Goal: Task Accomplishment & Management: Complete application form

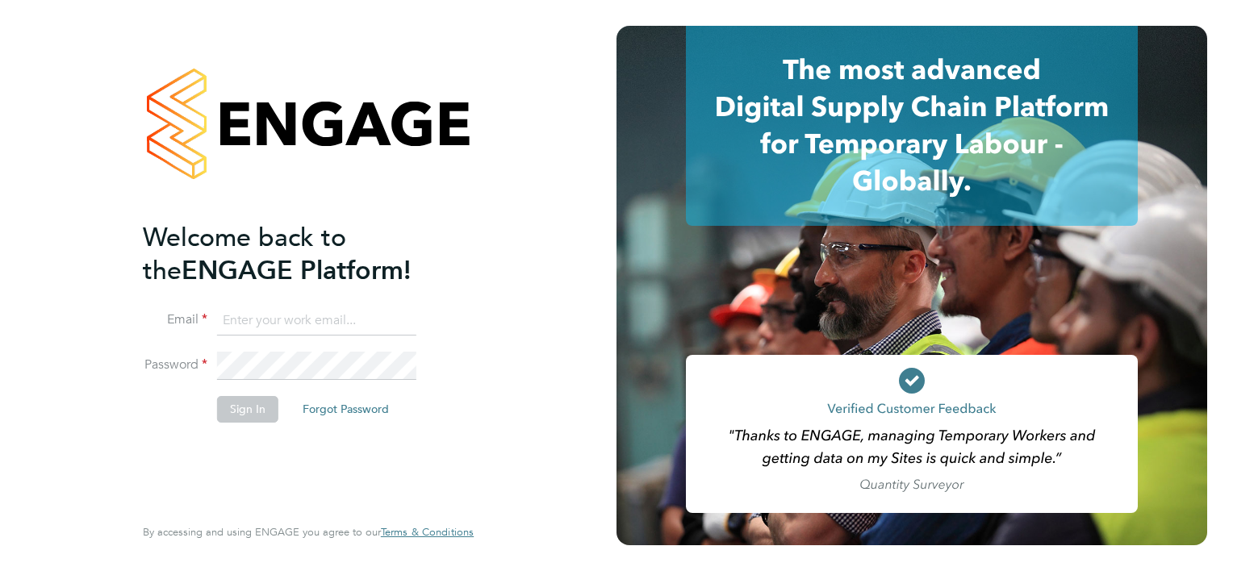
click at [364, 310] on input at bounding box center [316, 321] width 199 height 29
type input "william.brown@hays.com"
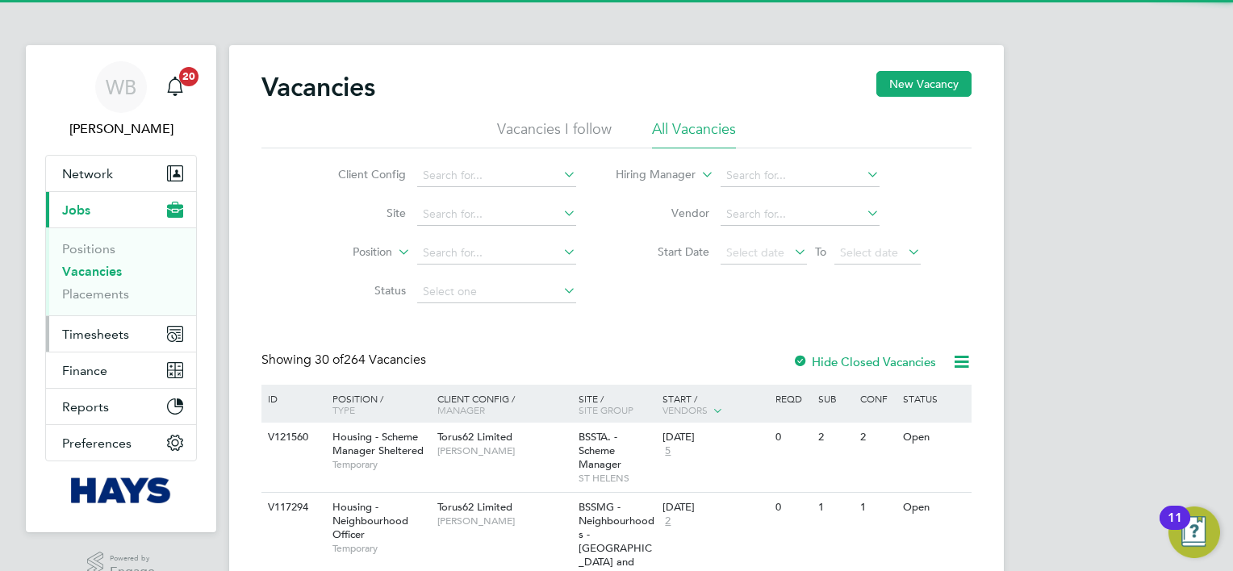
click at [94, 337] on span "Timesheets" at bounding box center [95, 334] width 67 height 15
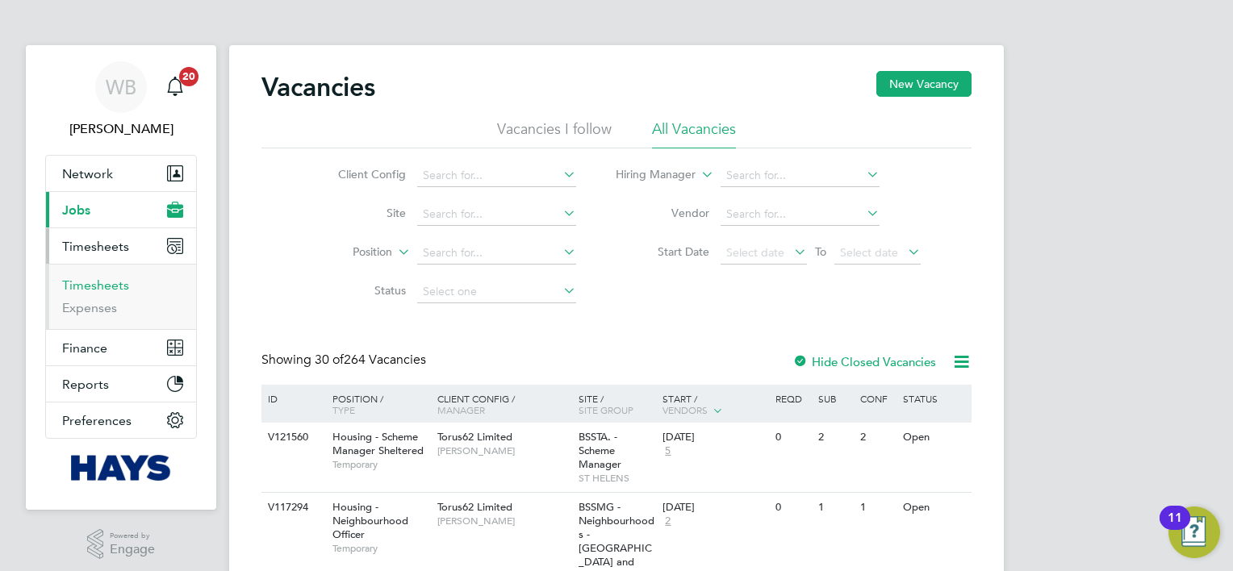
click at [95, 287] on link "Timesheets" at bounding box center [95, 285] width 67 height 15
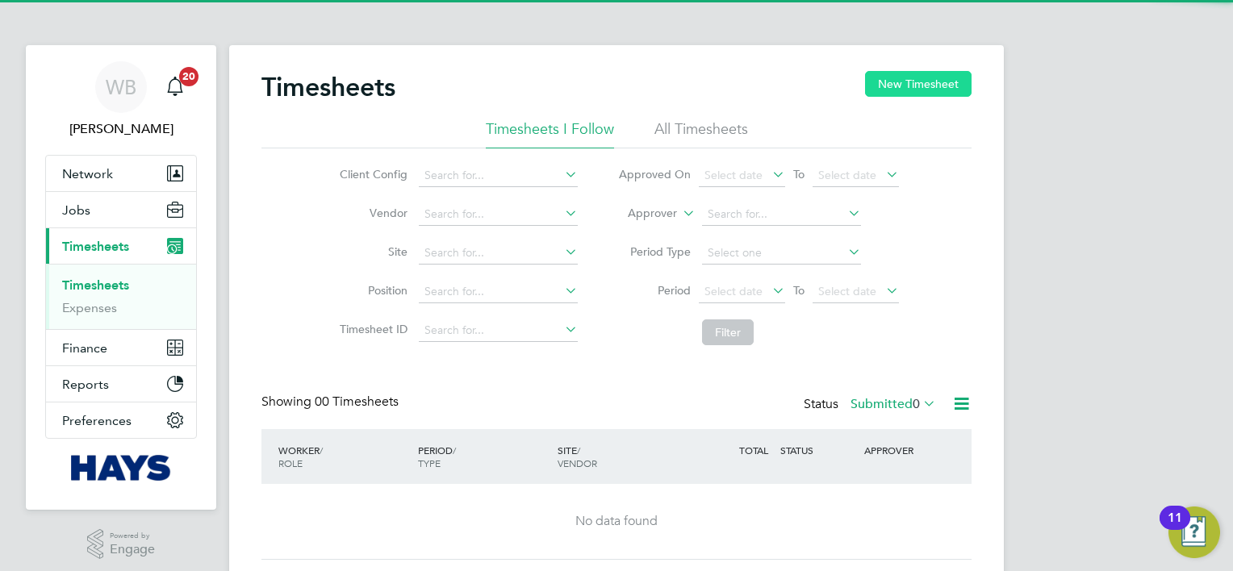
click at [934, 81] on button "New Timesheet" at bounding box center [918, 84] width 107 height 26
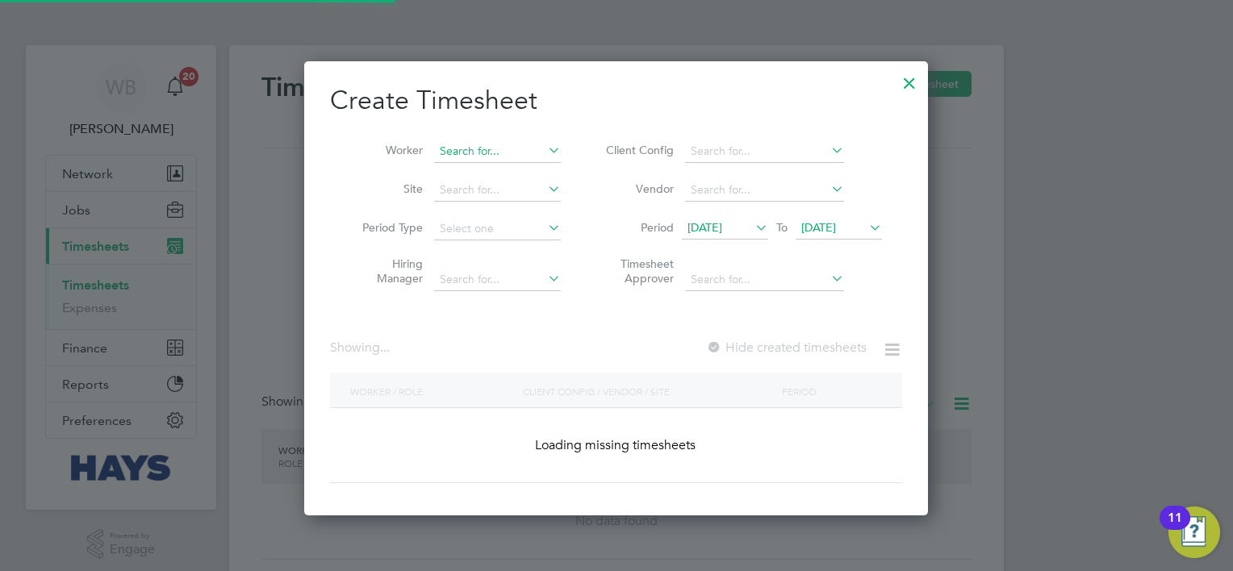
scroll to position [3063, 625]
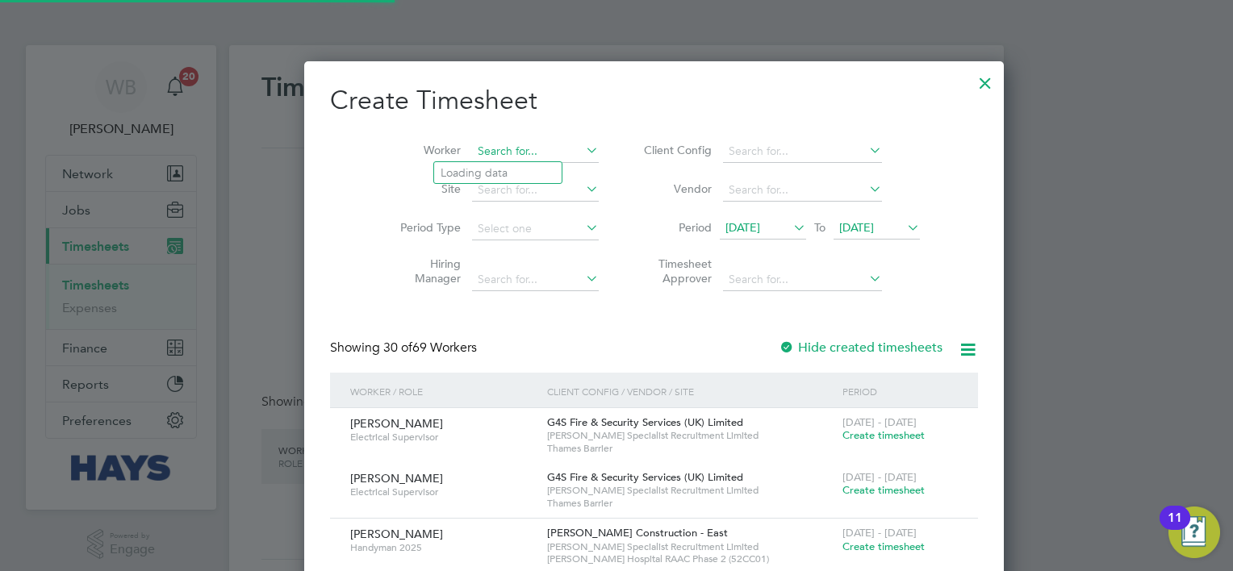
click at [472, 145] on input at bounding box center [535, 151] width 127 height 23
type input "j"
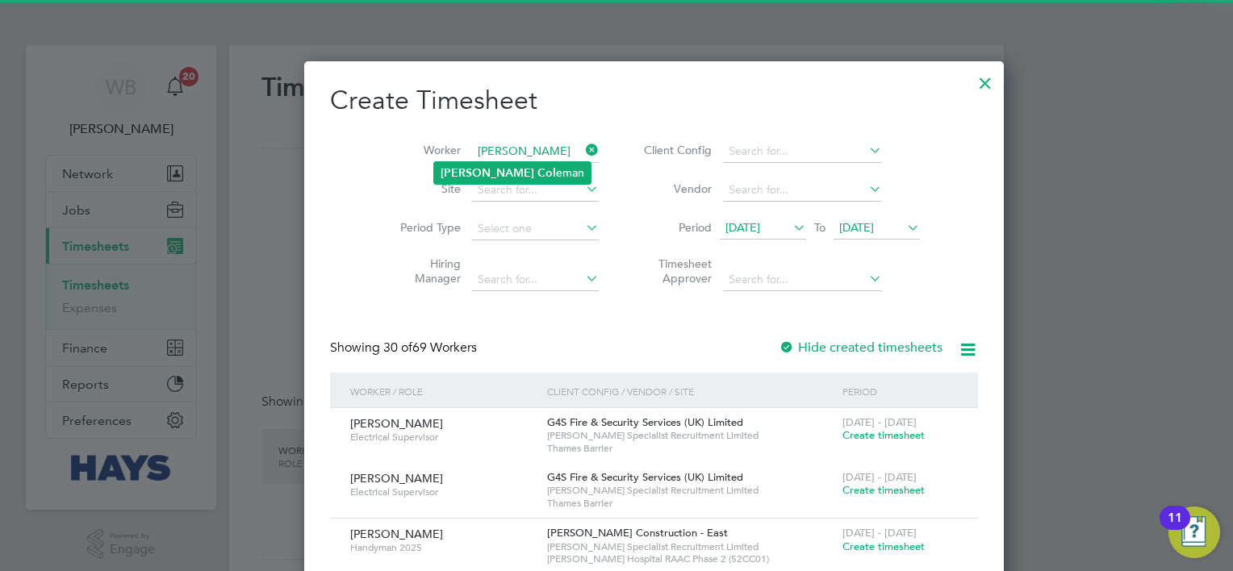
click at [478, 162] on li "[PERSON_NAME]" at bounding box center [512, 173] width 157 height 22
type input "[PERSON_NAME]"
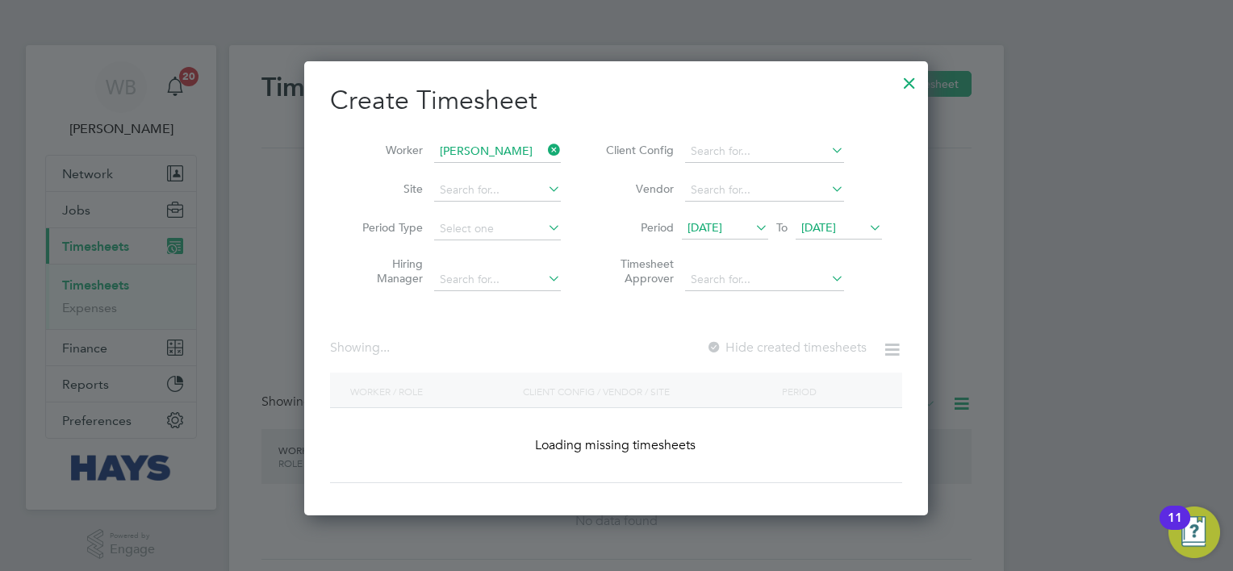
scroll to position [454, 625]
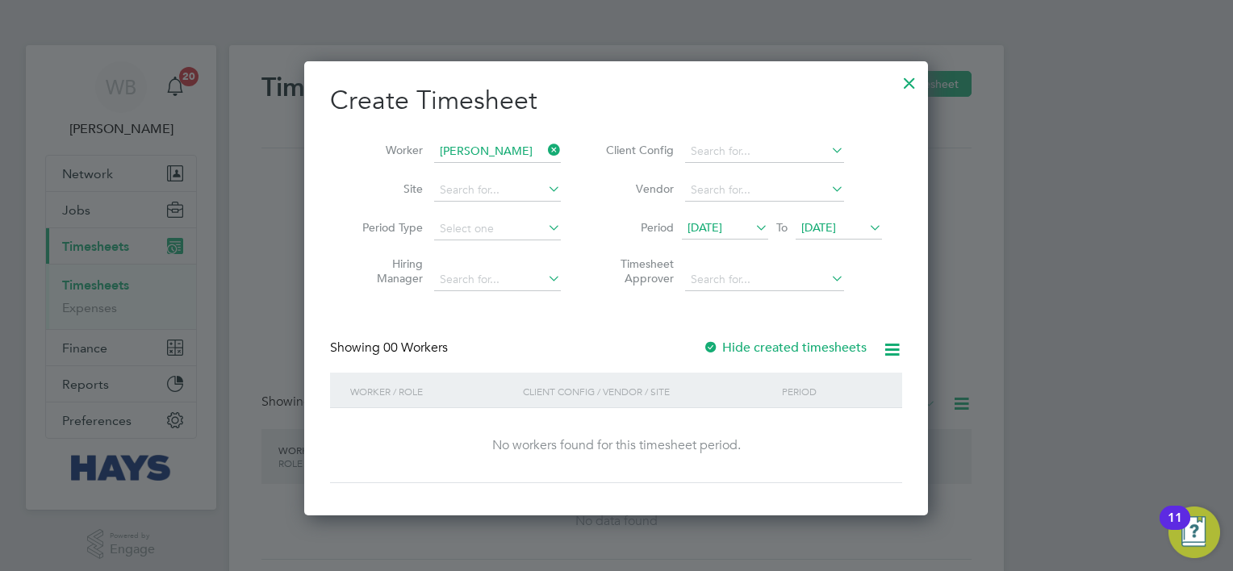
click at [797, 353] on label "Hide created timesheets" at bounding box center [785, 348] width 164 height 16
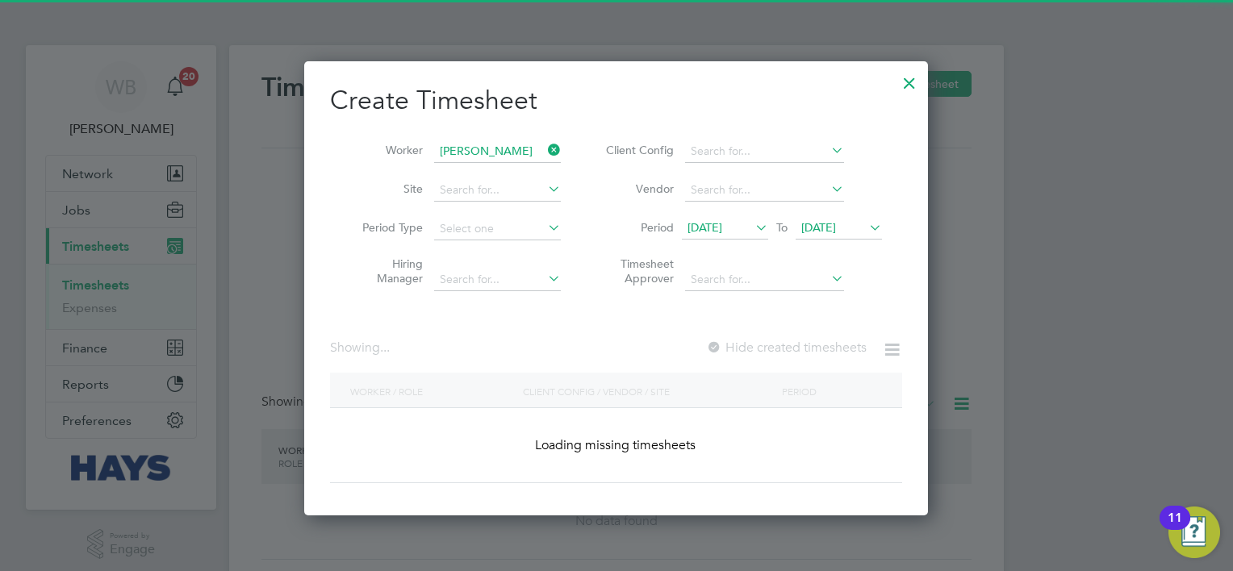
scroll to position [489, 625]
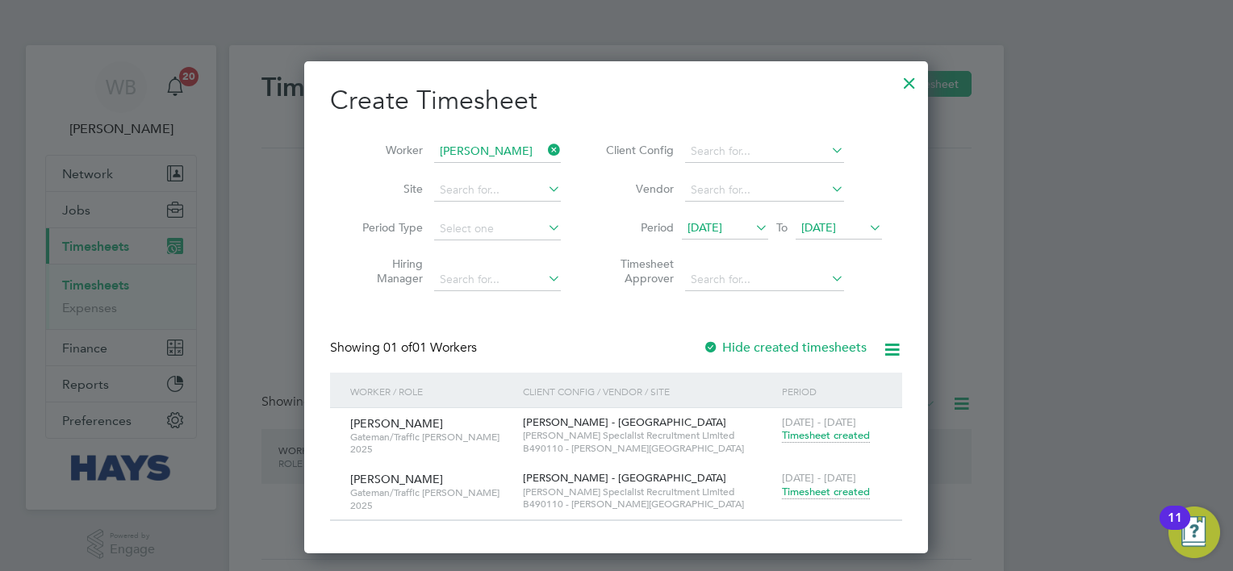
click at [842, 493] on span "Timesheet created" at bounding box center [826, 492] width 88 height 15
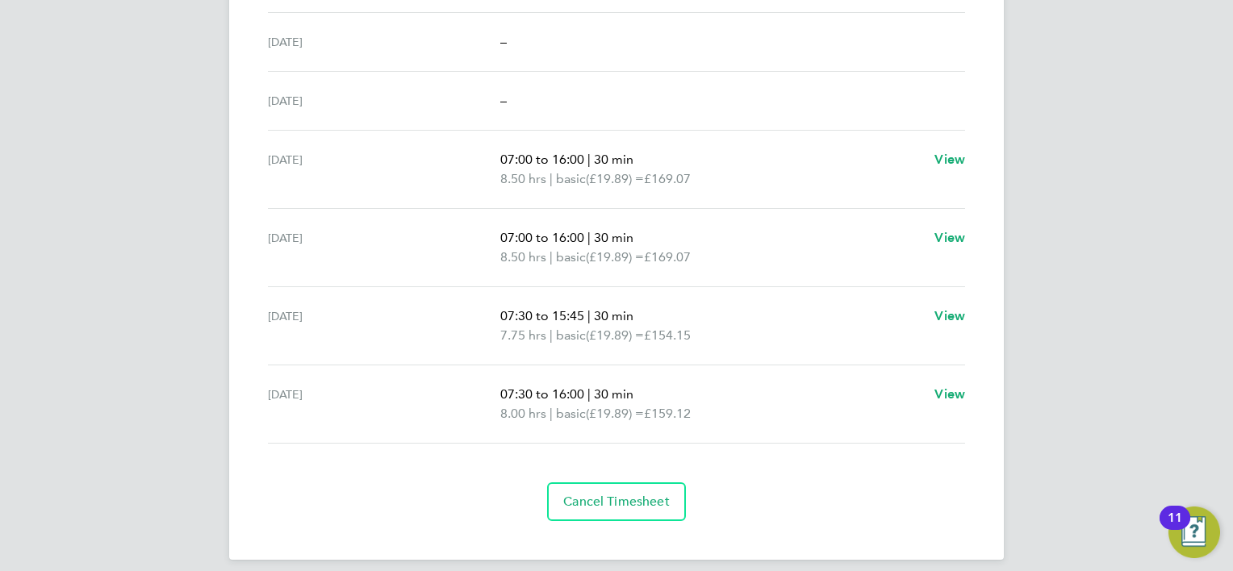
scroll to position [585, 0]
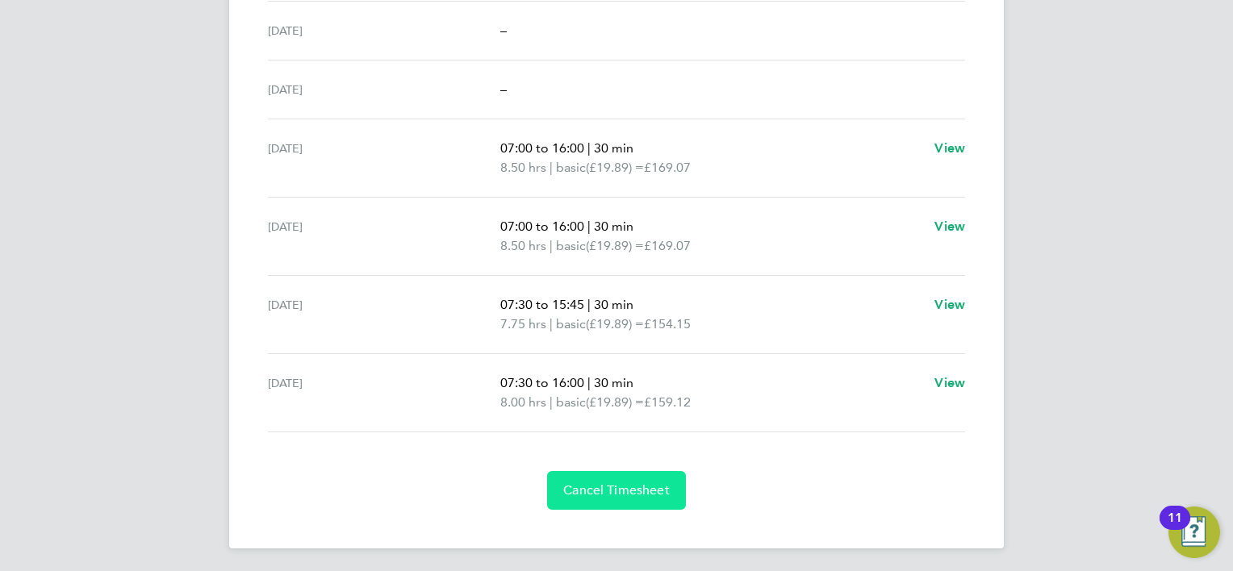
click at [612, 474] on button "Cancel Timesheet" at bounding box center [616, 490] width 139 height 39
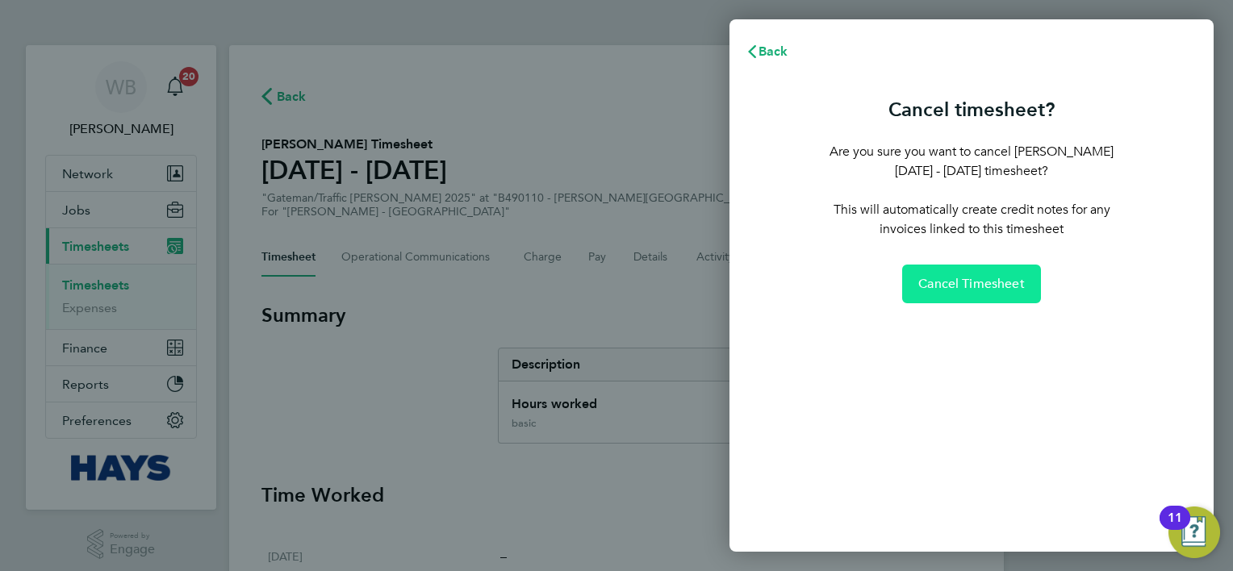
click at [971, 294] on button "Cancel Timesheet" at bounding box center [971, 284] width 139 height 39
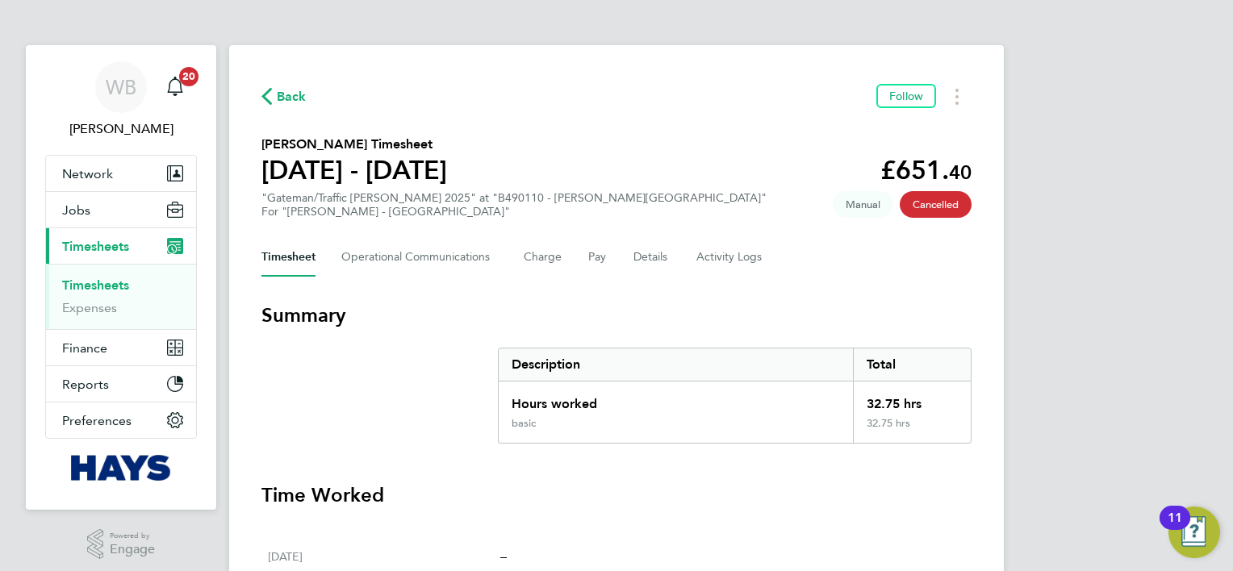
scroll to position [81, 0]
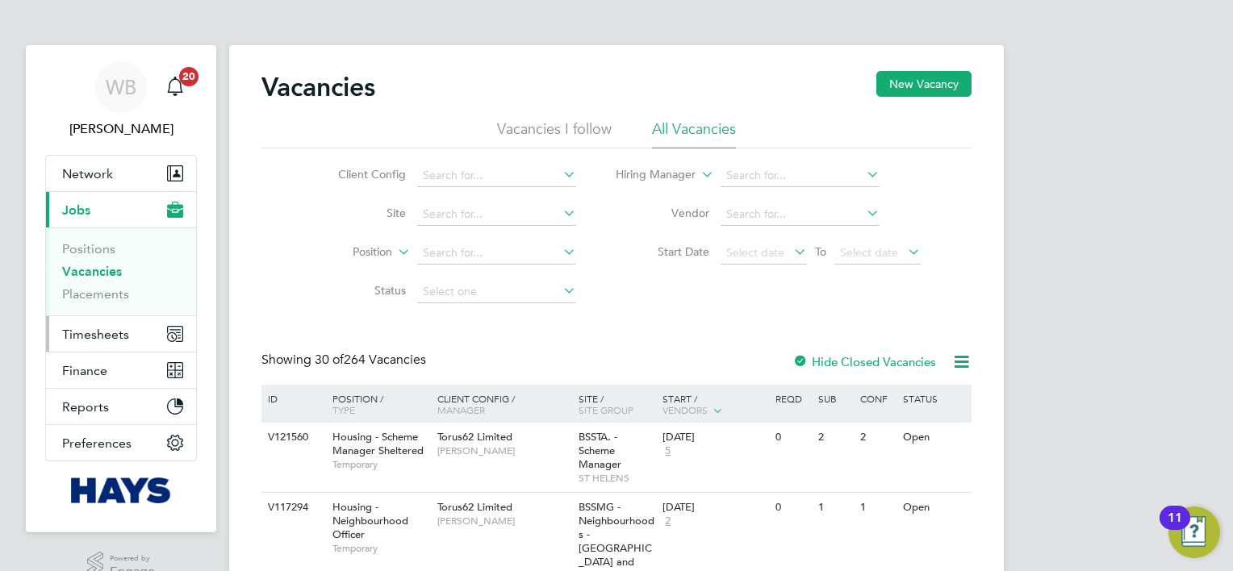
click at [107, 330] on span "Timesheets" at bounding box center [95, 334] width 67 height 15
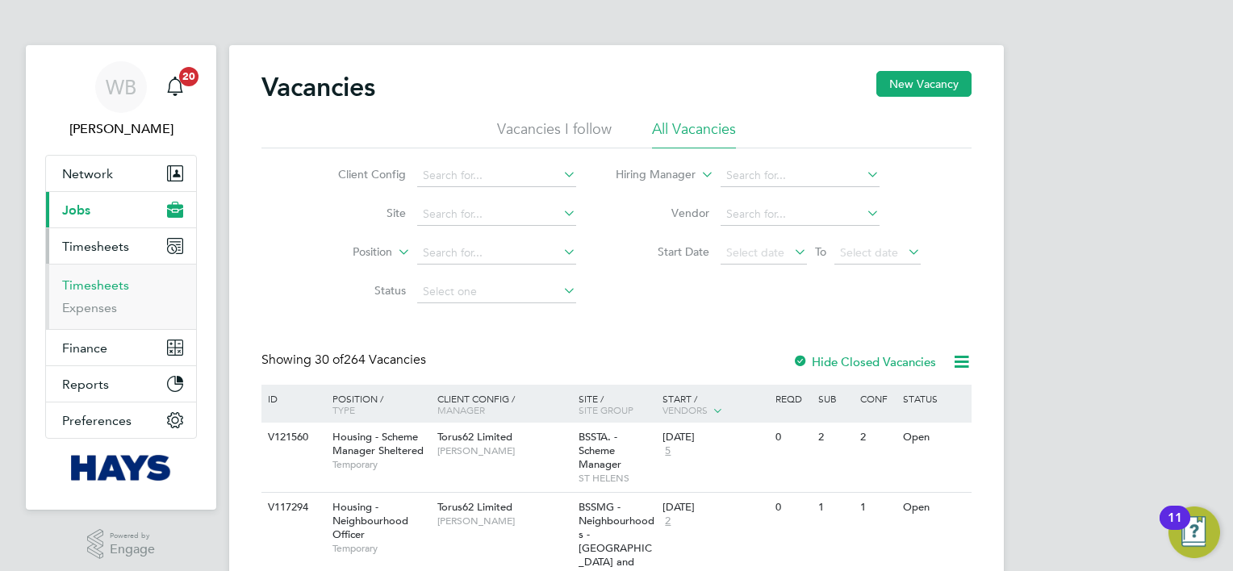
click at [92, 288] on link "Timesheets" at bounding box center [95, 285] width 67 height 15
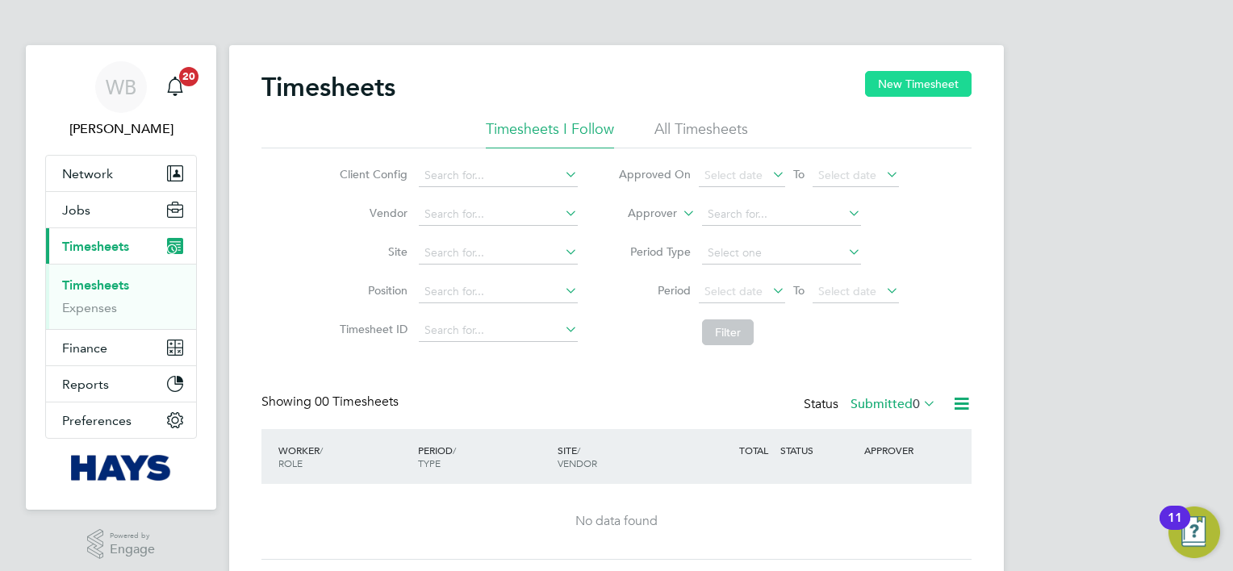
click at [917, 92] on button "New Timesheet" at bounding box center [918, 84] width 107 height 26
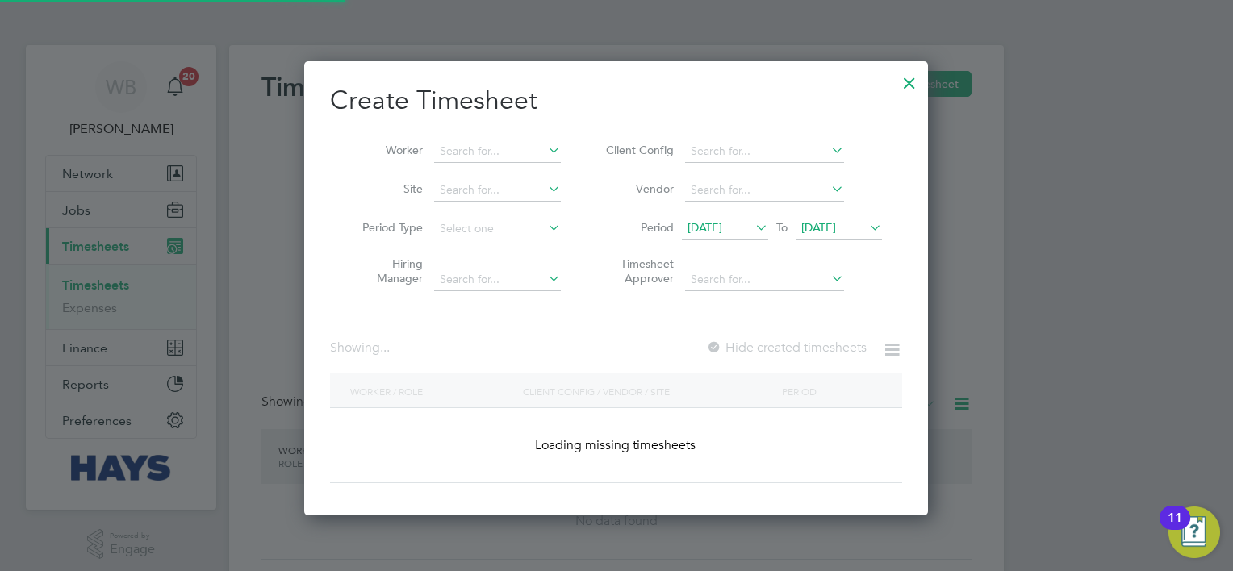
scroll to position [454, 625]
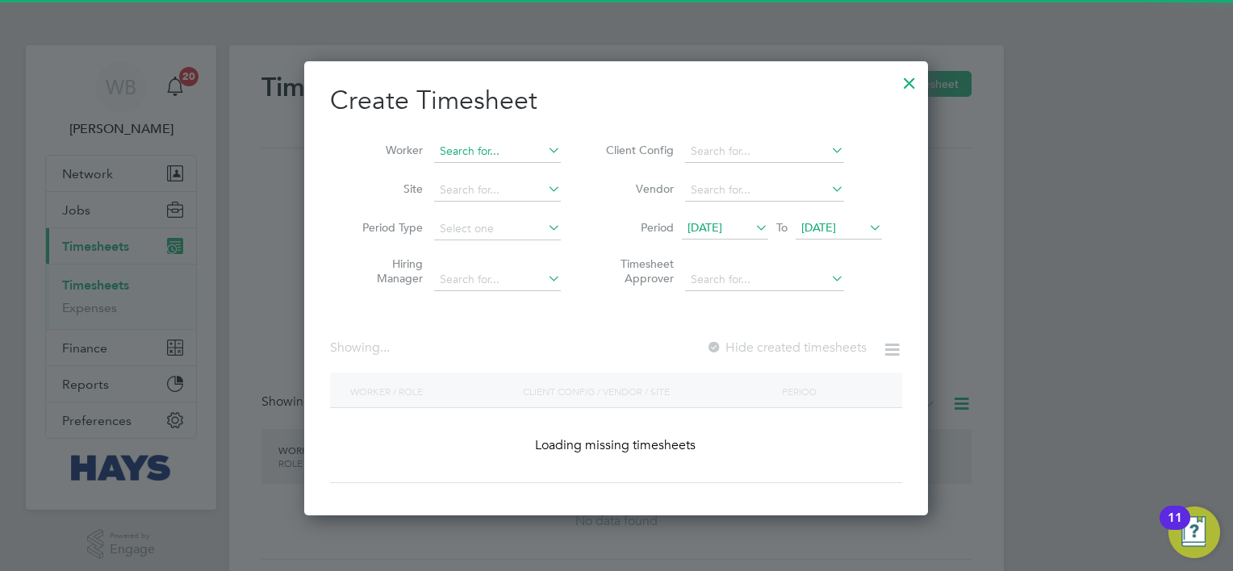
click at [513, 153] on input at bounding box center [497, 151] width 127 height 23
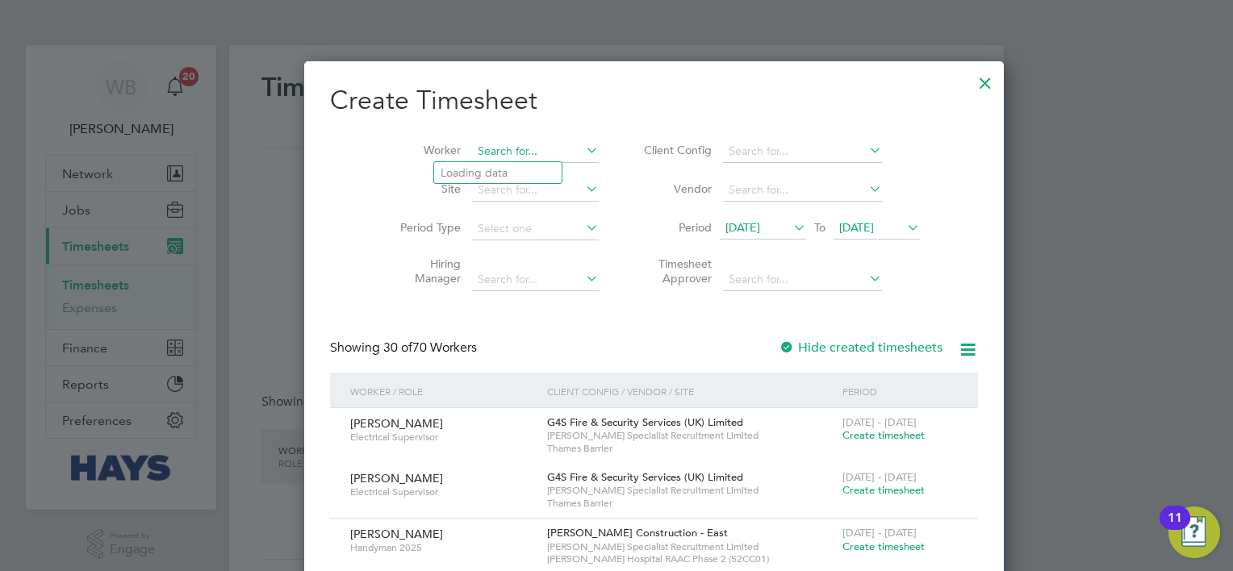
scroll to position [3063, 625]
click at [482, 162] on li "[PERSON_NAME]" at bounding box center [512, 173] width 157 height 22
type input "[PERSON_NAME]"
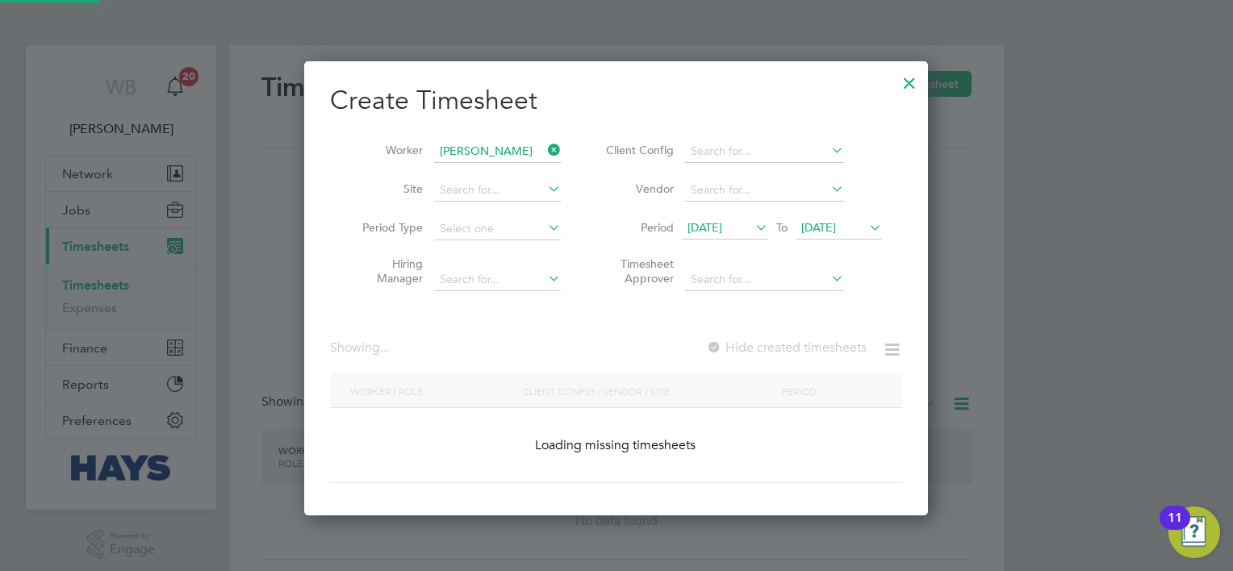
scroll to position [434, 625]
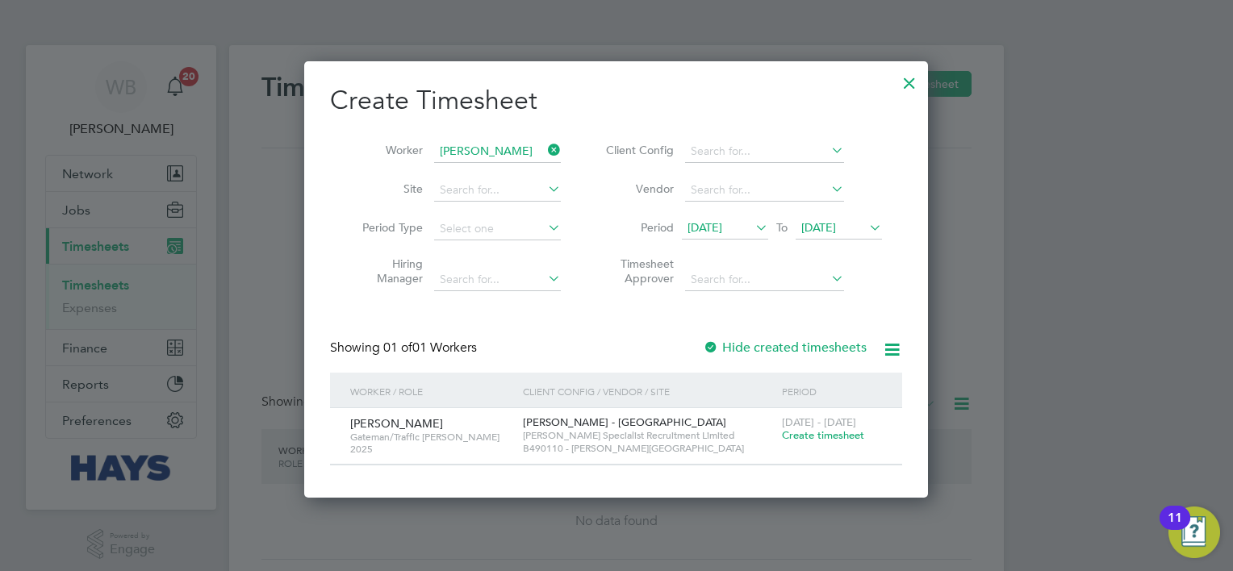
click at [843, 437] on span "Create timesheet" at bounding box center [823, 435] width 82 height 14
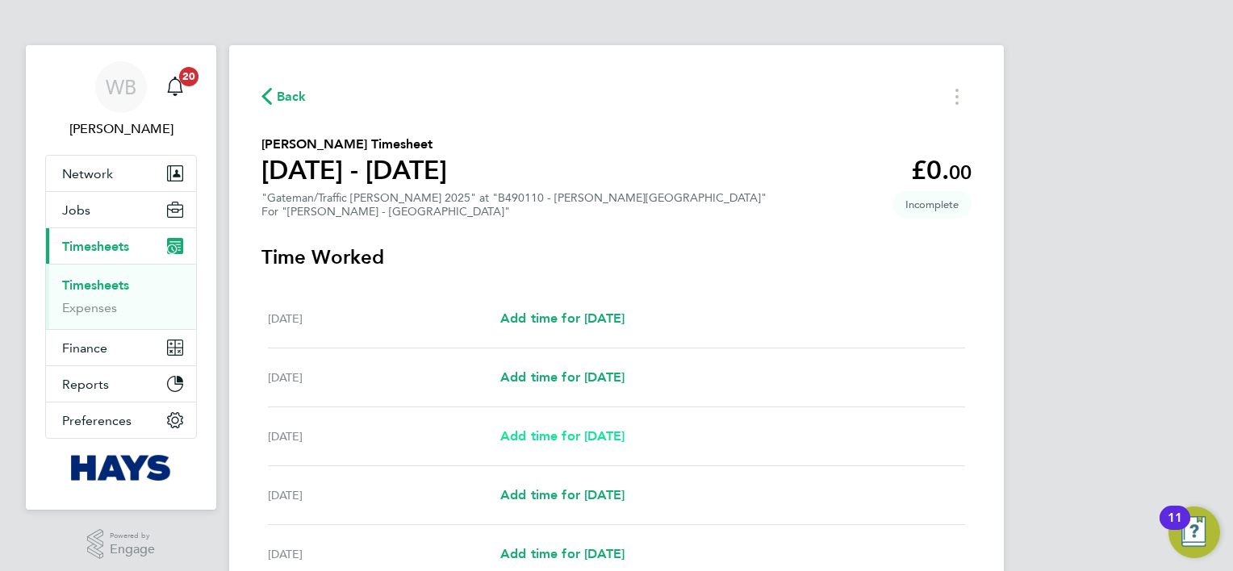
click at [579, 445] on div "[DATE] Add time for [DATE] Add time for [DATE]" at bounding box center [616, 436] width 697 height 59
drag, startPoint x: 579, startPoint y: 445, endPoint x: 542, endPoint y: 441, distance: 37.3
click at [542, 441] on span "Add time for [DATE]" at bounding box center [562, 435] width 124 height 15
select select "30"
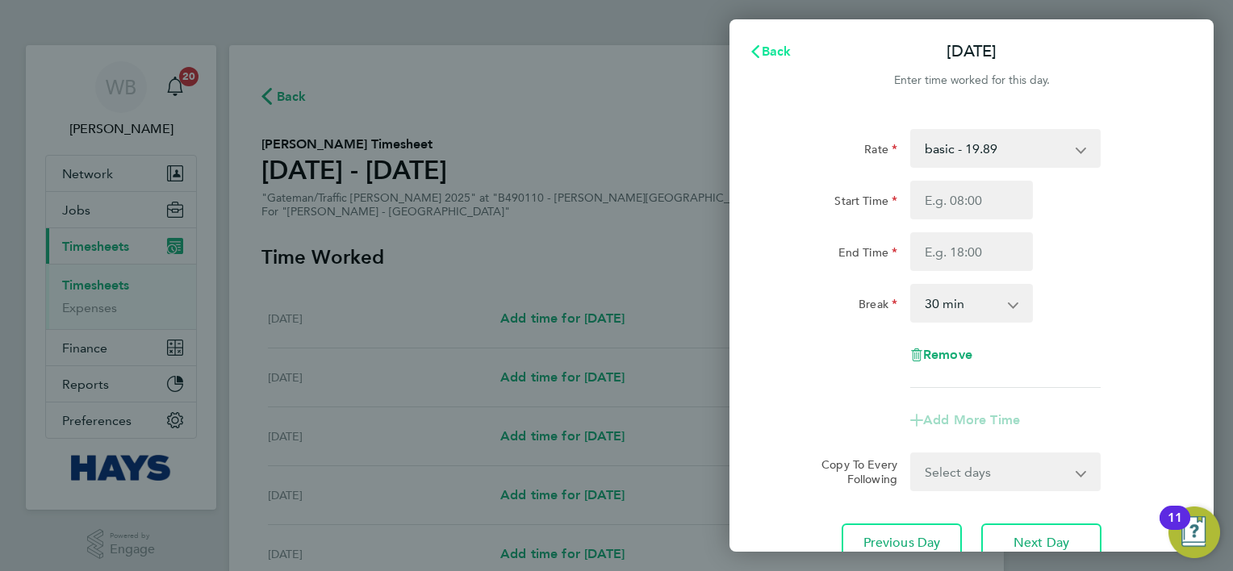
click at [770, 44] on span "Back" at bounding box center [777, 51] width 30 height 15
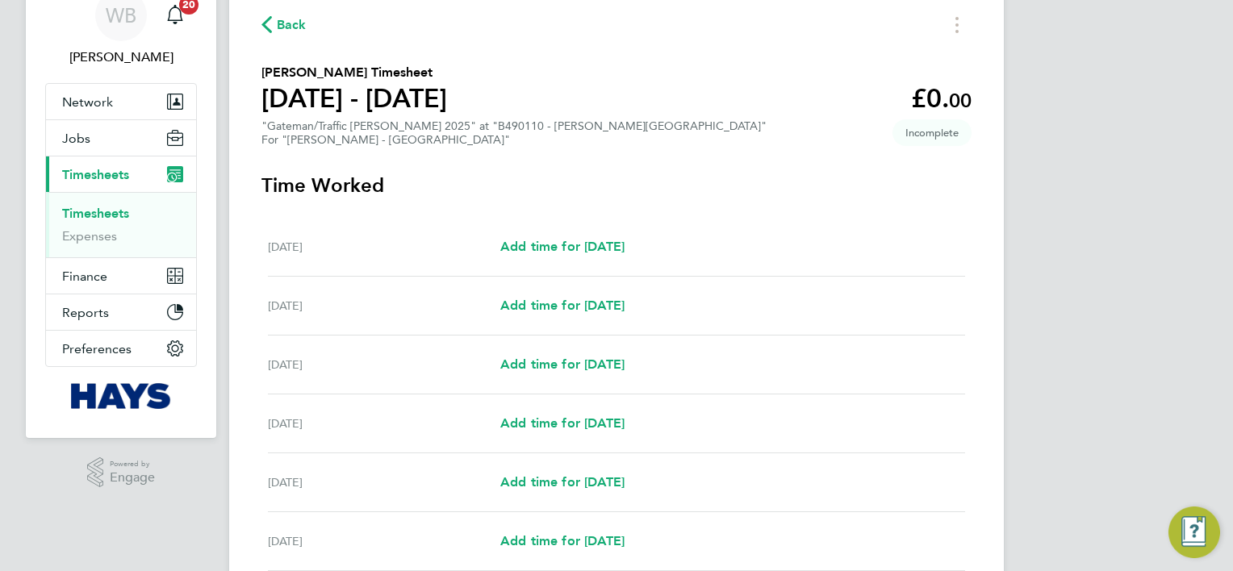
scroll to position [242, 0]
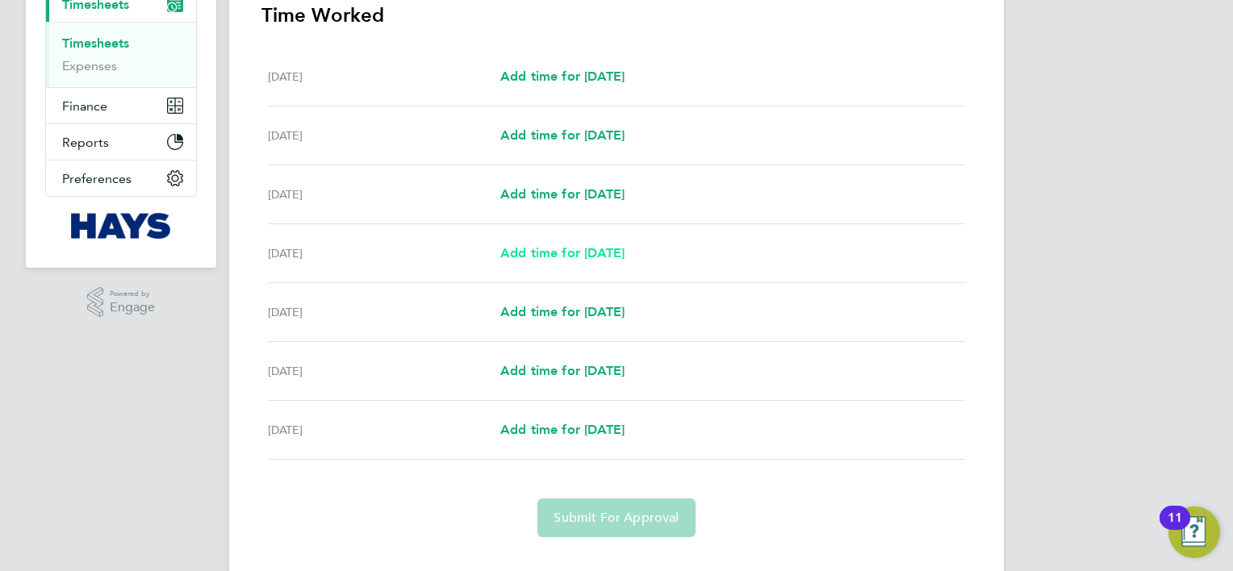
click at [589, 258] on span "Add time for [DATE]" at bounding box center [562, 252] width 124 height 15
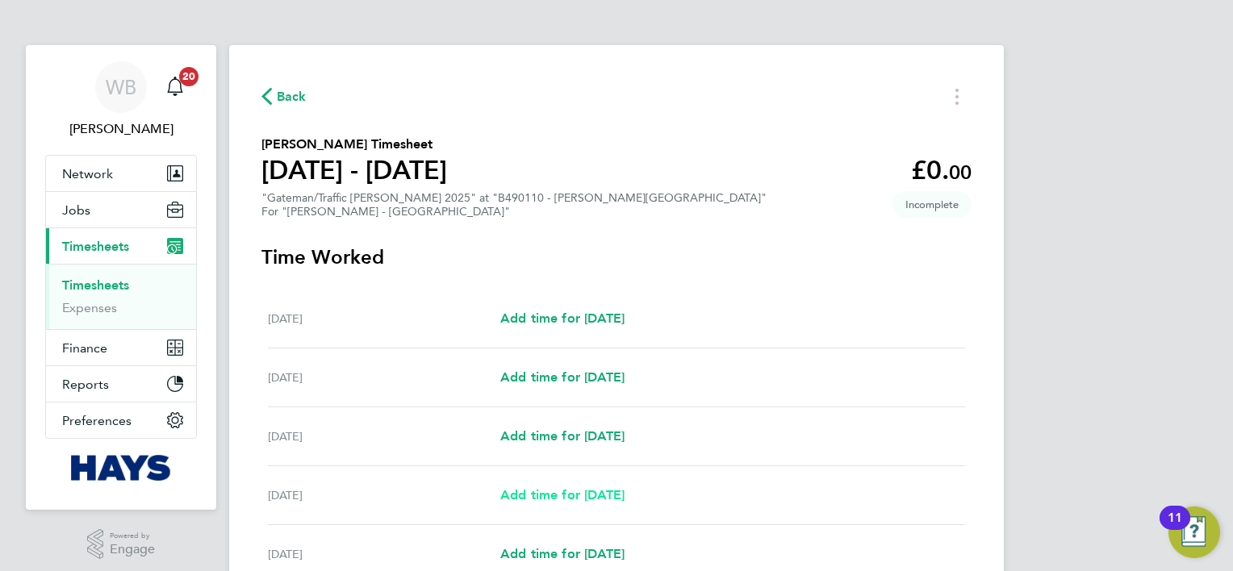
select select "30"
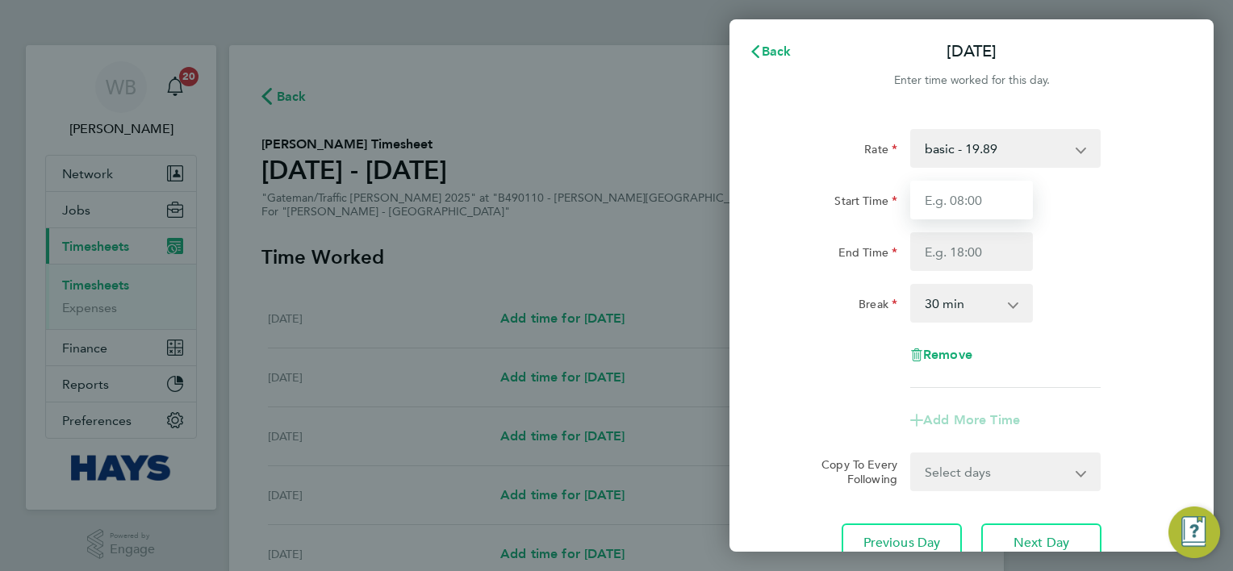
click at [991, 210] on input "Start Time" at bounding box center [971, 200] width 123 height 39
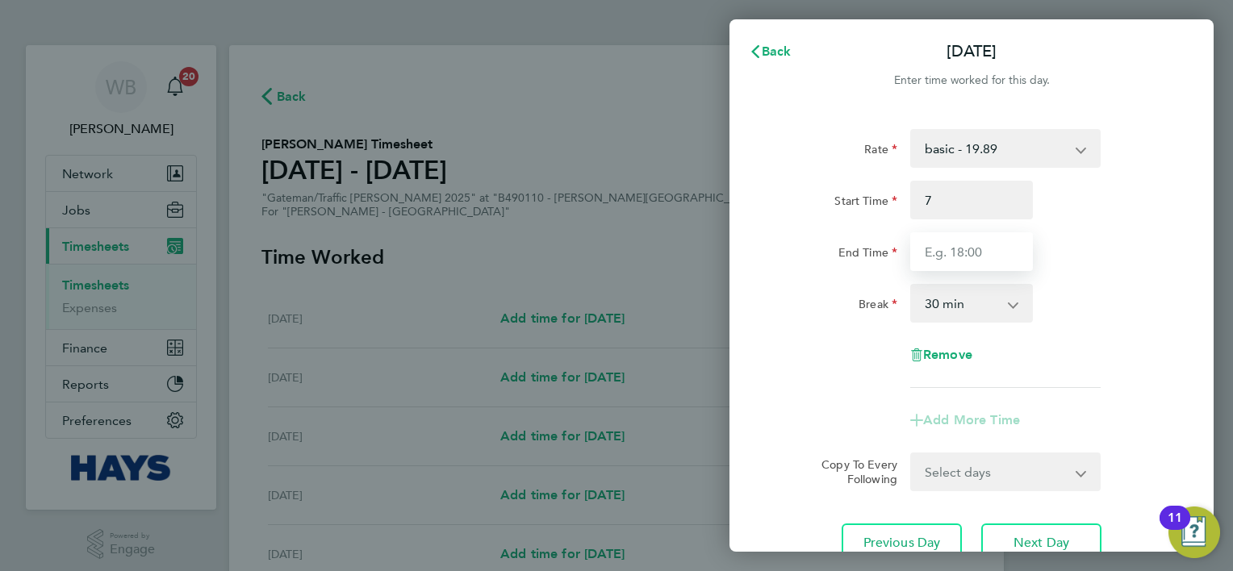
type input "07:00"
drag, startPoint x: 1015, startPoint y: 255, endPoint x: 1002, endPoint y: 257, distance: 13.0
click at [1012, 256] on input "End Time" at bounding box center [971, 251] width 123 height 39
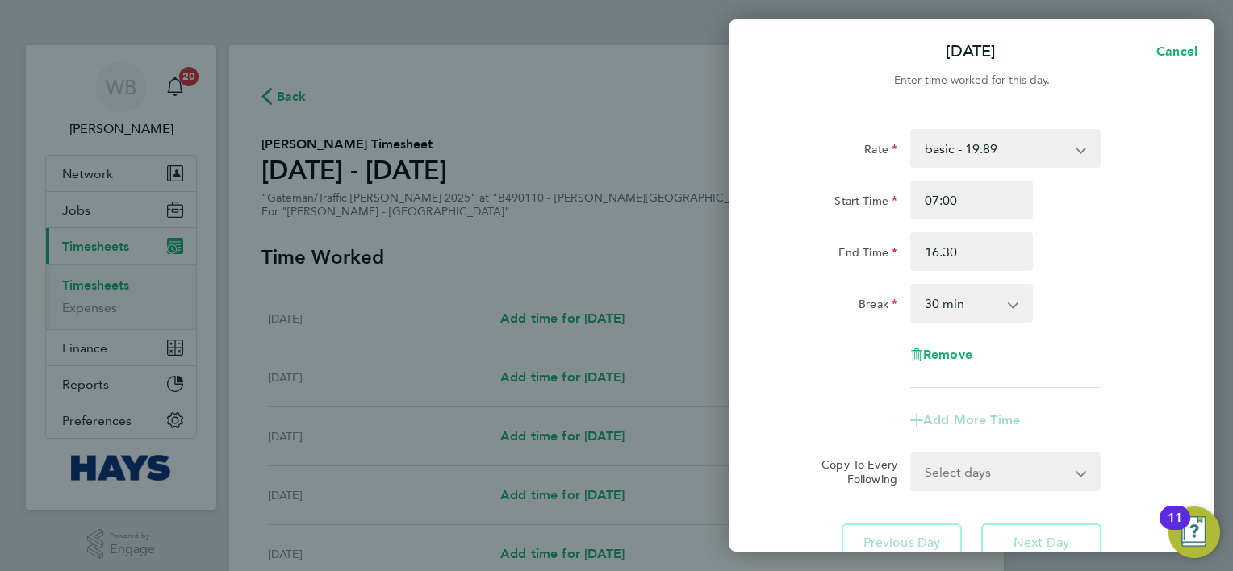
type input "16:30"
drag, startPoint x: 1120, startPoint y: 303, endPoint x: 1123, endPoint y: 328, distance: 25.2
click at [1120, 303] on div "Break 0 min 15 min 30 min 45 min 60 min 75 min 90 min" at bounding box center [971, 303] width 407 height 39
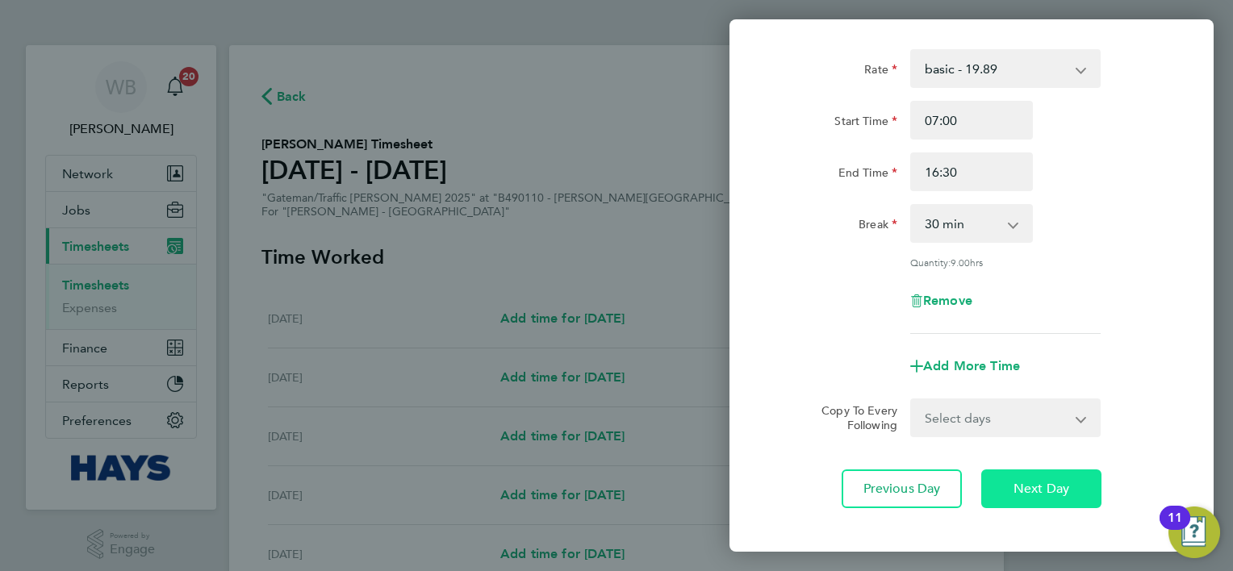
scroll to position [157, 0]
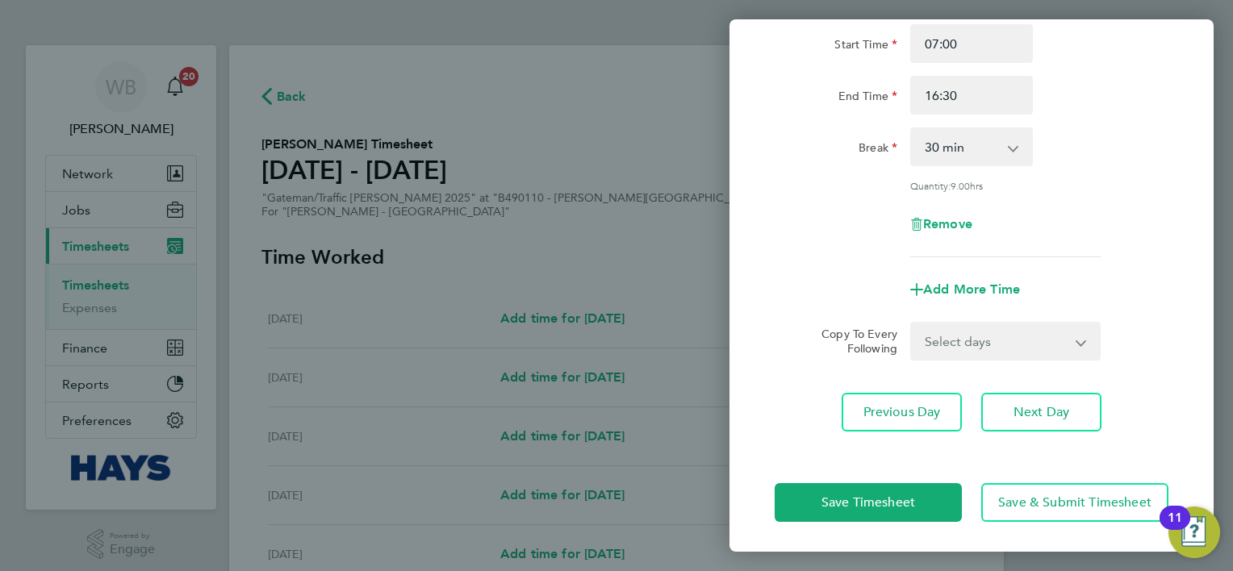
drag, startPoint x: 1030, startPoint y: 339, endPoint x: 1023, endPoint y: 359, distance: 21.2
click at [1030, 339] on select "Select days Day [DATE] [DATE] [DATE]" at bounding box center [996, 342] width 169 height 36
select select "DAY"
click at [912, 324] on select "Select days Day [DATE] [DATE] [DATE]" at bounding box center [996, 342] width 169 height 36
select select "[DATE]"
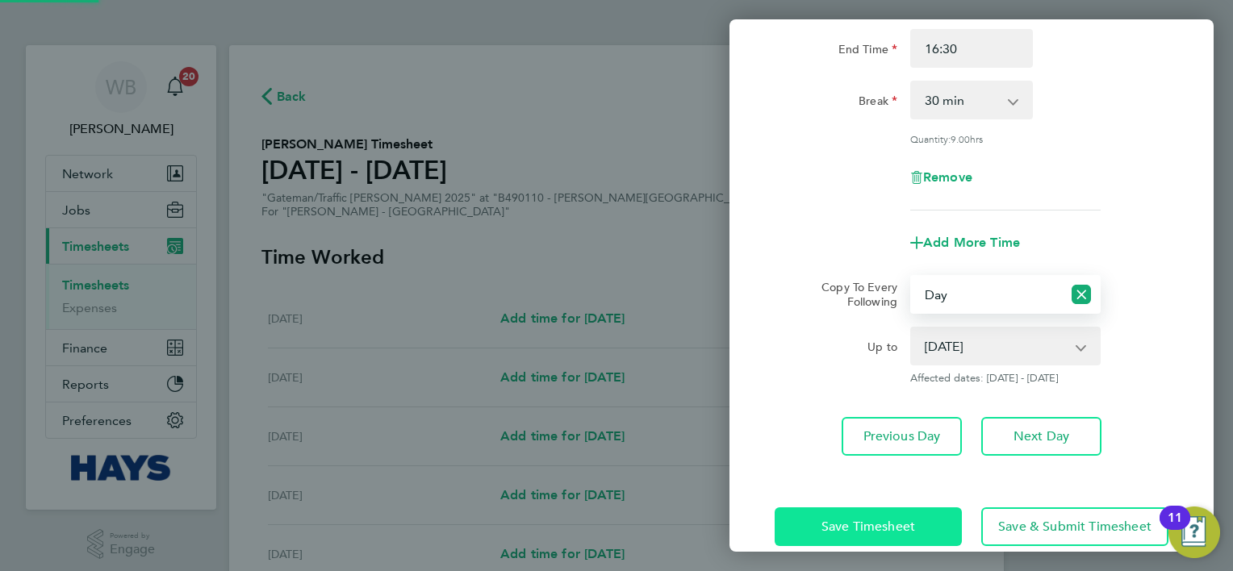
scroll to position [228, 0]
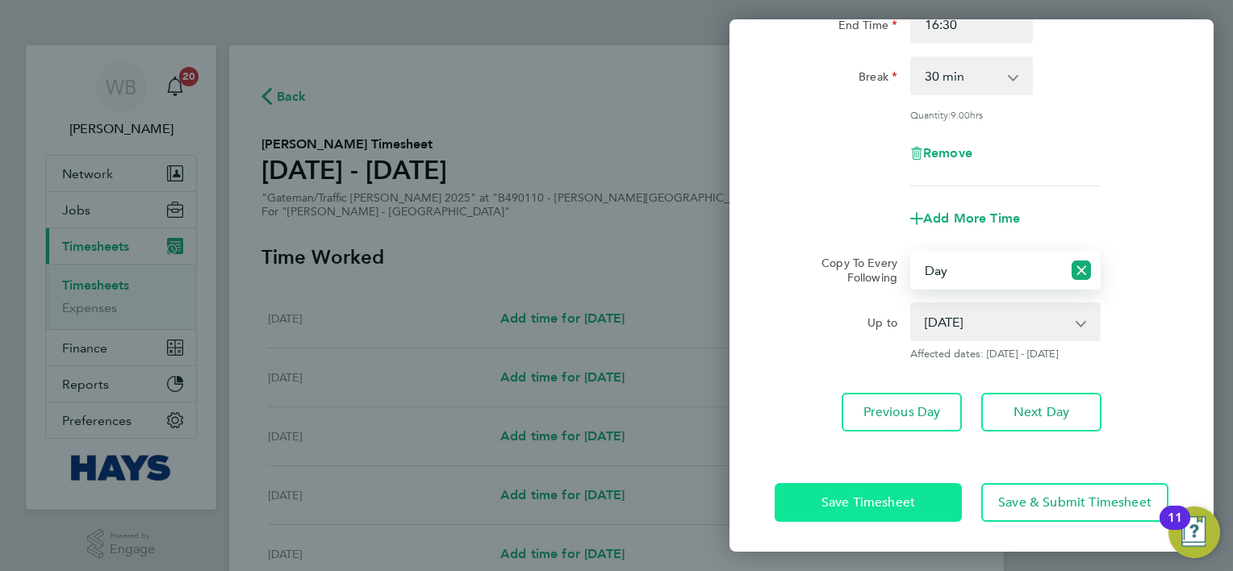
click at [891, 516] on button "Save Timesheet" at bounding box center [868, 502] width 187 height 39
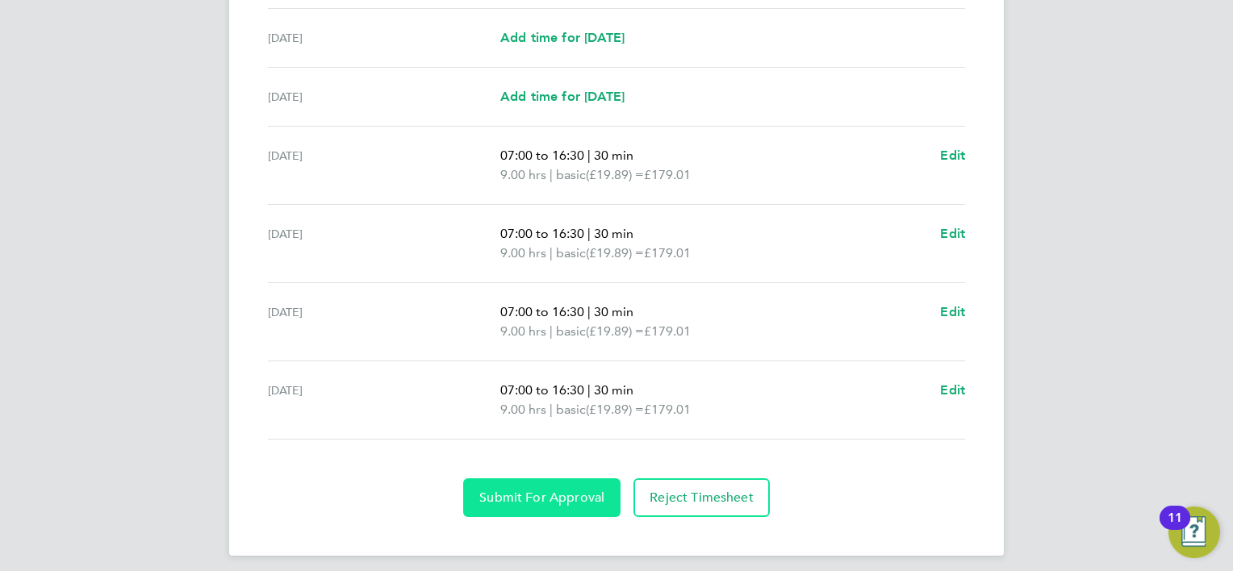
scroll to position [586, 0]
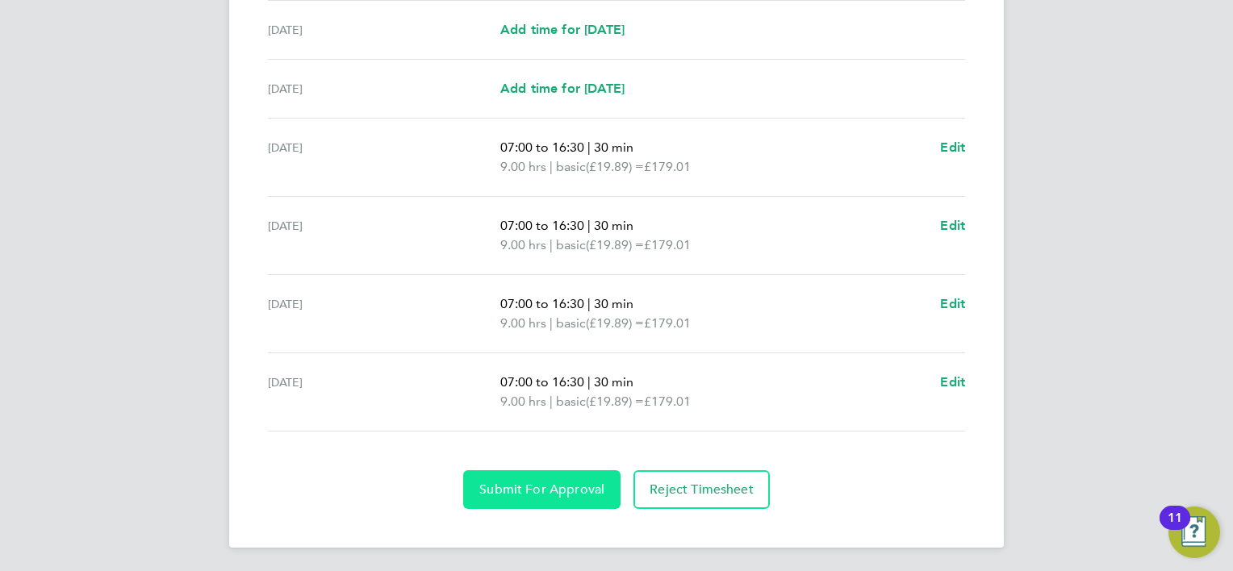
click at [542, 487] on span "Submit For Approval" at bounding box center [541, 490] width 125 height 16
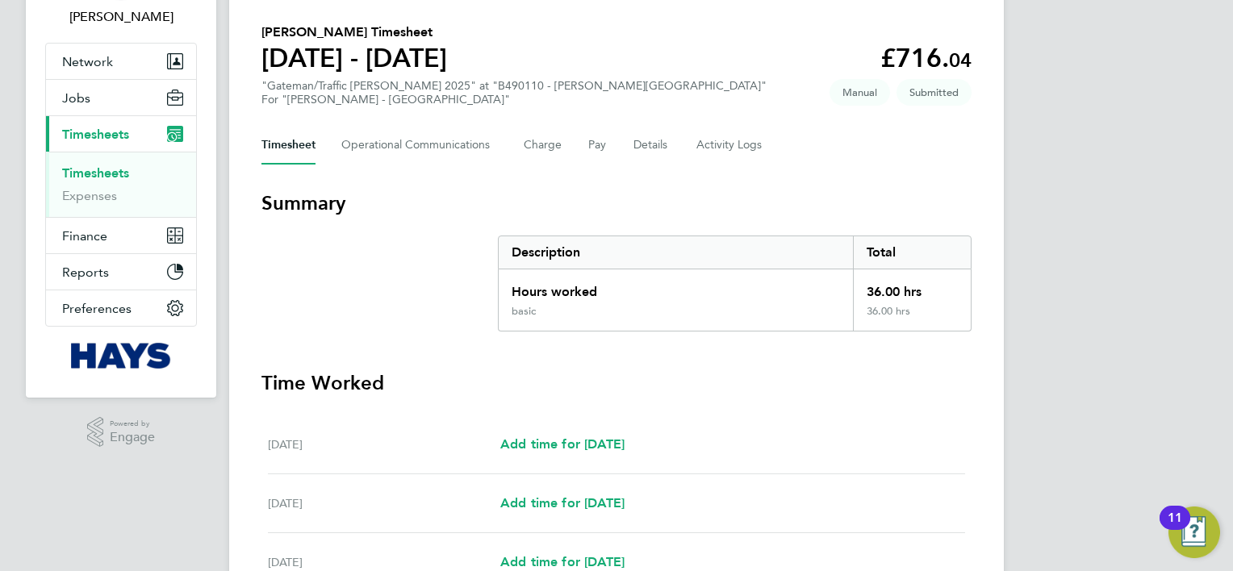
scroll to position [20, 0]
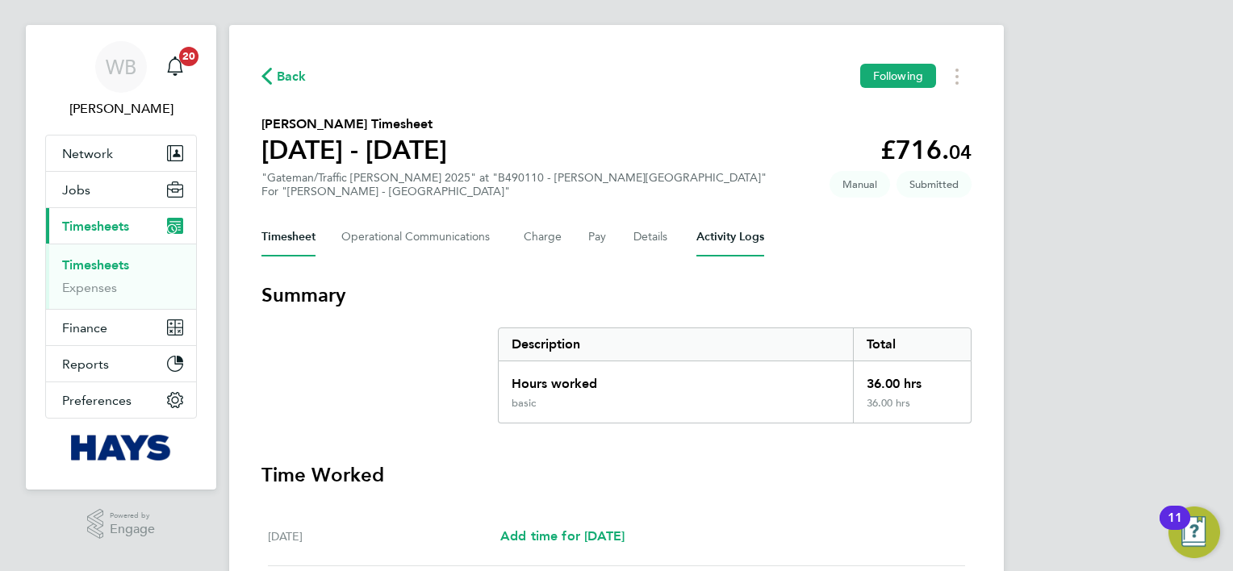
click at [736, 233] on Logs-tab "Activity Logs" at bounding box center [730, 237] width 68 height 39
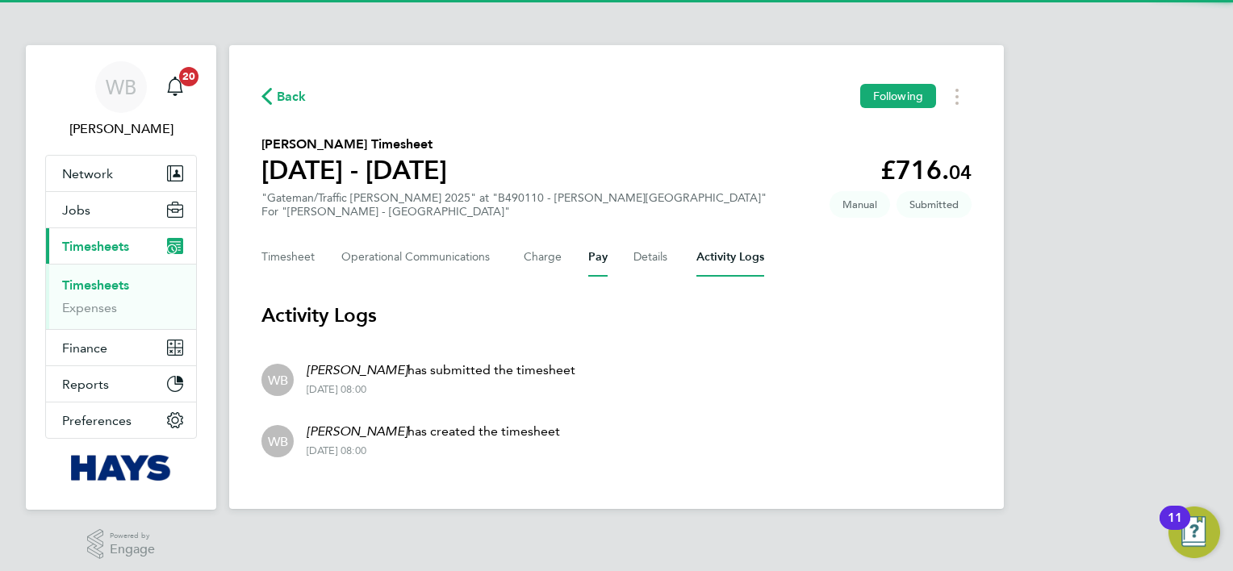
scroll to position [6, 0]
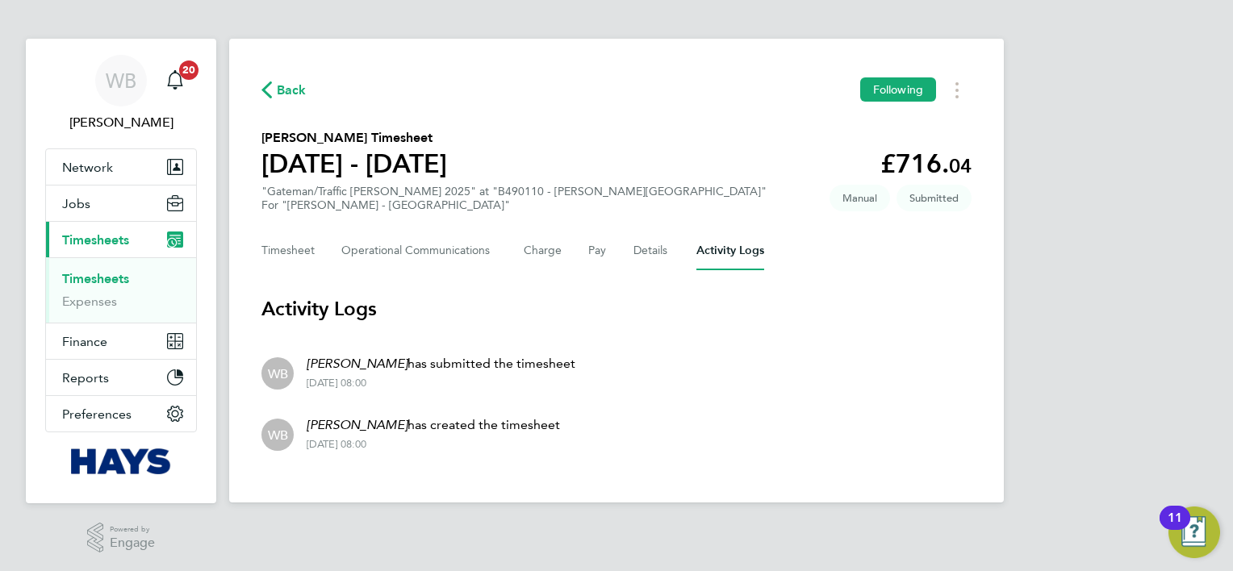
click at [279, 82] on span "Back" at bounding box center [292, 90] width 30 height 19
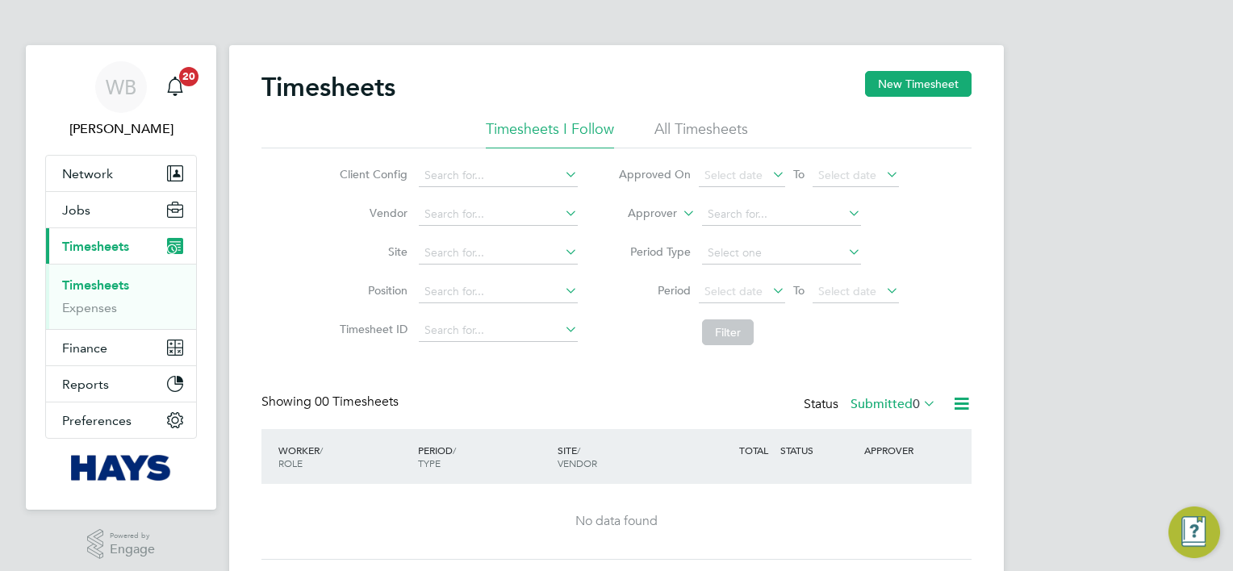
click at [894, 69] on div "Timesheets New Timesheet Timesheets I Follow All Timesheets Client Config Vendo…" at bounding box center [616, 318] width 775 height 547
click at [903, 87] on button "New Timesheet" at bounding box center [918, 84] width 107 height 26
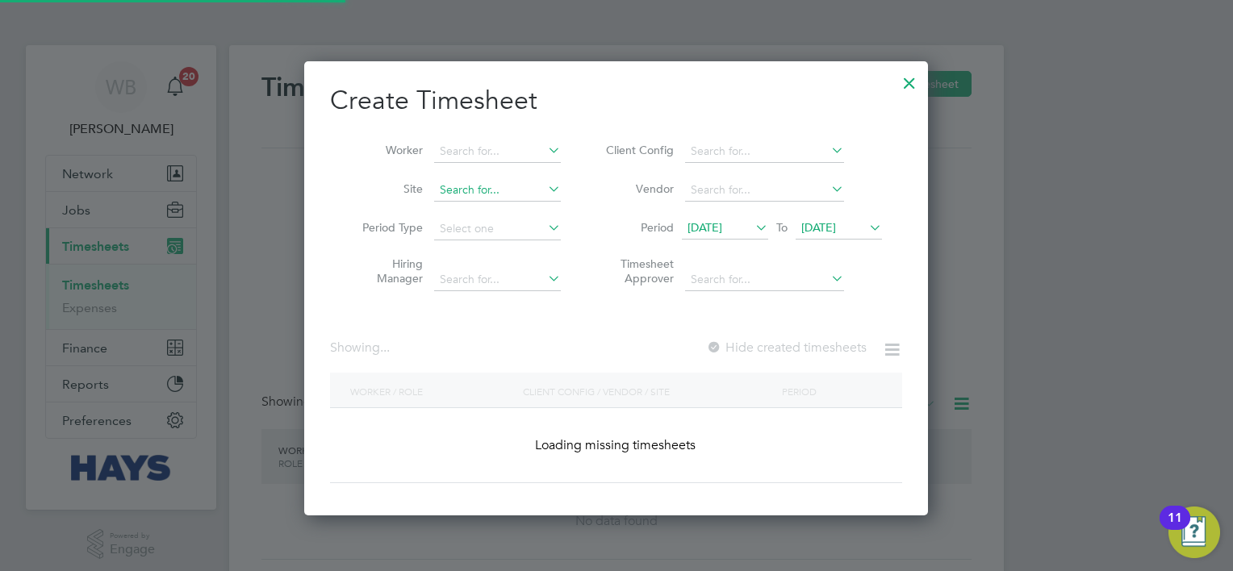
scroll to position [454, 625]
click at [484, 144] on input at bounding box center [497, 151] width 127 height 23
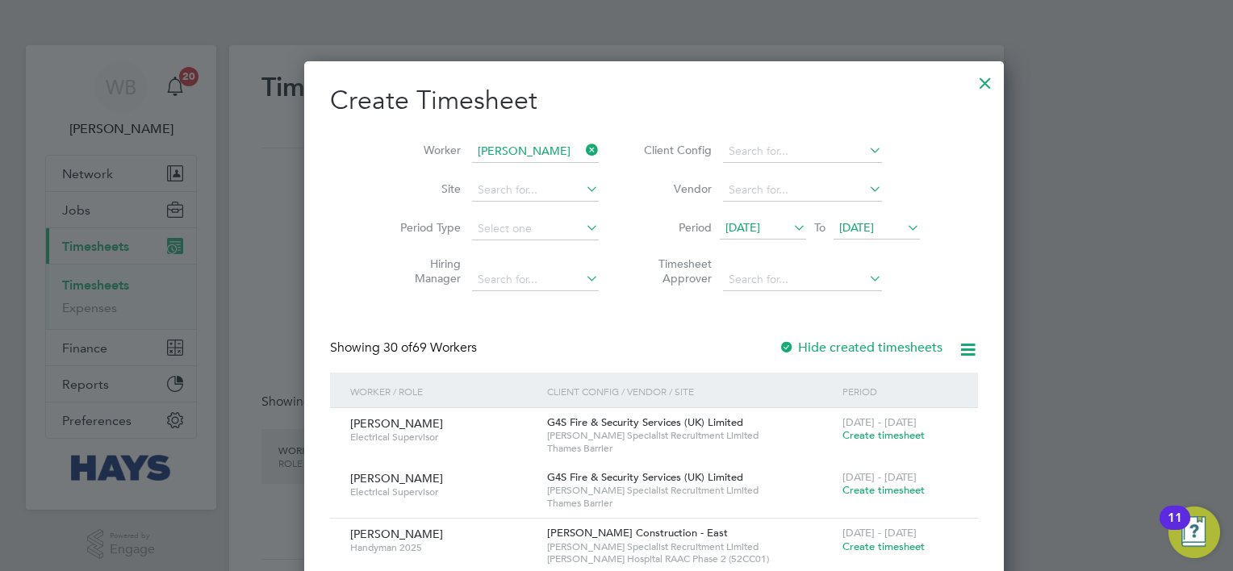
click at [537, 172] on b "Boo" at bounding box center [548, 173] width 22 height 14
type input "[PERSON_NAME]"
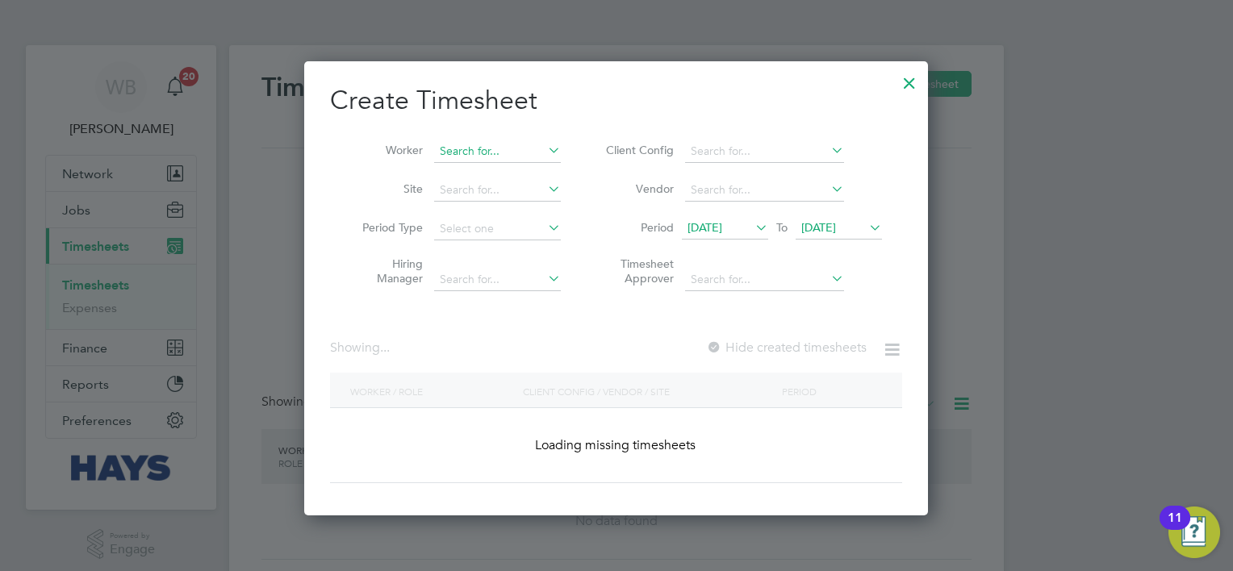
scroll to position [454, 625]
click at [516, 141] on input at bounding box center [497, 151] width 127 height 23
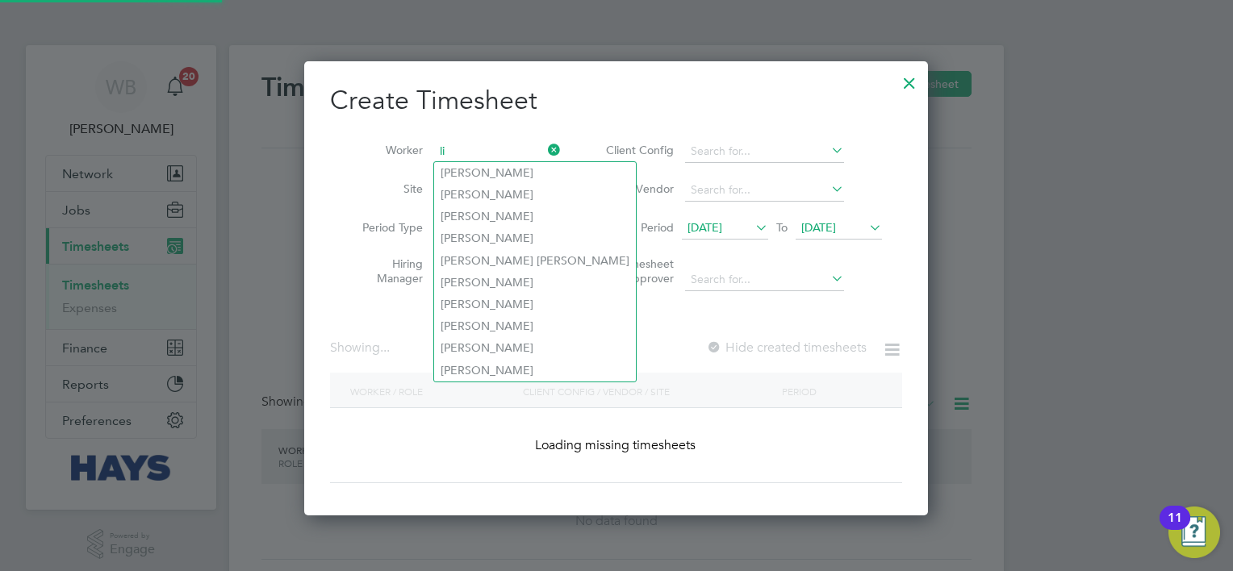
scroll to position [3063, 625]
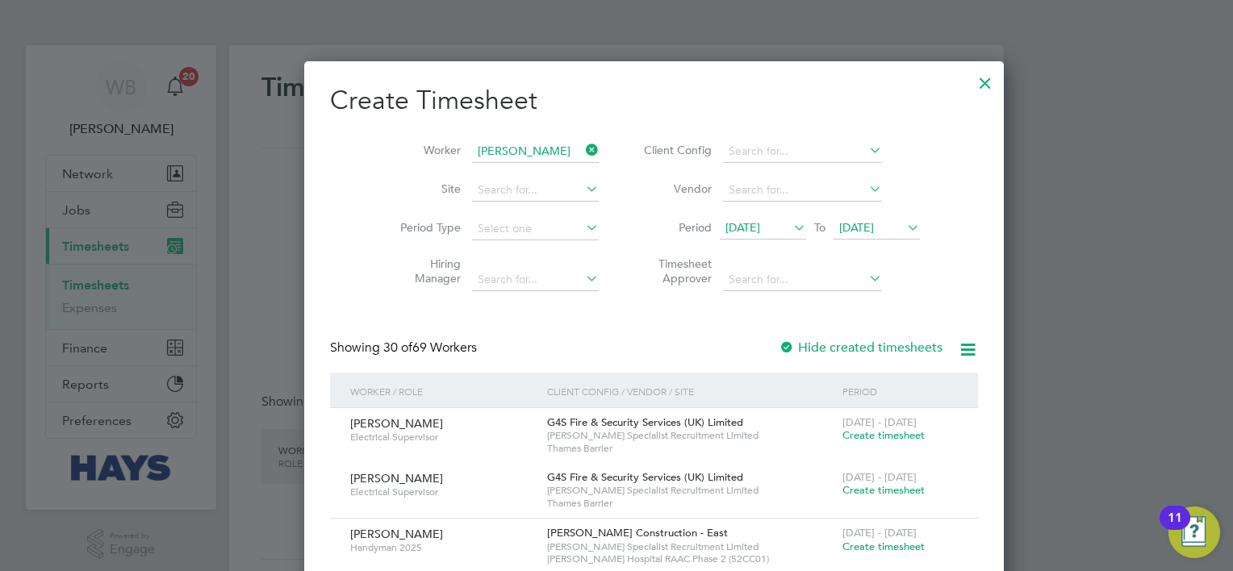
click at [504, 177] on li "[PERSON_NAME]" at bounding box center [512, 173] width 157 height 22
type input "[PERSON_NAME]"
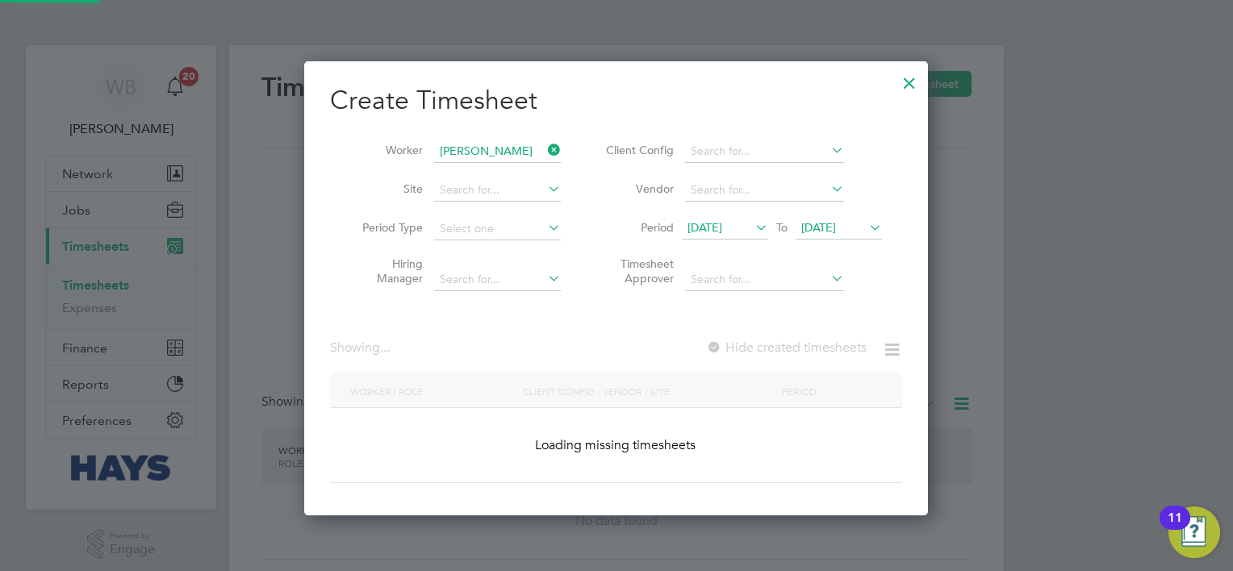
scroll to position [454, 625]
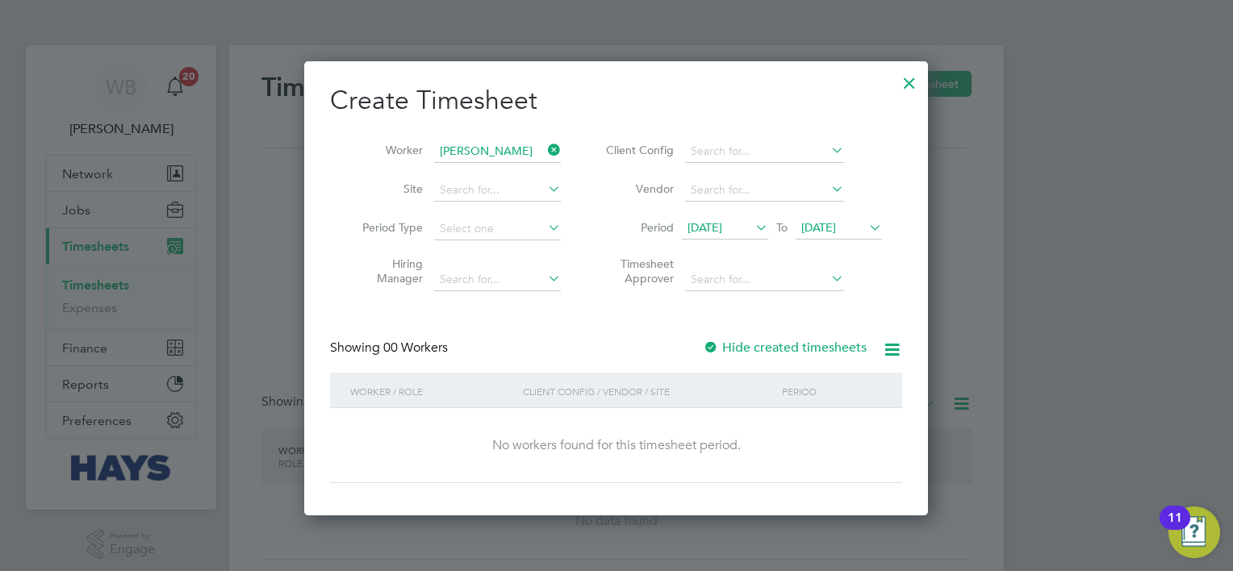
click at [750, 343] on label "Hide created timesheets" at bounding box center [785, 348] width 164 height 16
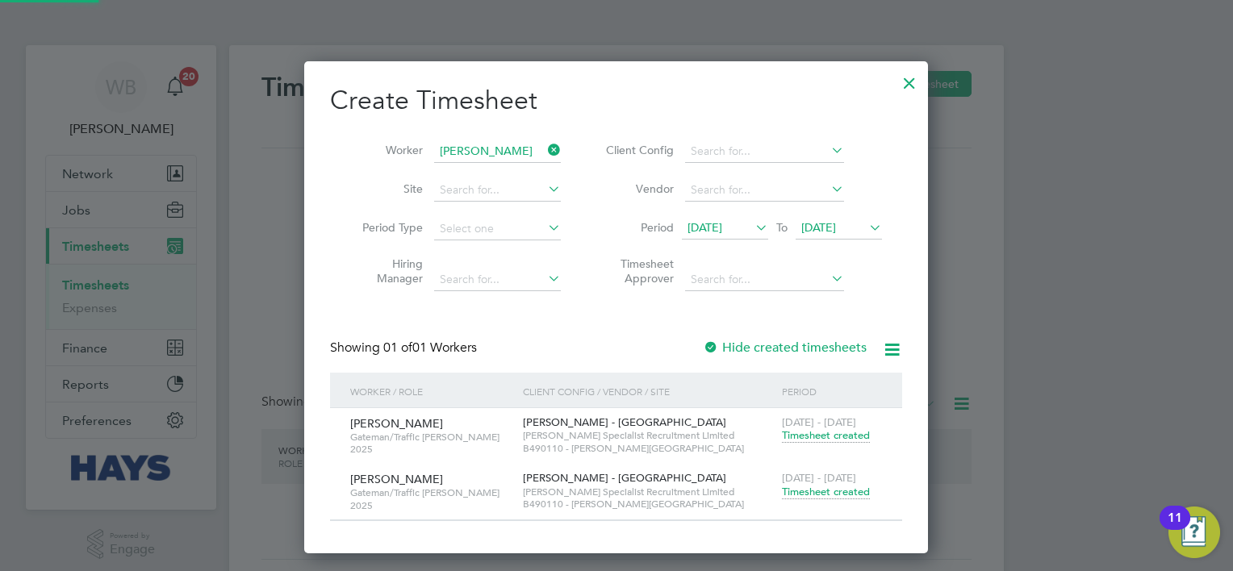
scroll to position [489, 625]
click at [839, 487] on span "Timesheet created" at bounding box center [826, 492] width 88 height 15
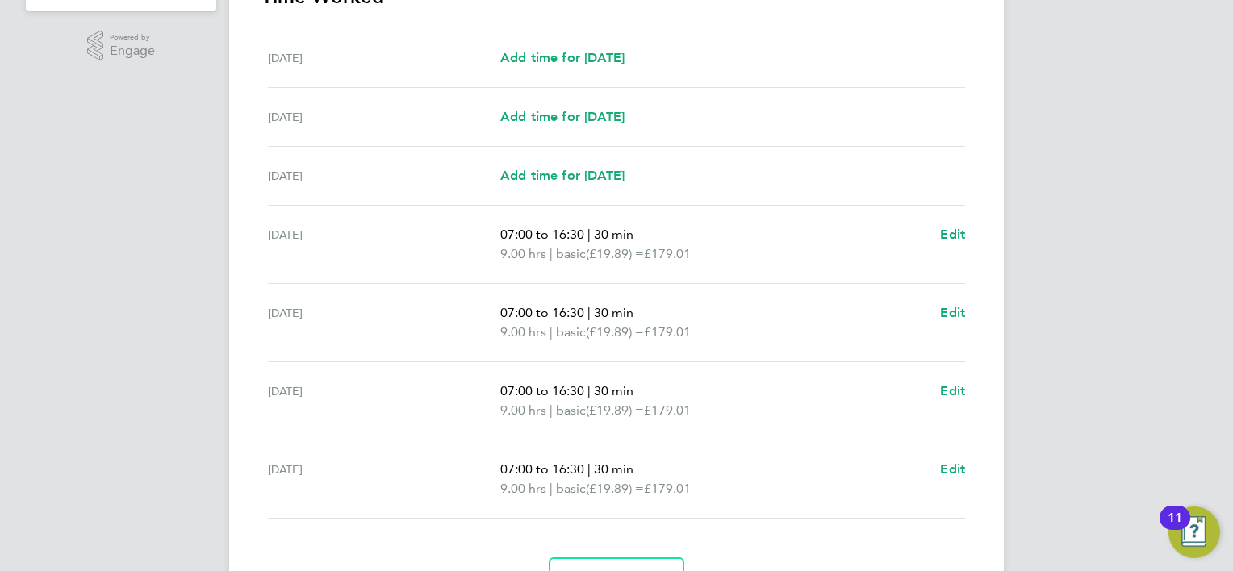
scroll to position [534, 0]
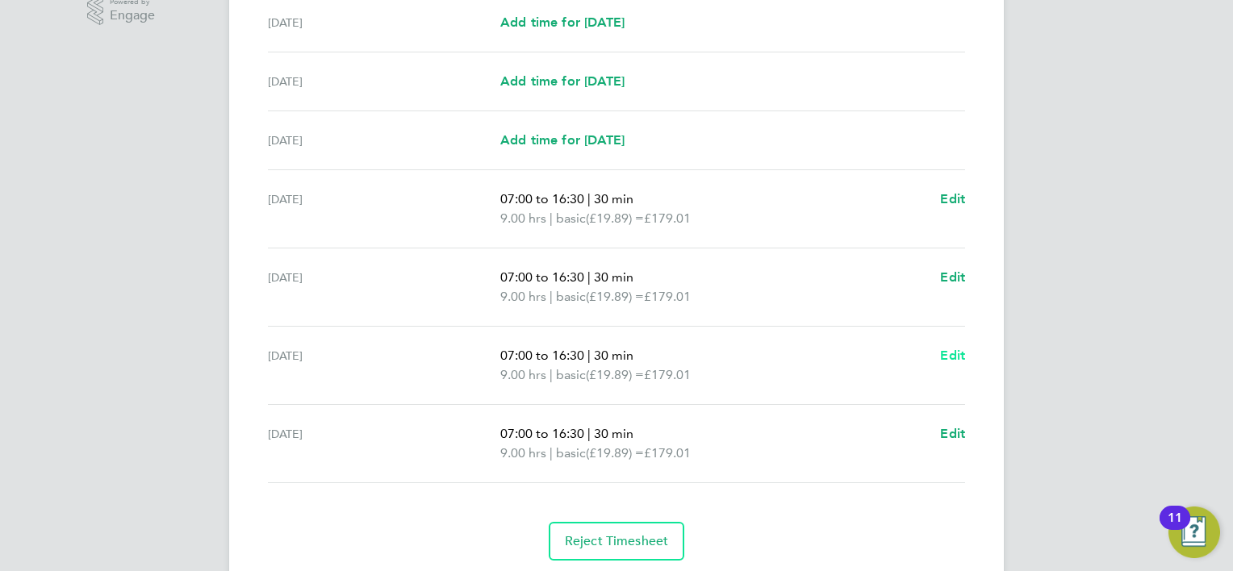
click at [955, 354] on span "Edit" at bounding box center [952, 355] width 25 height 15
select select "30"
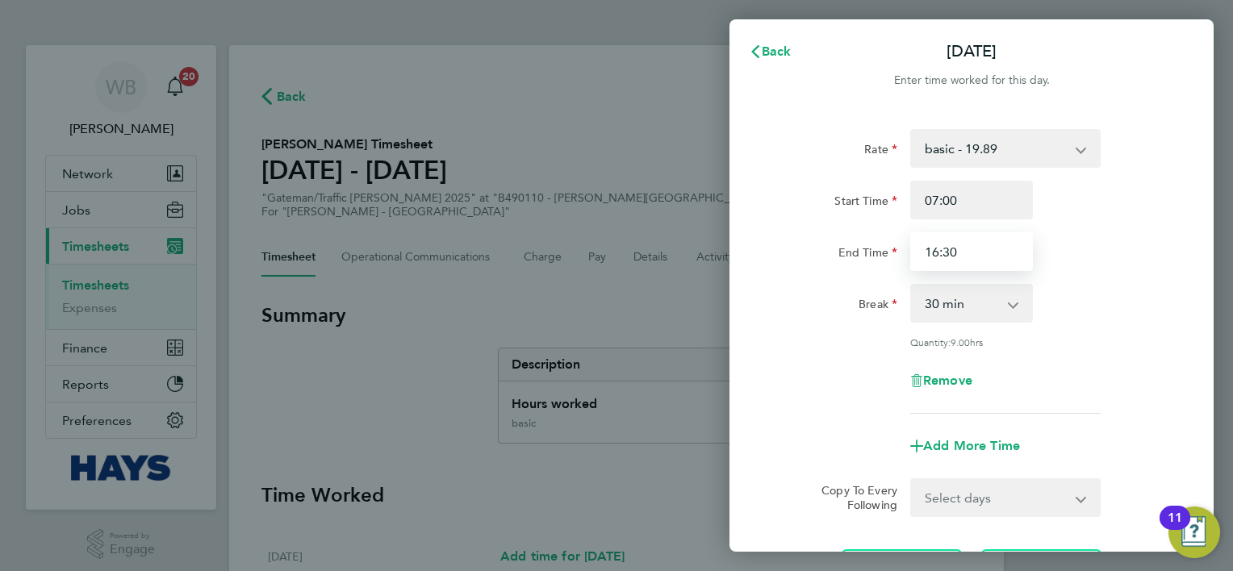
click at [957, 253] on input "16:30" at bounding box center [971, 251] width 123 height 39
type input "16:00"
click at [810, 303] on div "Break" at bounding box center [836, 300] width 123 height 32
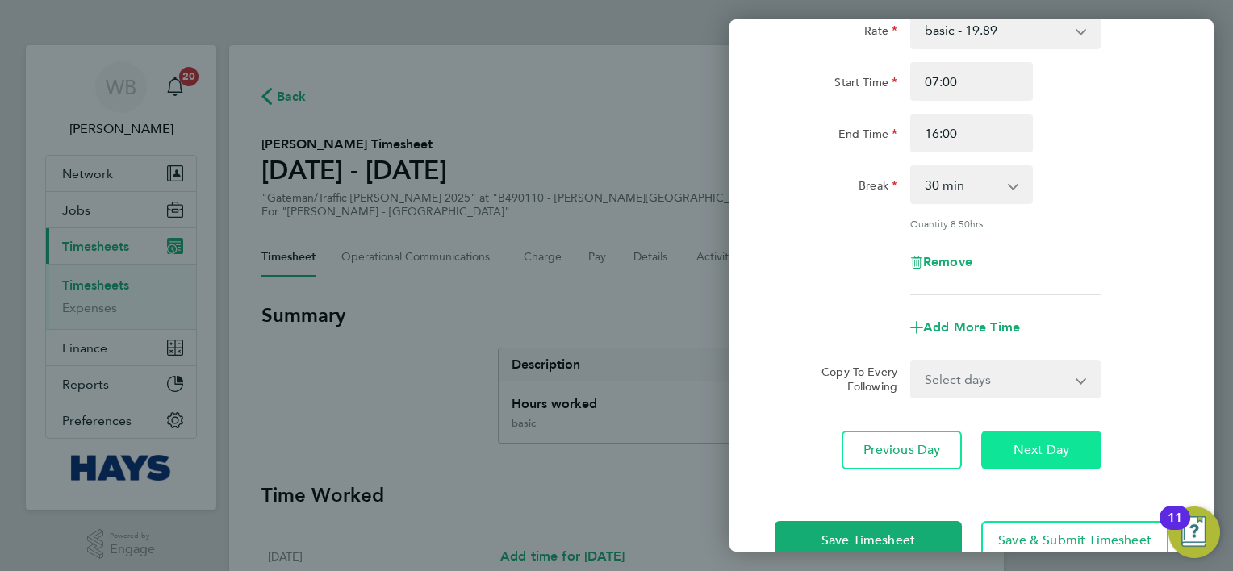
scroll to position [157, 0]
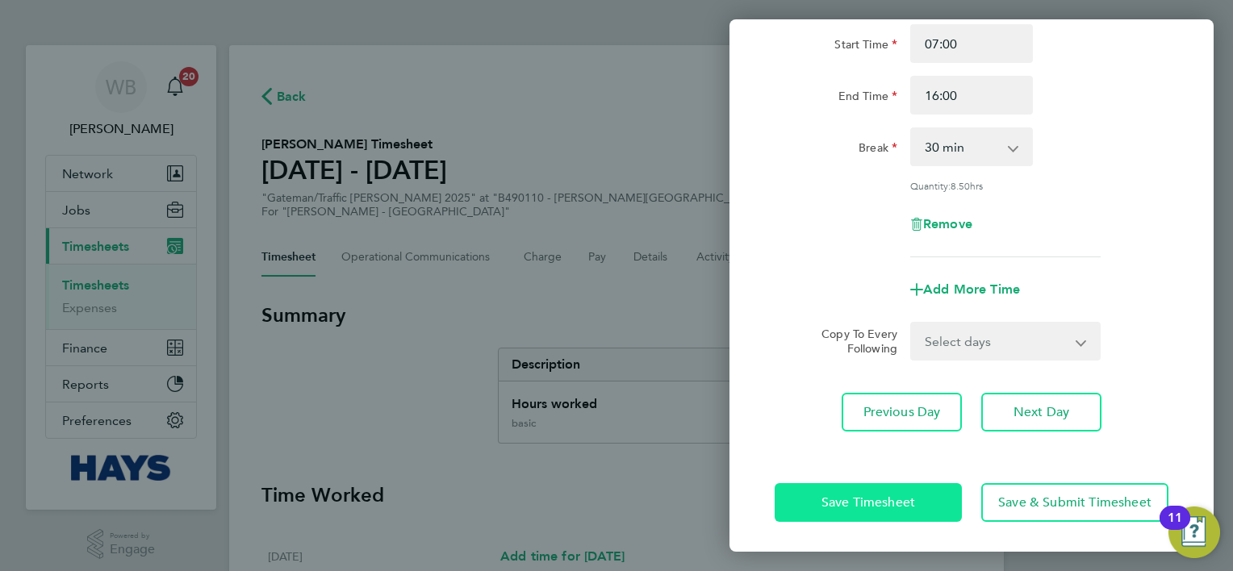
click at [836, 495] on span "Save Timesheet" at bounding box center [868, 503] width 94 height 16
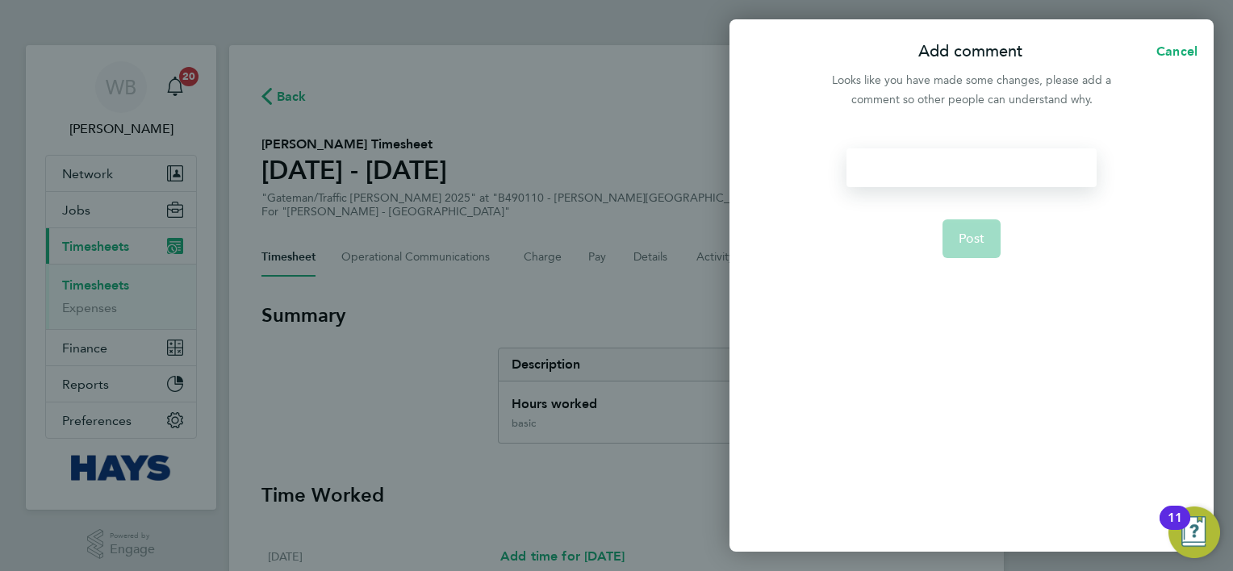
click at [900, 161] on div at bounding box center [970, 167] width 249 height 39
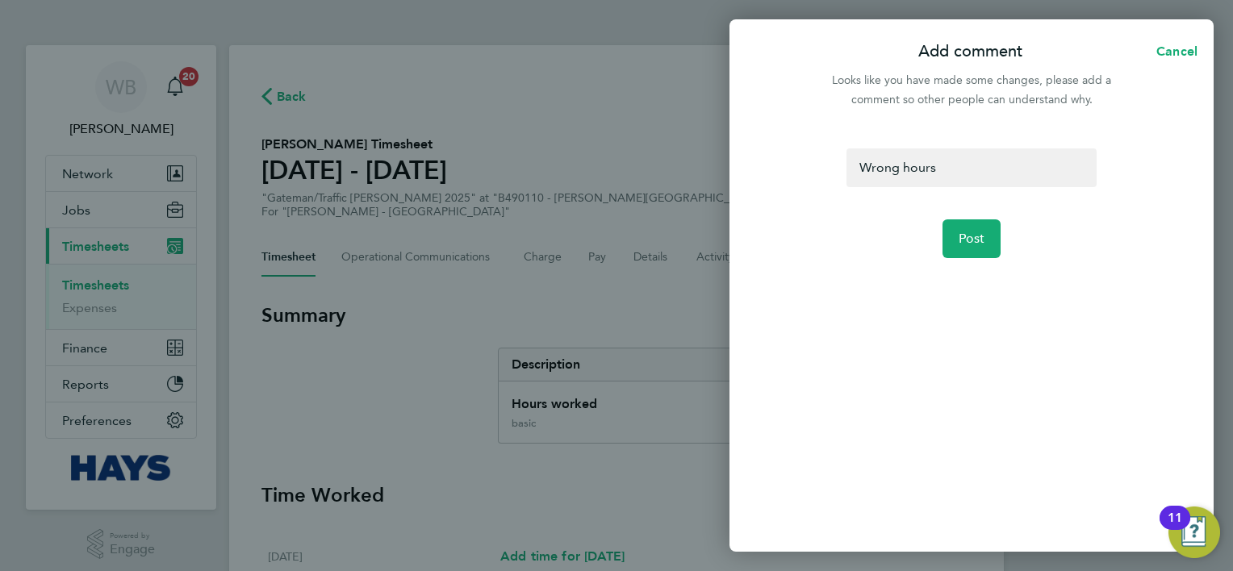
click at [959, 216] on form "Wrong hours Post" at bounding box center [971, 276] width 262 height 256
click at [968, 232] on span "Post" at bounding box center [972, 239] width 27 height 16
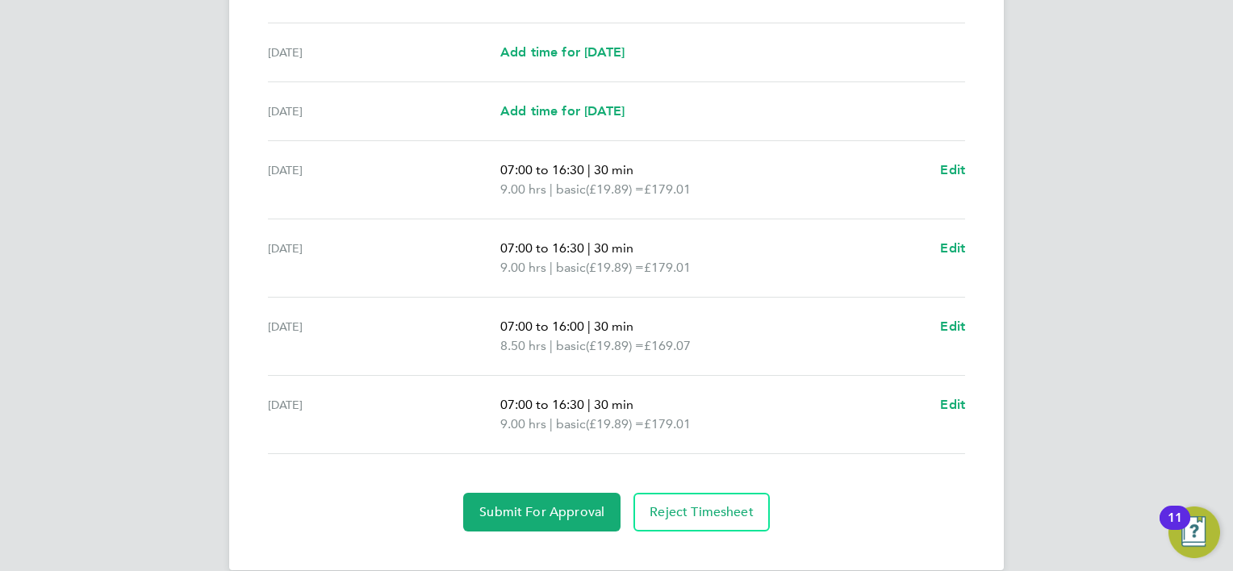
scroll to position [568, 0]
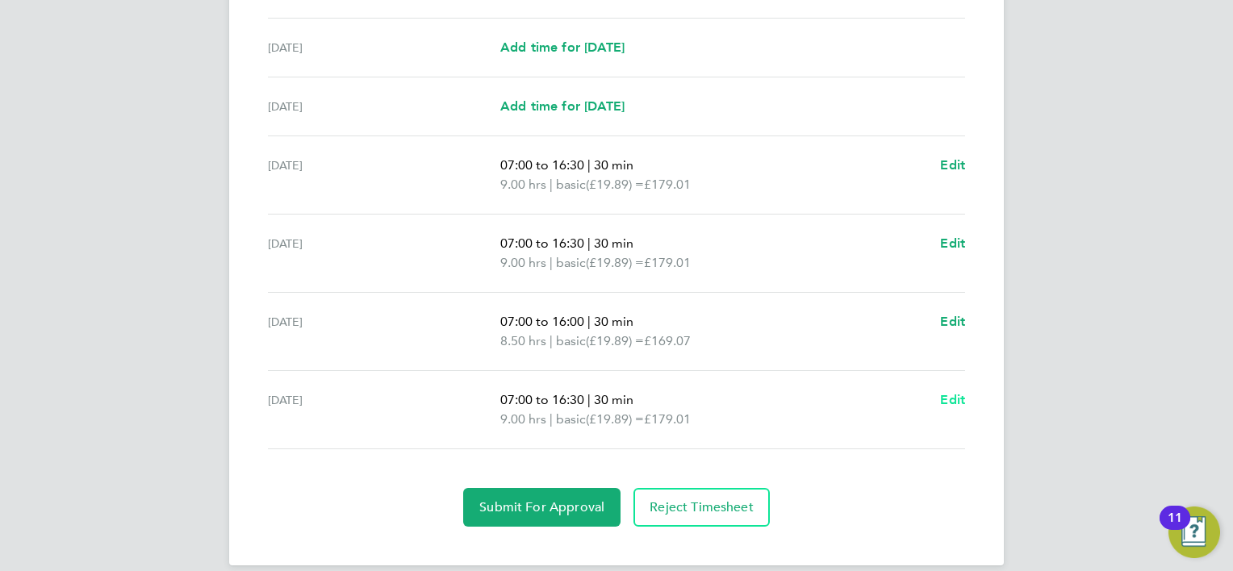
click at [963, 400] on span "Edit" at bounding box center [952, 399] width 25 height 15
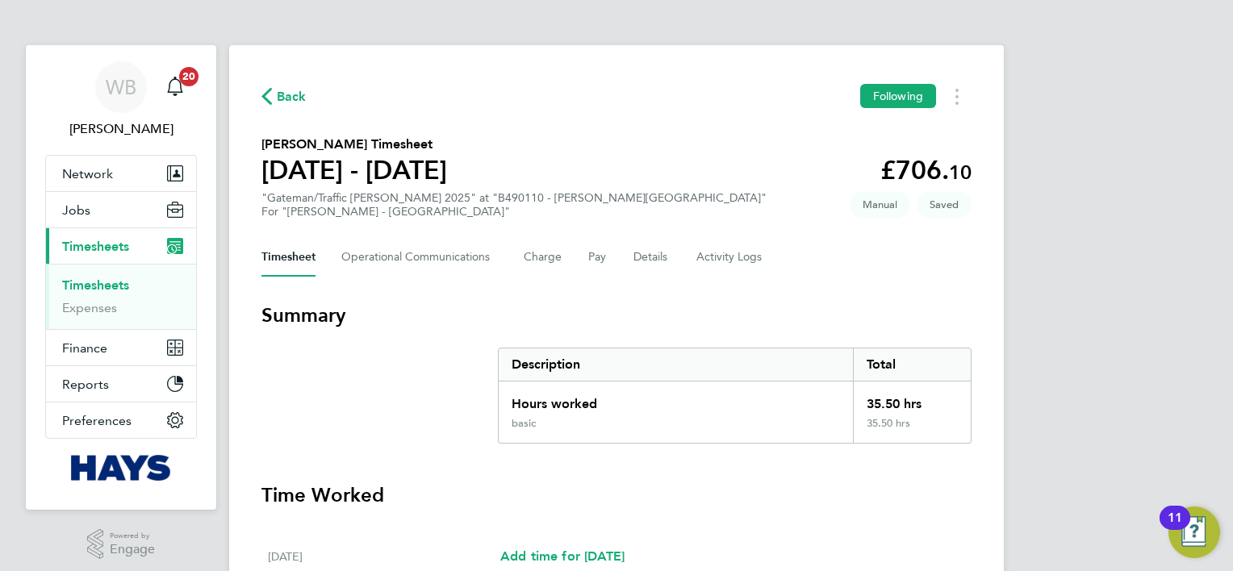
select select "30"
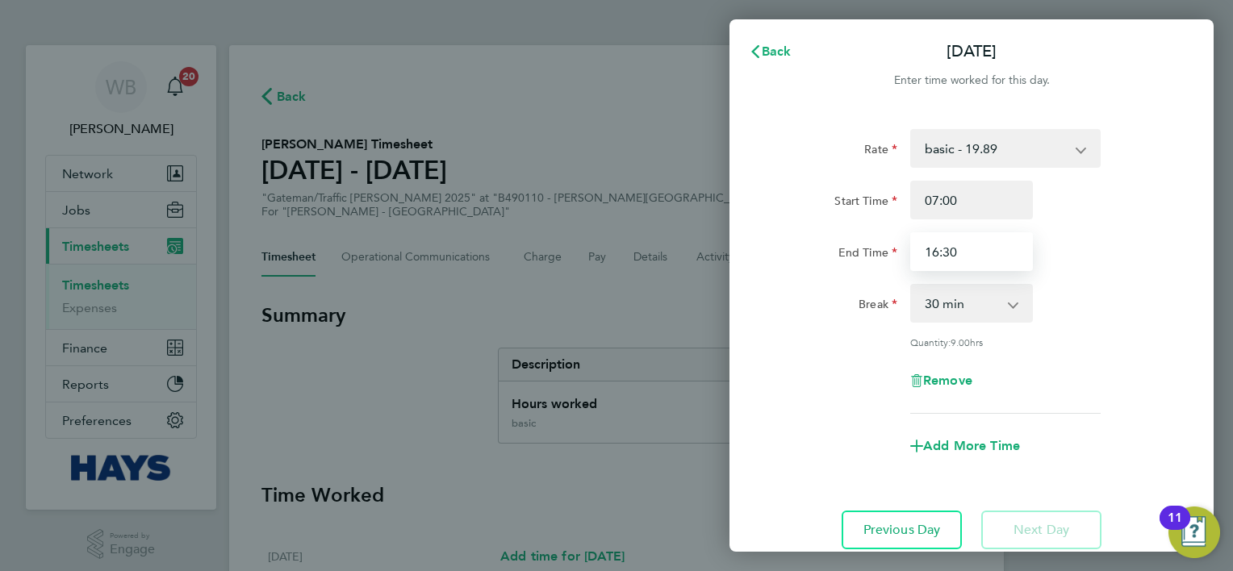
click at [978, 261] on input "16:30" at bounding box center [971, 251] width 123 height 39
type input "16:00"
click at [1096, 290] on div "Break 0 min 15 min 30 min 45 min 60 min 75 min 90 min" at bounding box center [971, 303] width 407 height 39
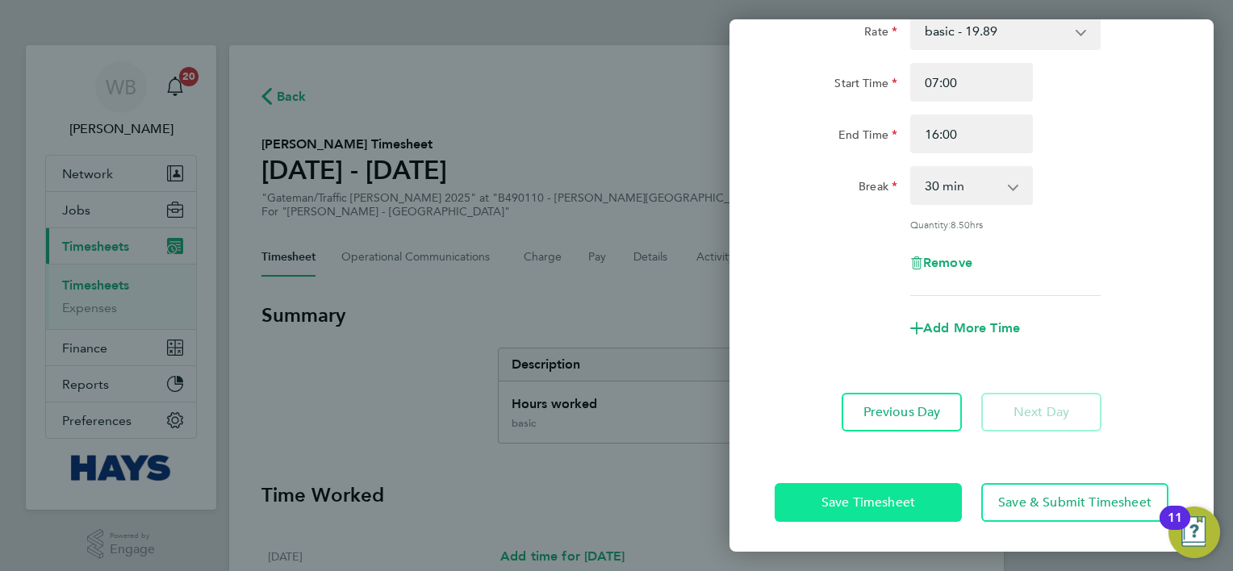
click at [829, 504] on span "Save Timesheet" at bounding box center [868, 503] width 94 height 16
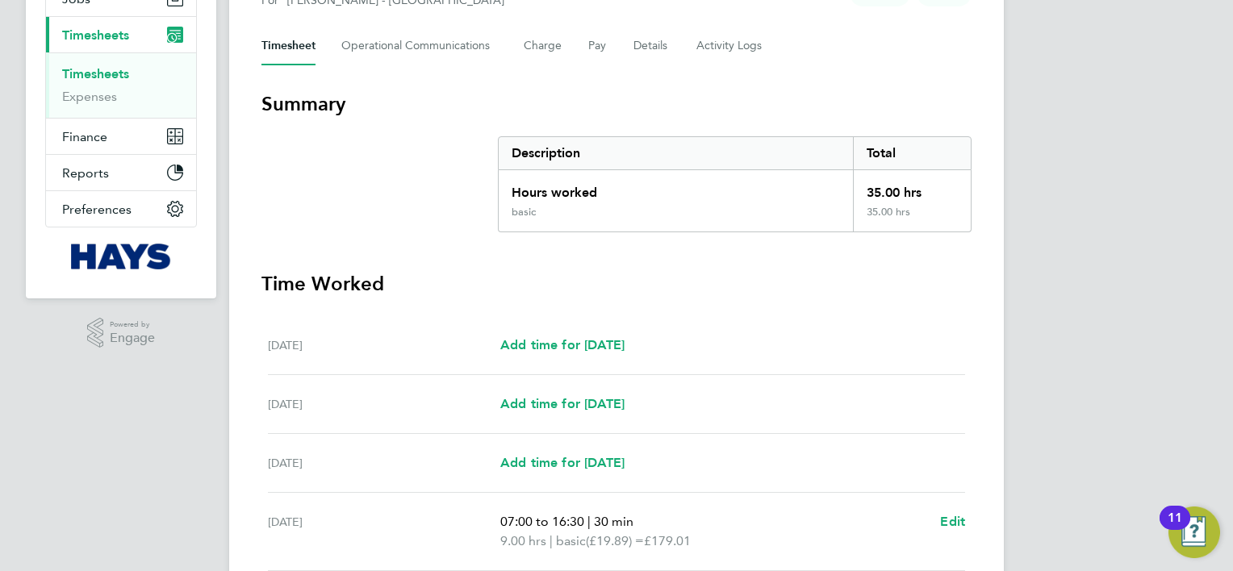
scroll to position [586, 0]
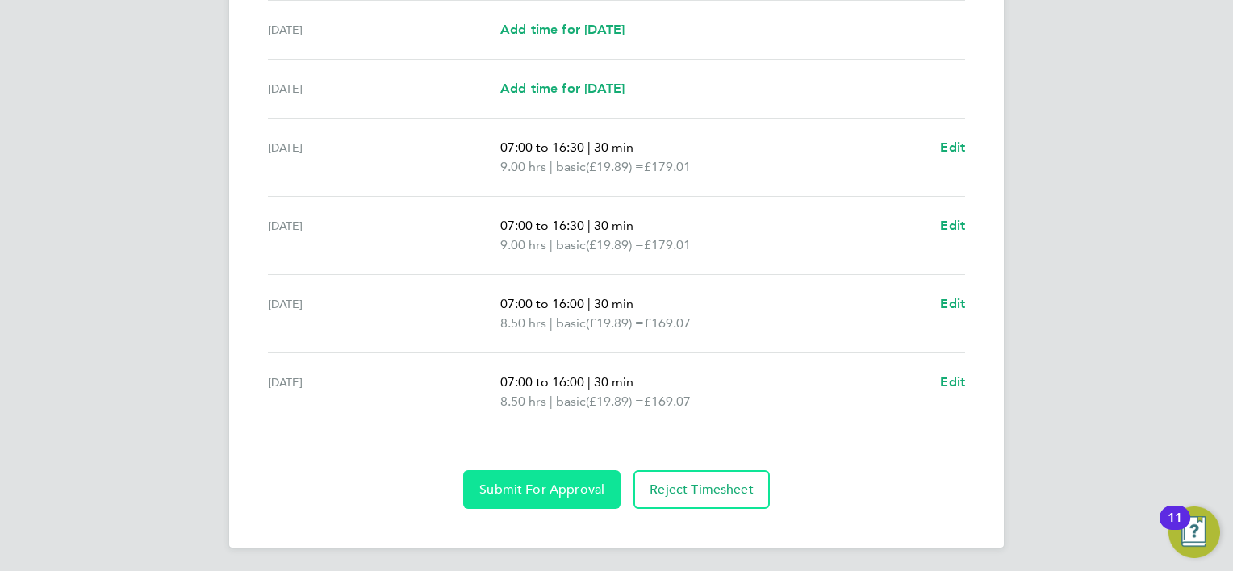
click at [515, 483] on span "Submit For Approval" at bounding box center [541, 490] width 125 height 16
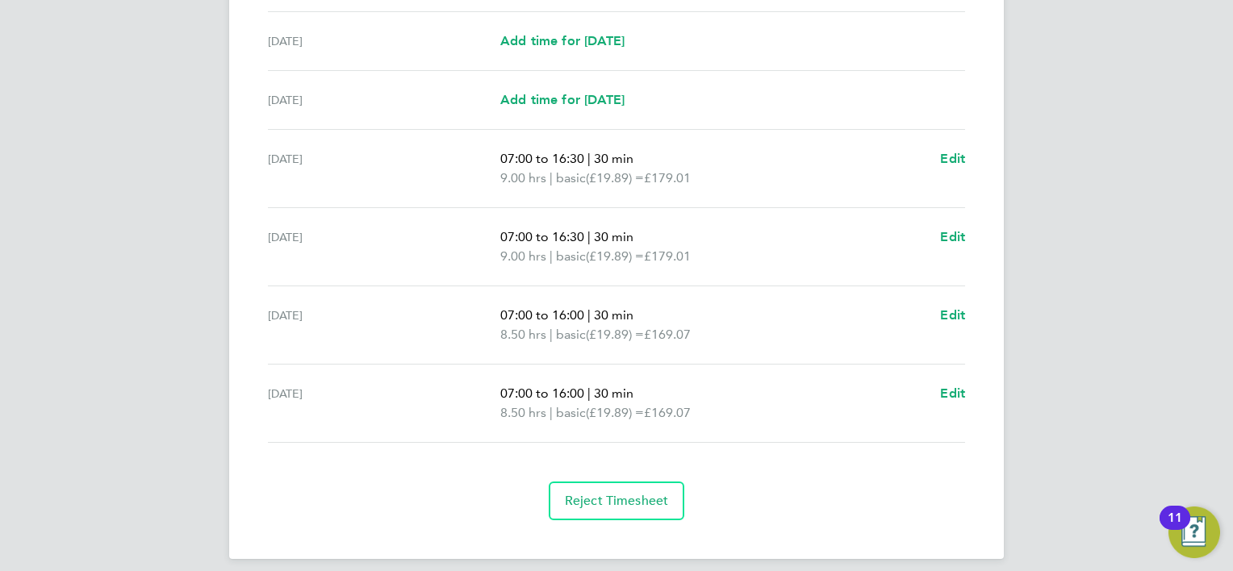
scroll to position [585, 0]
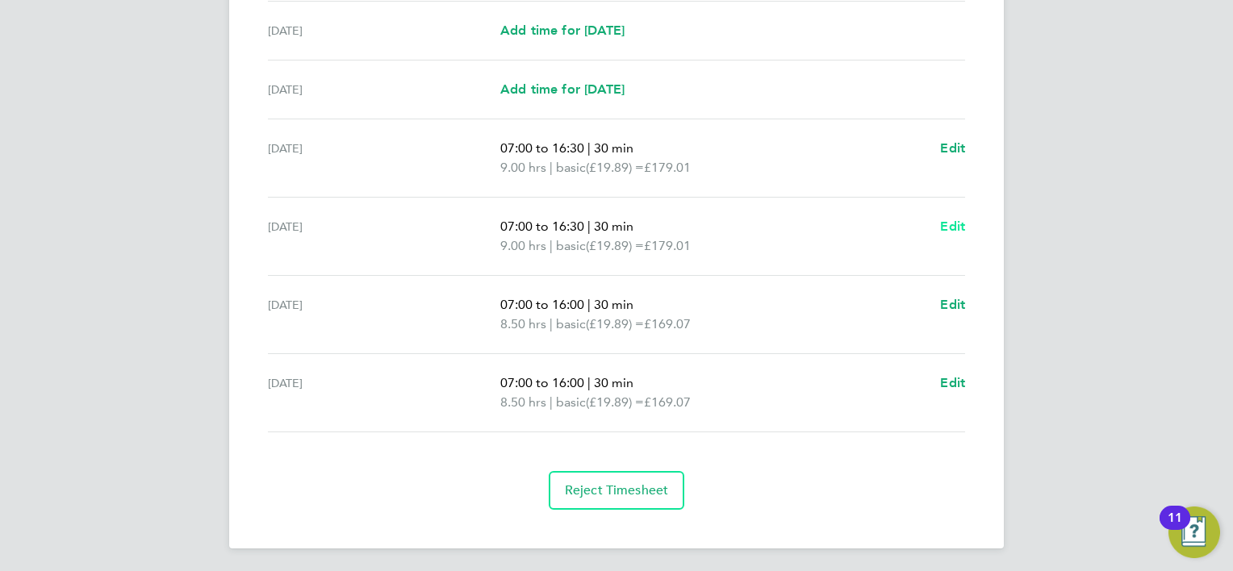
click at [950, 230] on span "Edit" at bounding box center [952, 226] width 25 height 15
select select "30"
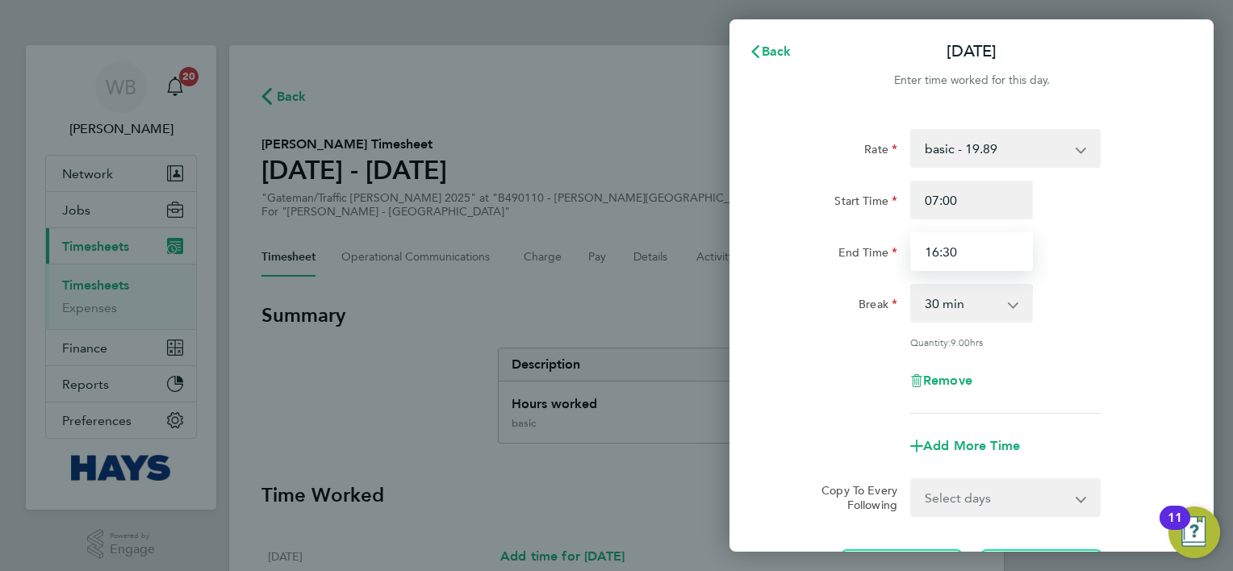
click at [967, 261] on input "16:30" at bounding box center [971, 251] width 123 height 39
type input "16:30"
click at [561, 300] on div "[DATE] Cancel Enter time worked for this day. Rate basic - 19.89 Weekday OT 39h…" at bounding box center [616, 285] width 1233 height 571
click at [1186, 40] on button "Cancel" at bounding box center [1171, 52] width 83 height 32
select select "30"
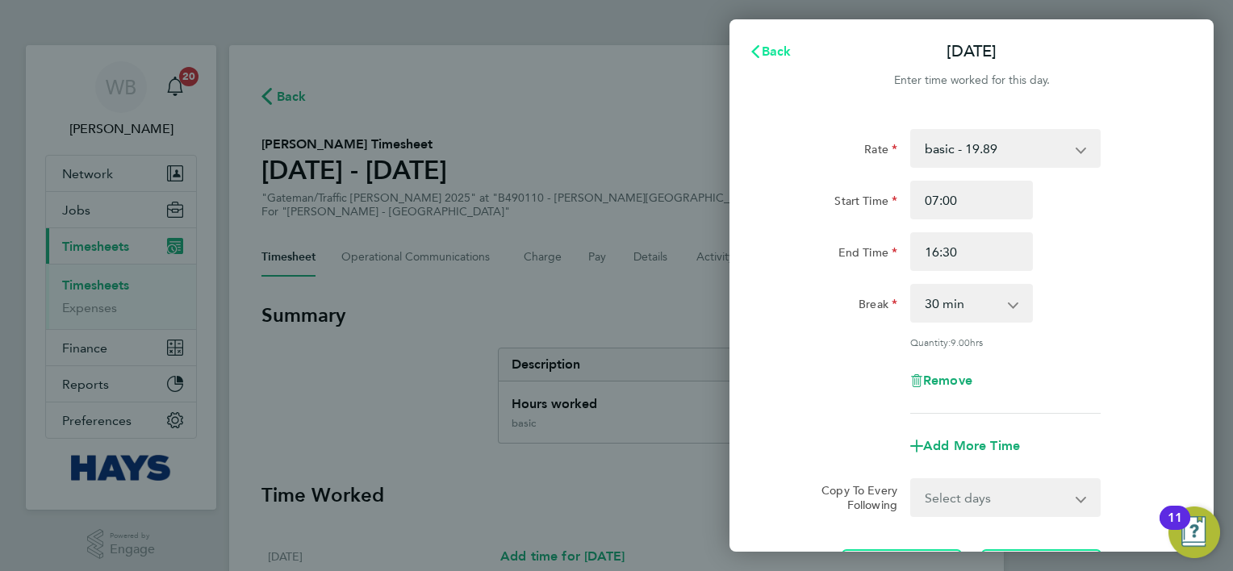
click at [778, 58] on span "Back" at bounding box center [777, 51] width 30 height 15
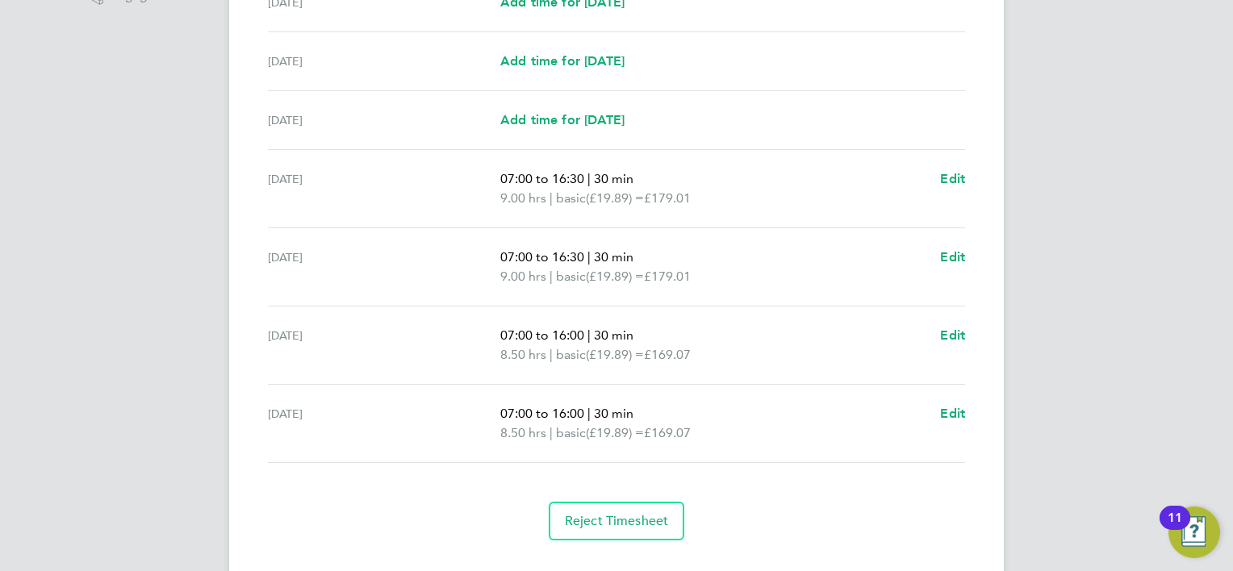
scroll to position [555, 0]
click at [946, 336] on span "Edit" at bounding box center [952, 334] width 25 height 15
select select "30"
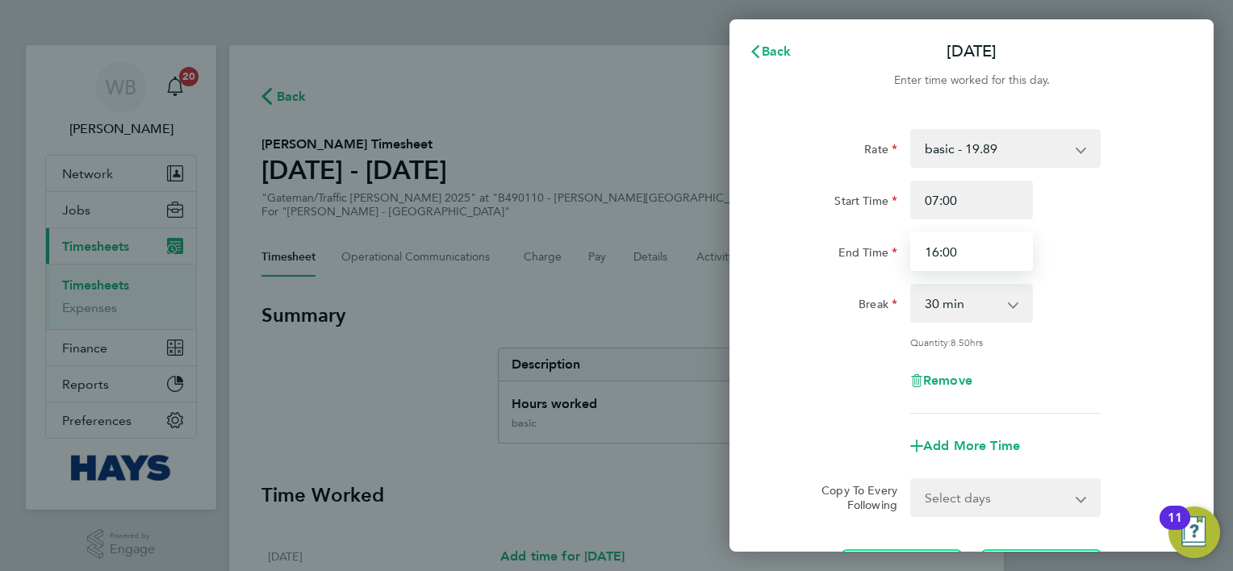
click at [971, 245] on input "16:00" at bounding box center [971, 251] width 123 height 39
type input "1"
type input "15:30"
click at [797, 159] on div "Rate" at bounding box center [836, 145] width 123 height 32
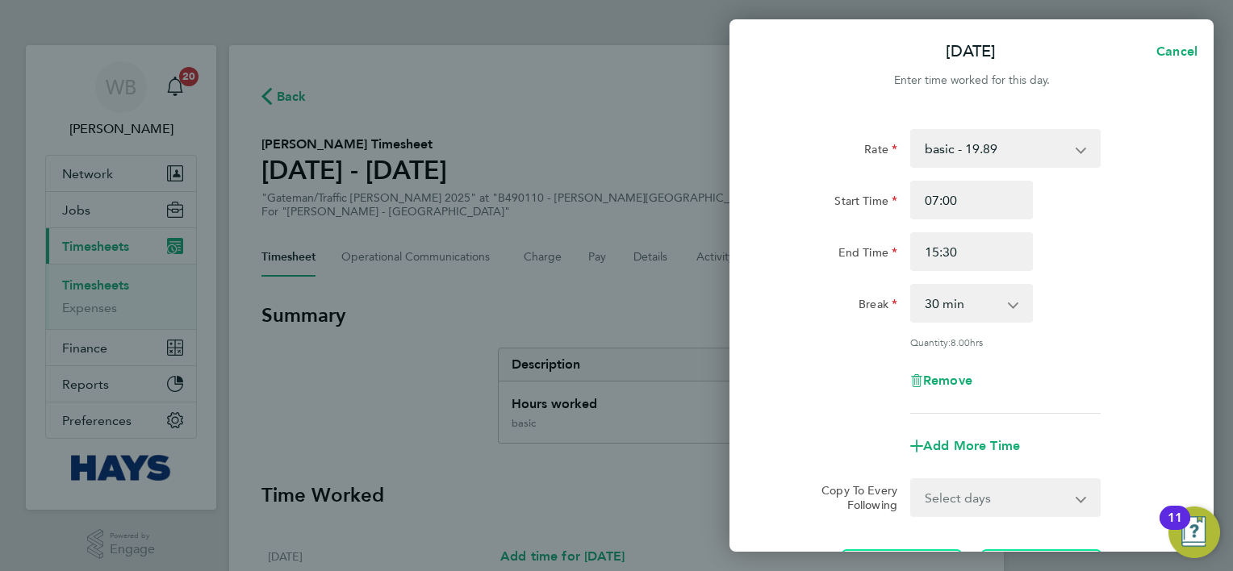
scroll to position [157, 0]
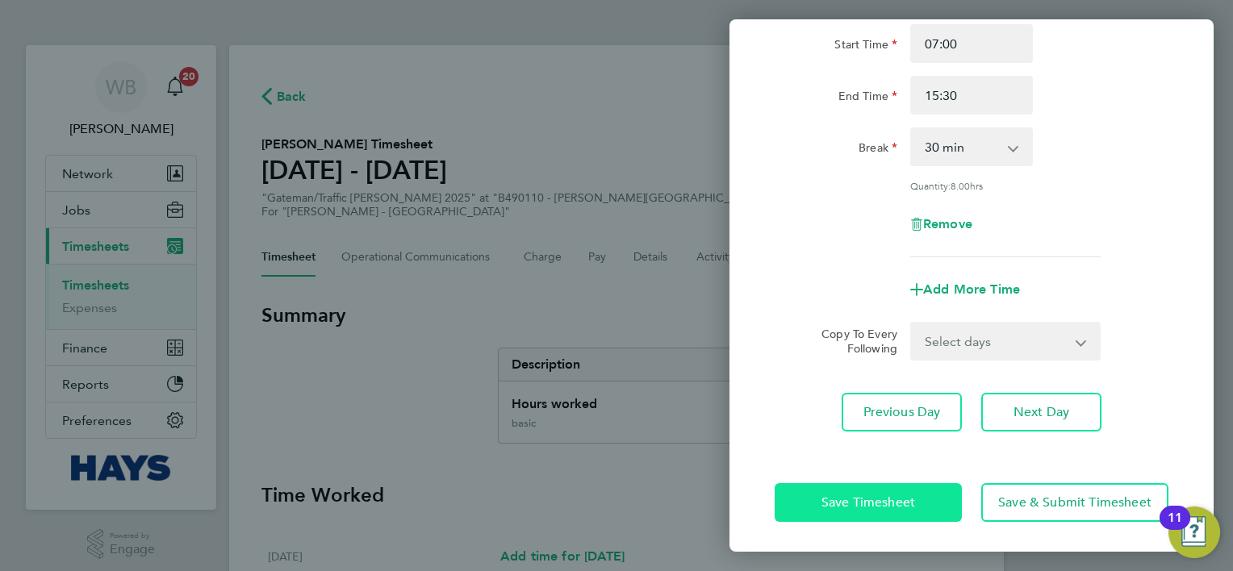
click at [812, 507] on button "Save Timesheet" at bounding box center [868, 502] width 187 height 39
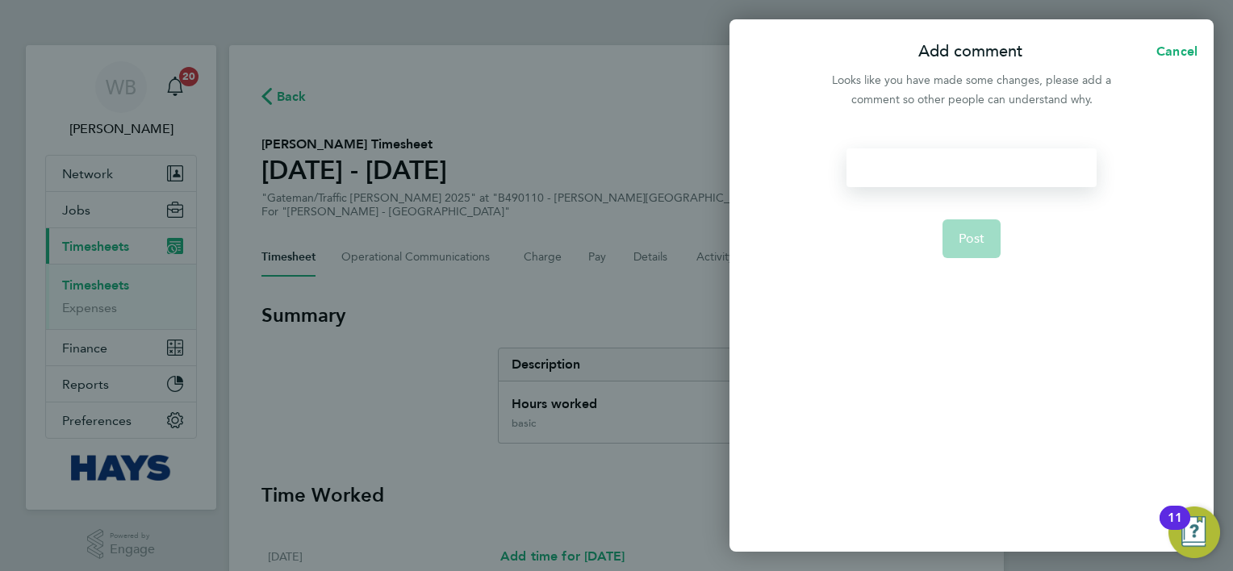
click at [894, 161] on div at bounding box center [970, 167] width 249 height 39
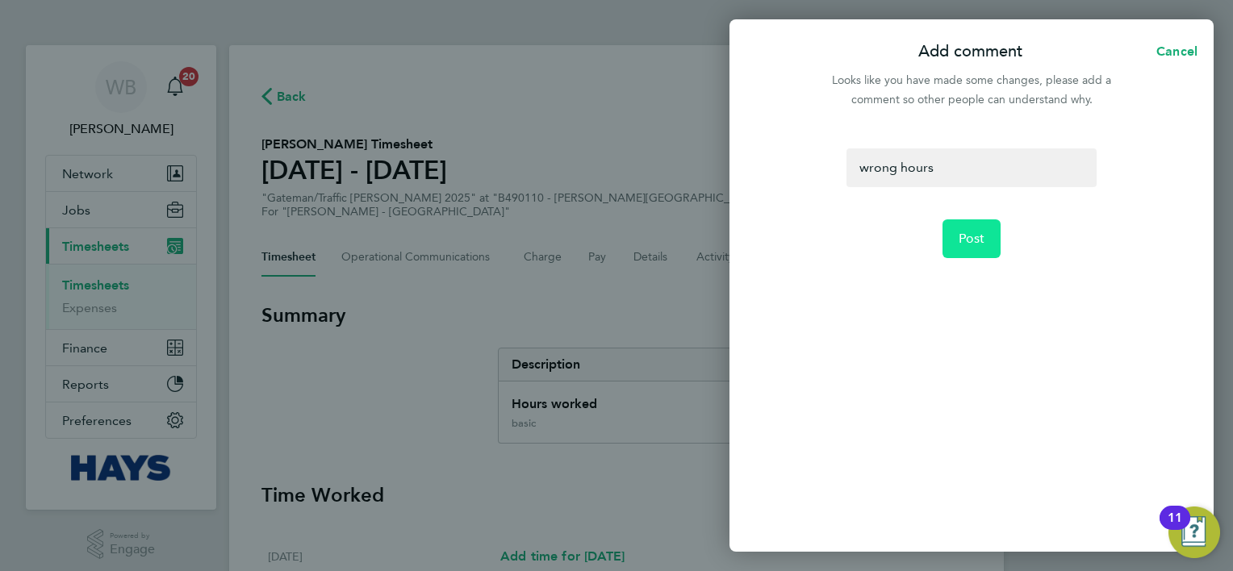
click at [968, 249] on button "Post" at bounding box center [971, 238] width 59 height 39
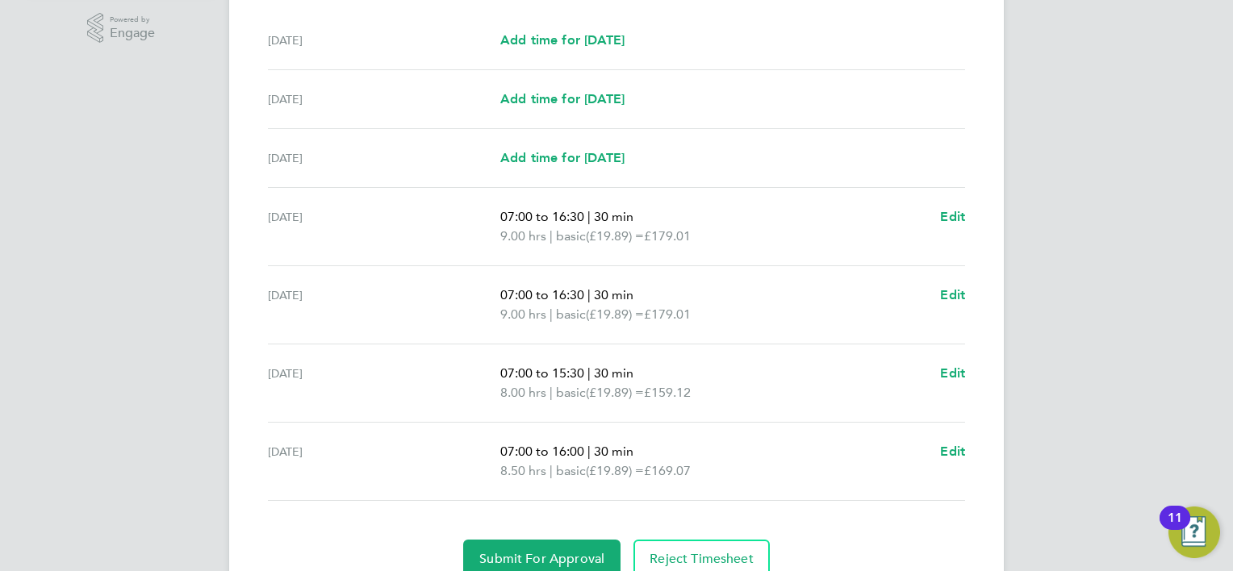
scroll to position [528, 0]
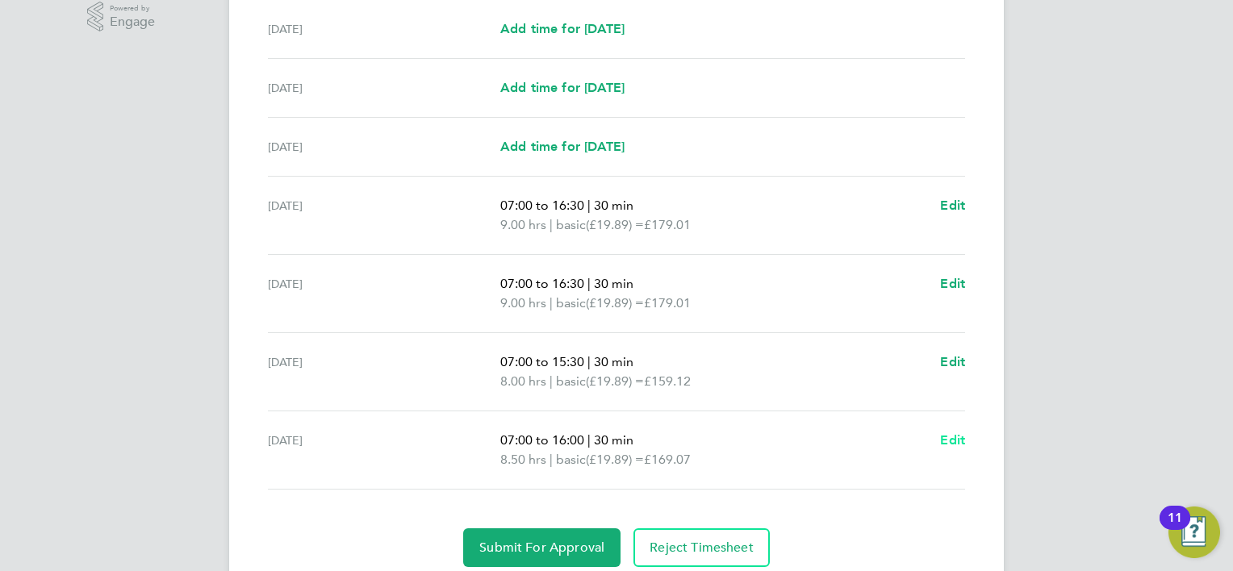
click at [958, 436] on span "Edit" at bounding box center [952, 439] width 25 height 15
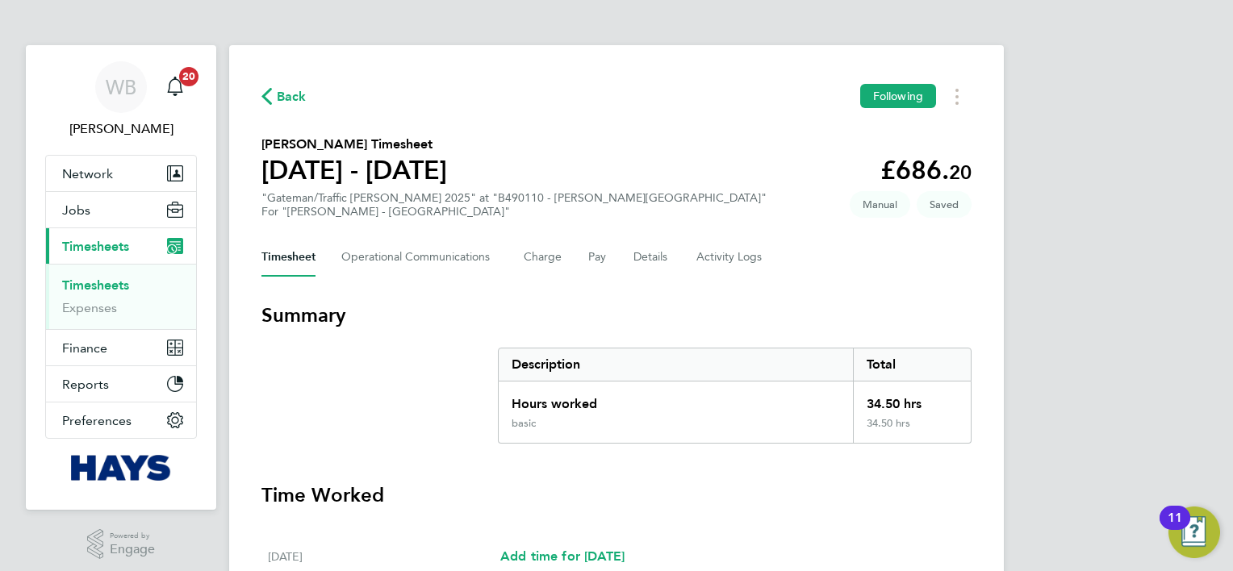
select select "30"
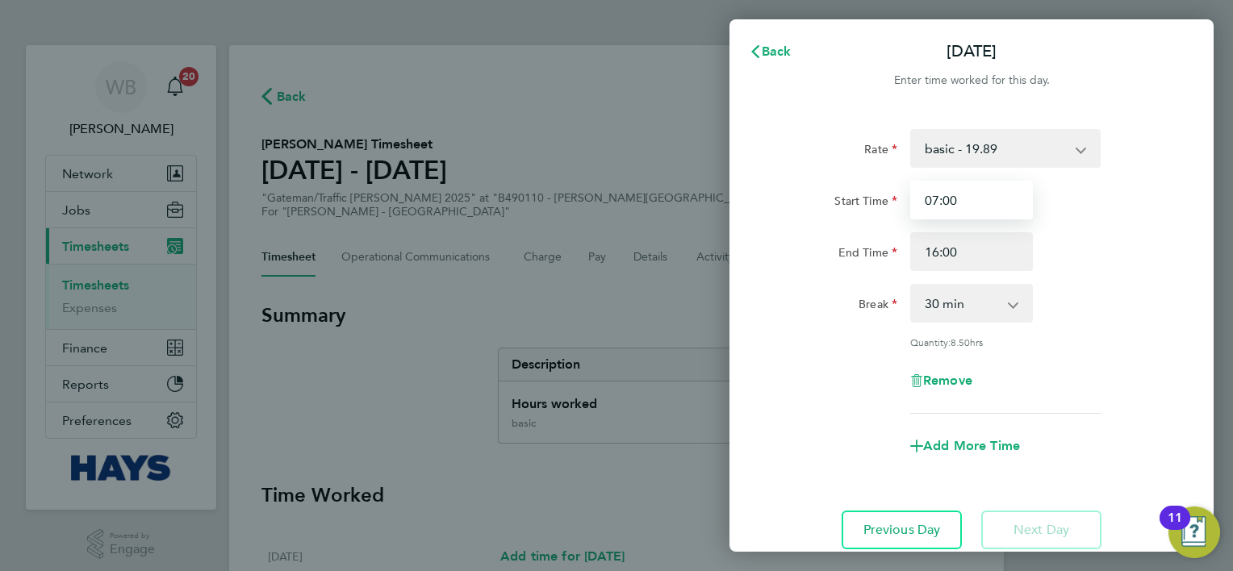
click at [1007, 202] on input "07:00" at bounding box center [971, 200] width 123 height 39
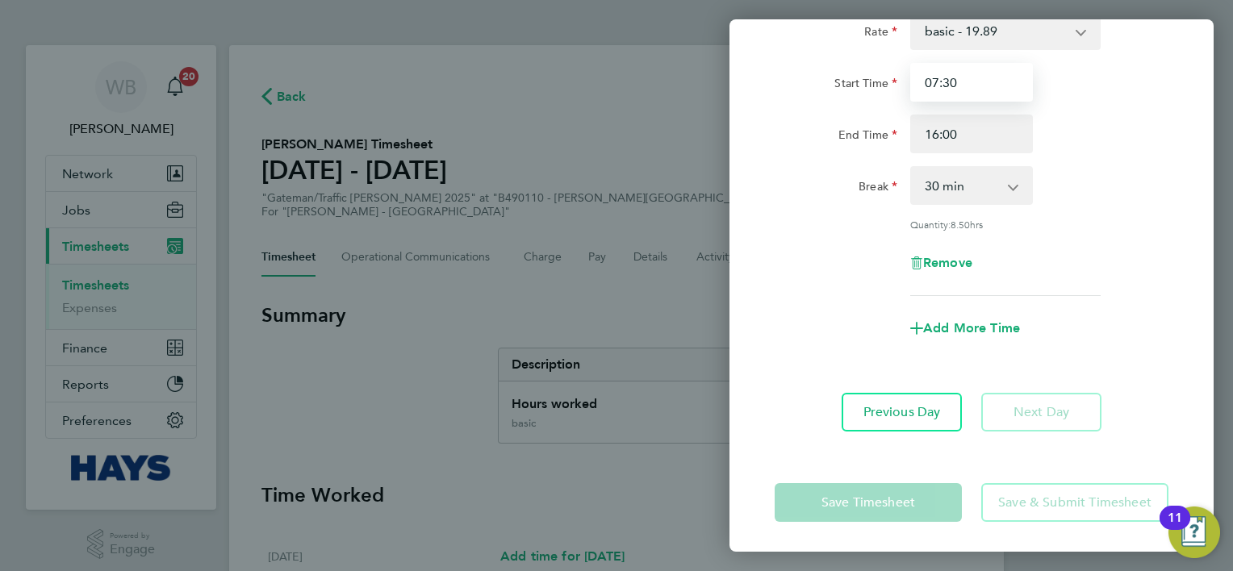
type input "07:30"
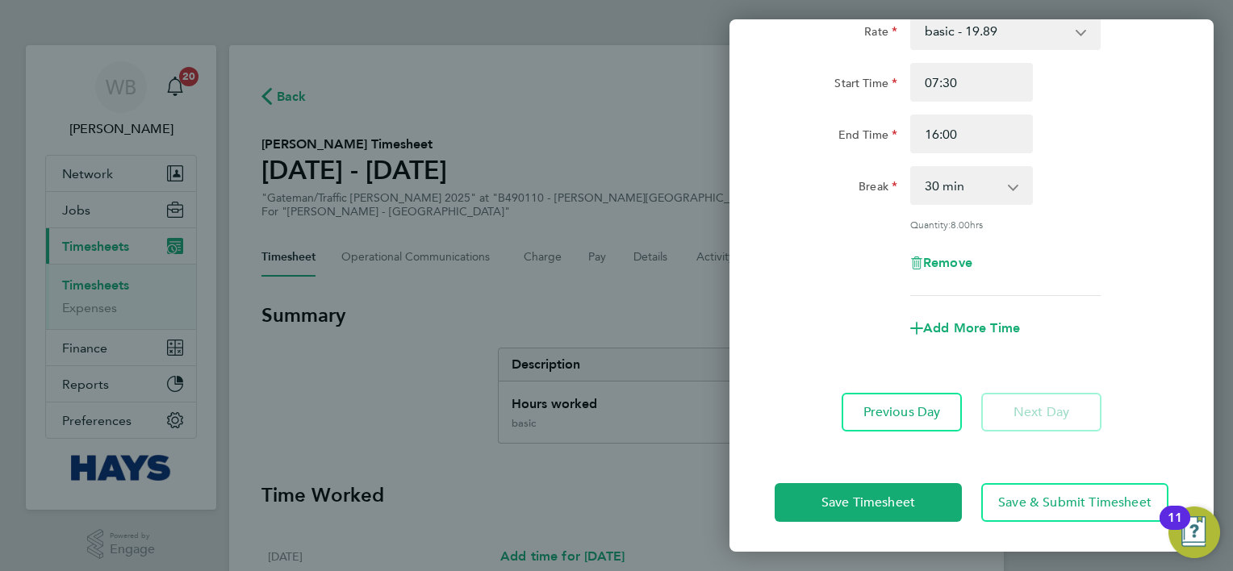
click at [1108, 233] on div "Rate basic - 19.89 Weekday OT 39h+ - 28.70 Sat first 4h - 28.70 Sat after 4h - …" at bounding box center [972, 153] width 394 height 285
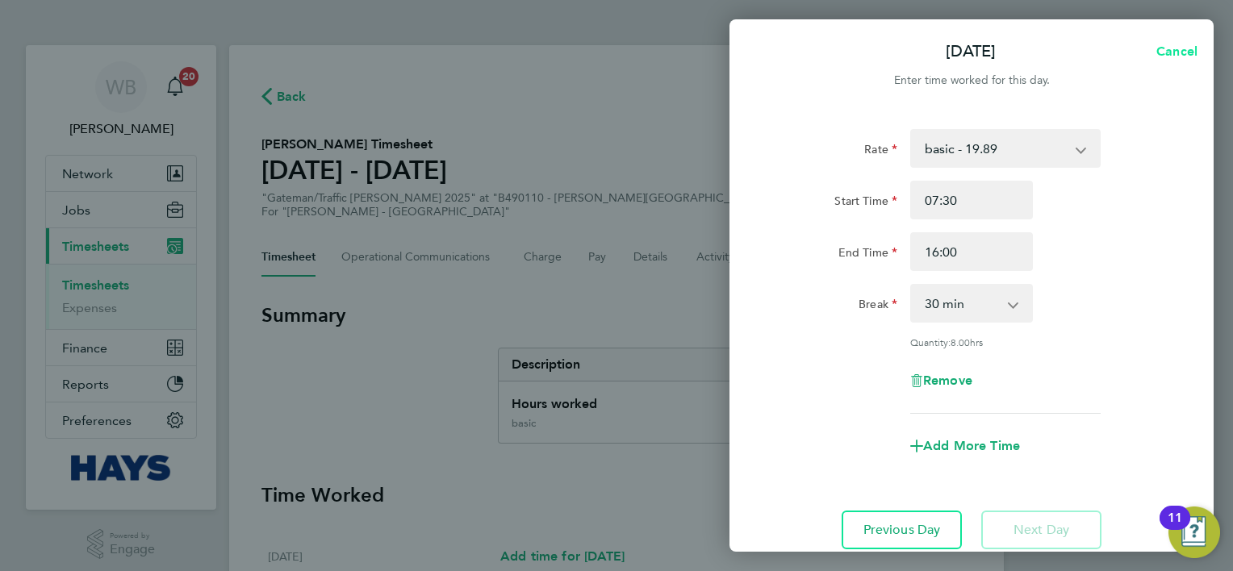
click at [1190, 43] on button "Cancel" at bounding box center [1171, 52] width 83 height 32
select select "30"
click at [771, 52] on span "Back" at bounding box center [777, 51] width 30 height 15
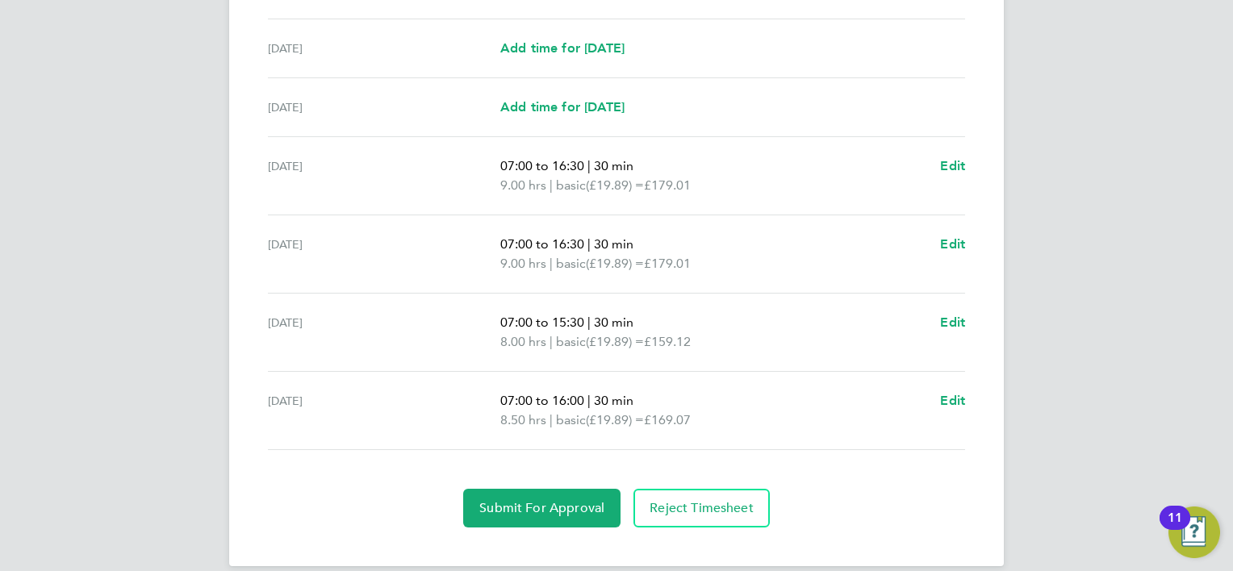
scroll to position [586, 0]
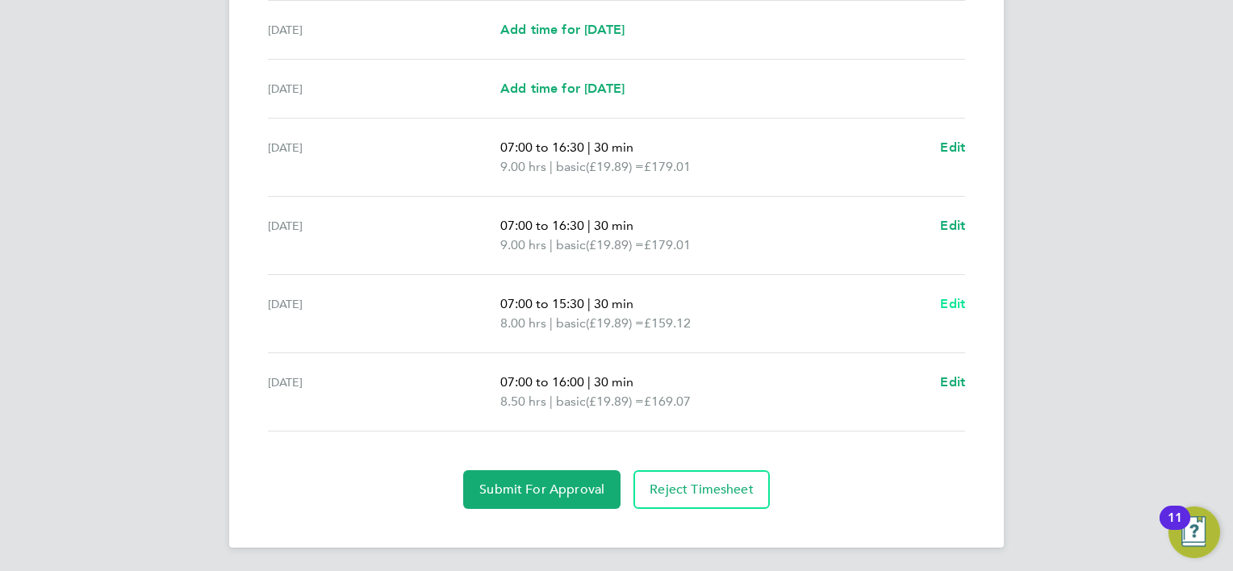
click at [952, 300] on span "Edit" at bounding box center [952, 303] width 25 height 15
select select "30"
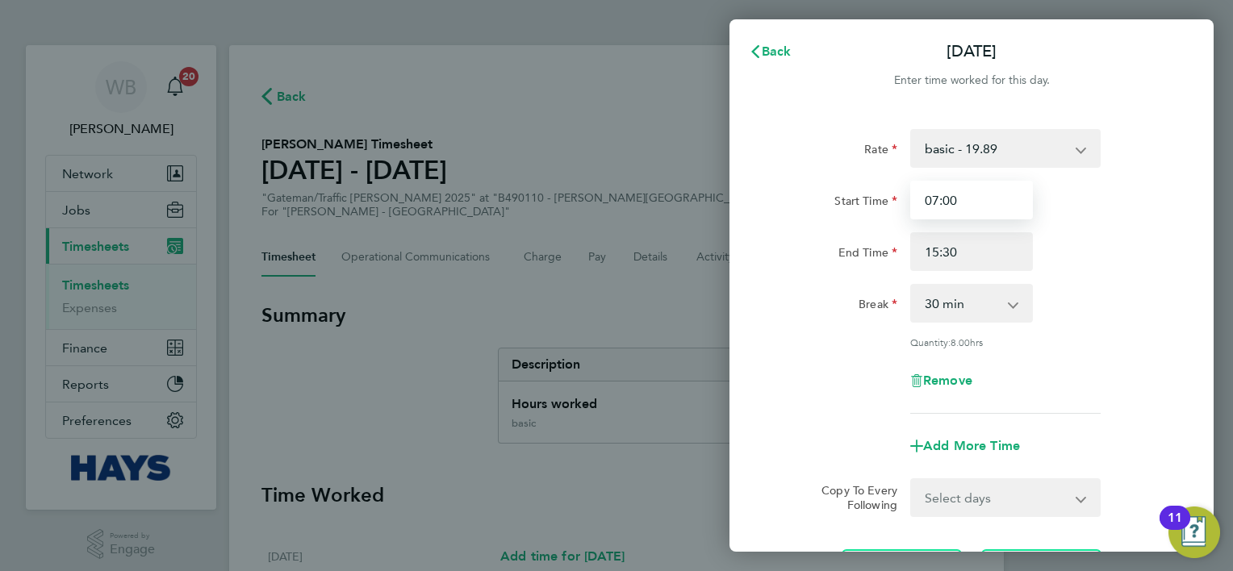
click at [989, 203] on input "07:00" at bounding box center [971, 200] width 123 height 39
type input "07:30"
click at [1097, 234] on div "End Time 15:30" at bounding box center [971, 251] width 407 height 39
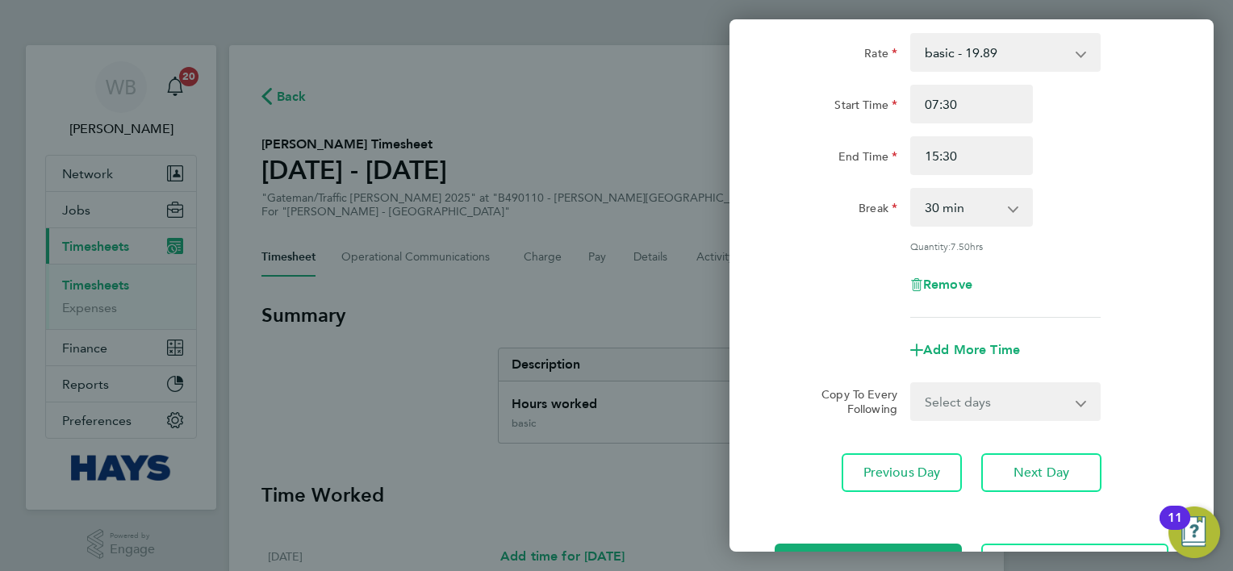
scroll to position [157, 0]
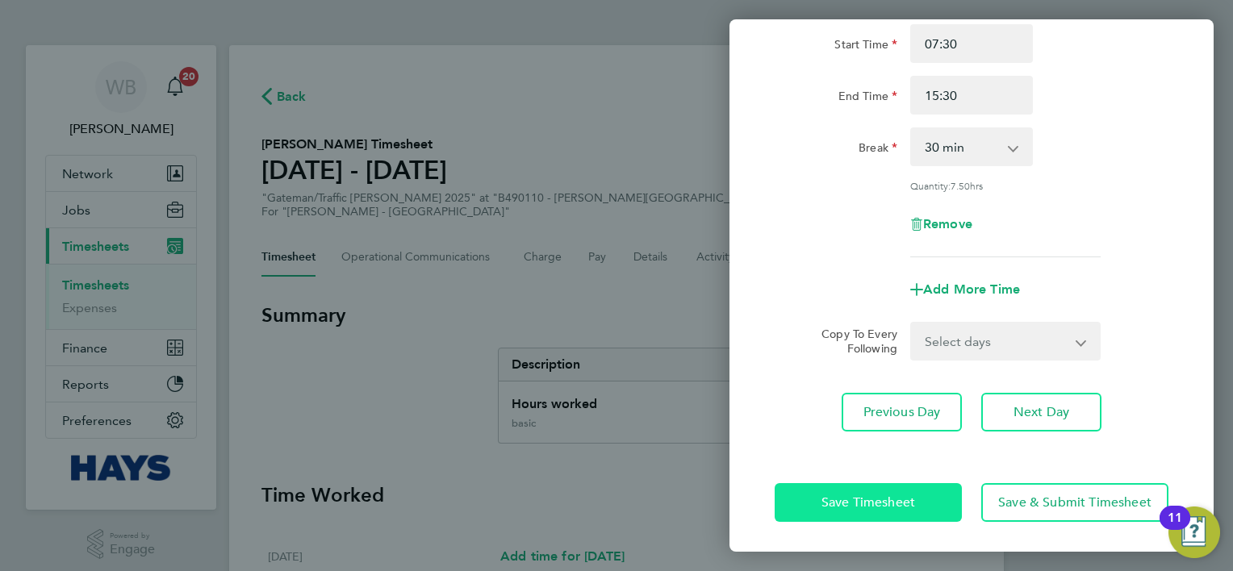
click at [880, 487] on button "Save Timesheet" at bounding box center [868, 502] width 187 height 39
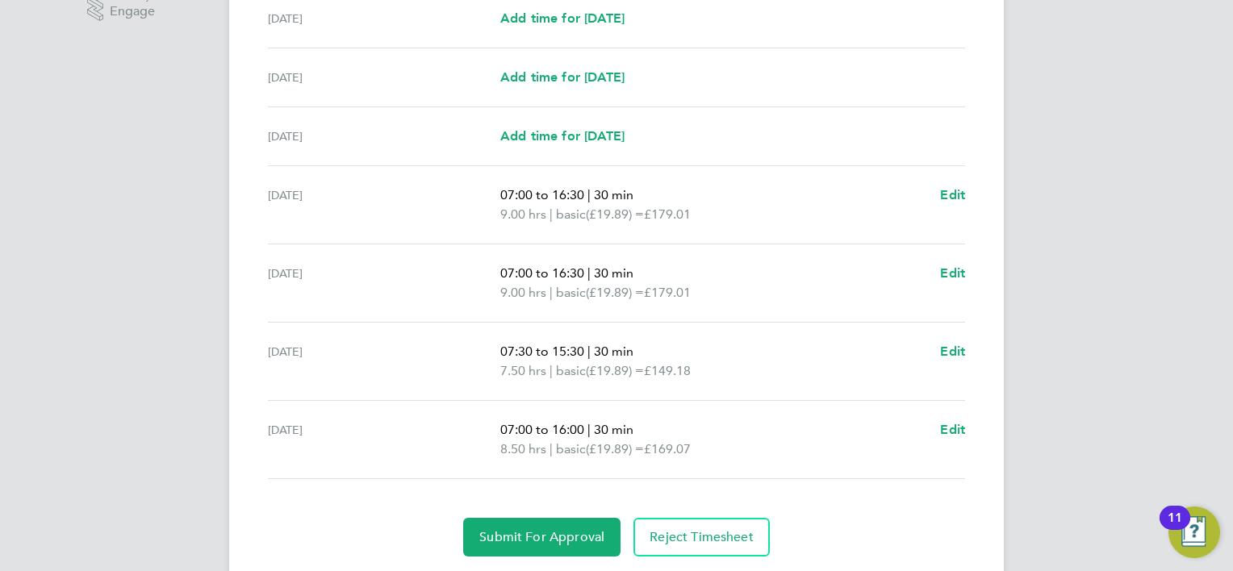
scroll to position [539, 0]
click at [949, 432] on span "Edit" at bounding box center [952, 428] width 25 height 15
select select "30"
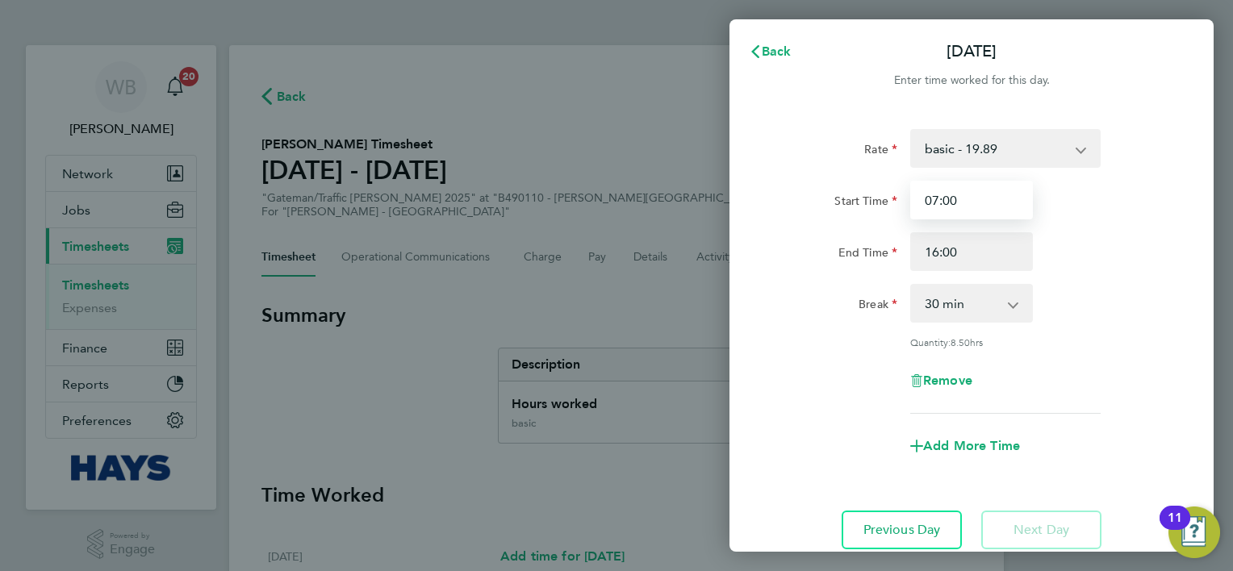
click at [961, 196] on input "07:00" at bounding box center [971, 200] width 123 height 39
type input "07:30"
click at [1105, 277] on div "Rate basic - 19.89 Weekday OT 39h+ - 28.70 Sat first 4h - 28.70 Sat after 4h - …" at bounding box center [972, 271] width 394 height 285
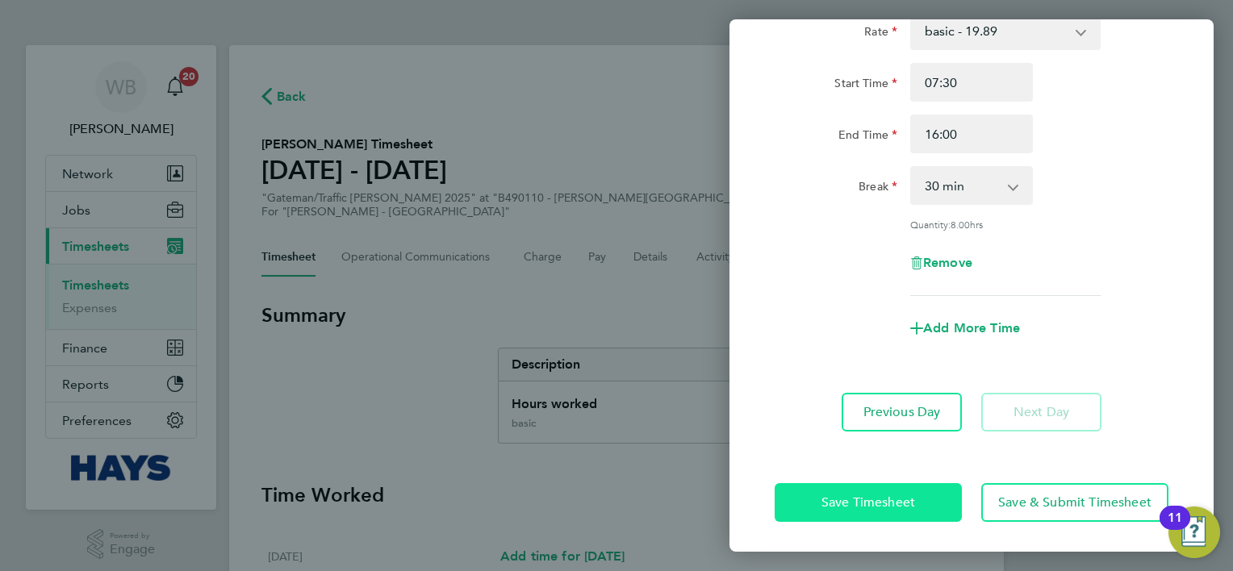
click at [814, 499] on button "Save Timesheet" at bounding box center [868, 502] width 187 height 39
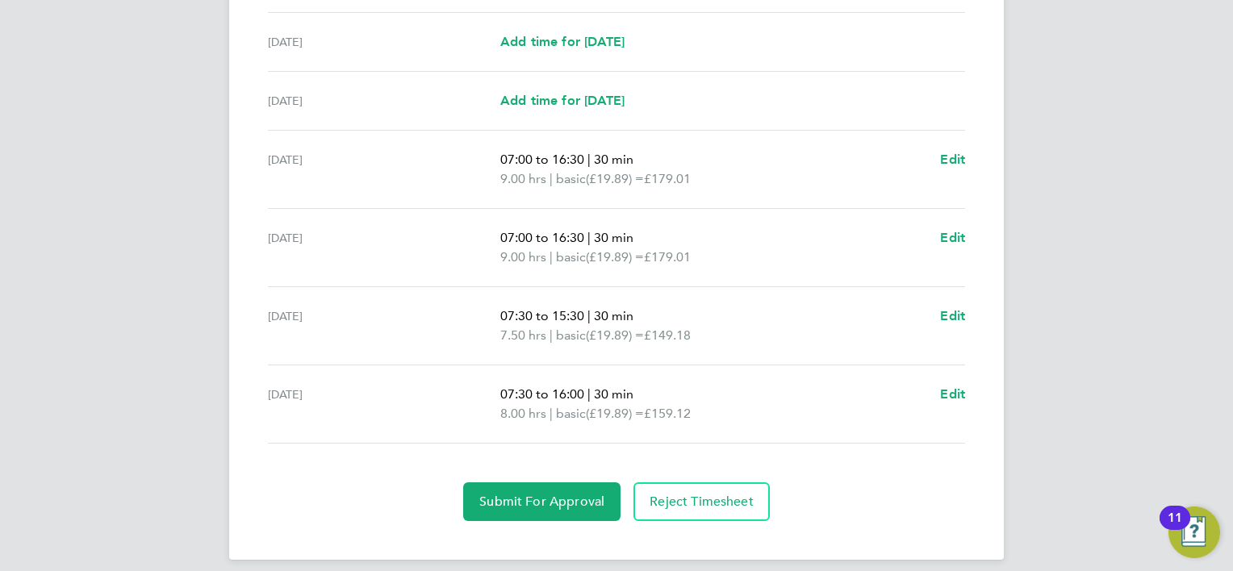
scroll to position [586, 0]
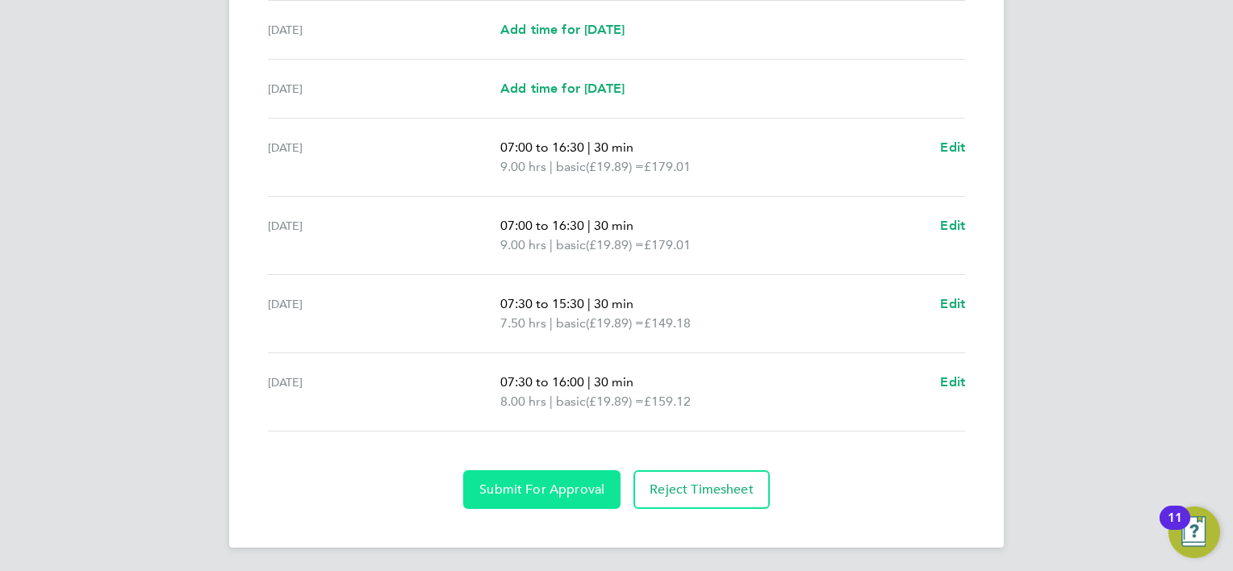
click at [538, 494] on span "Submit For Approval" at bounding box center [541, 490] width 125 height 16
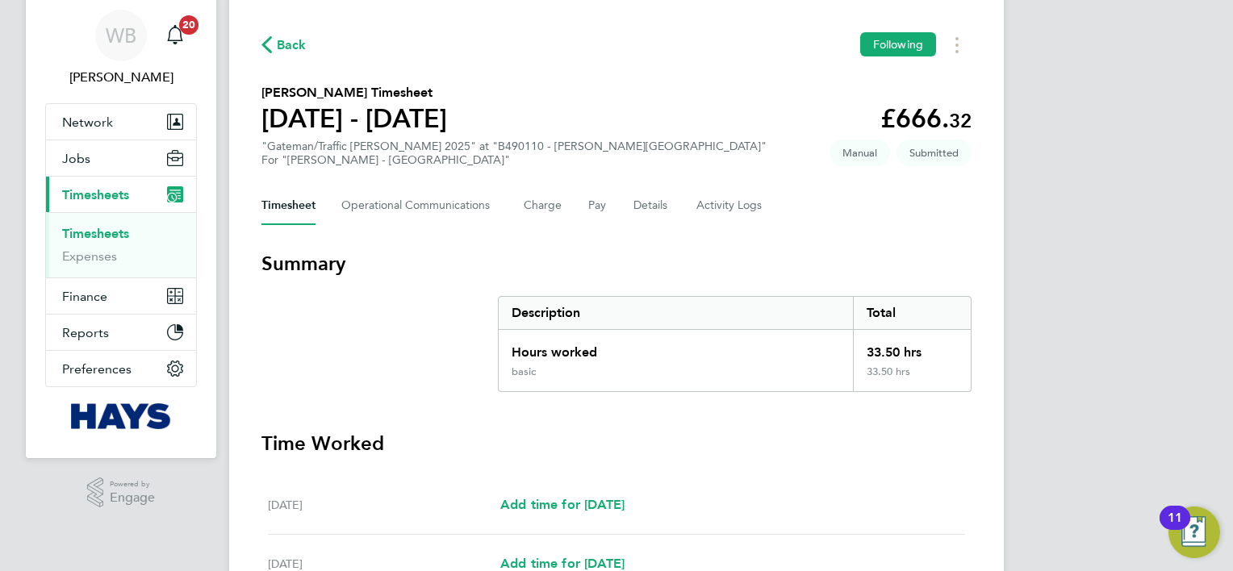
scroll to position [0, 0]
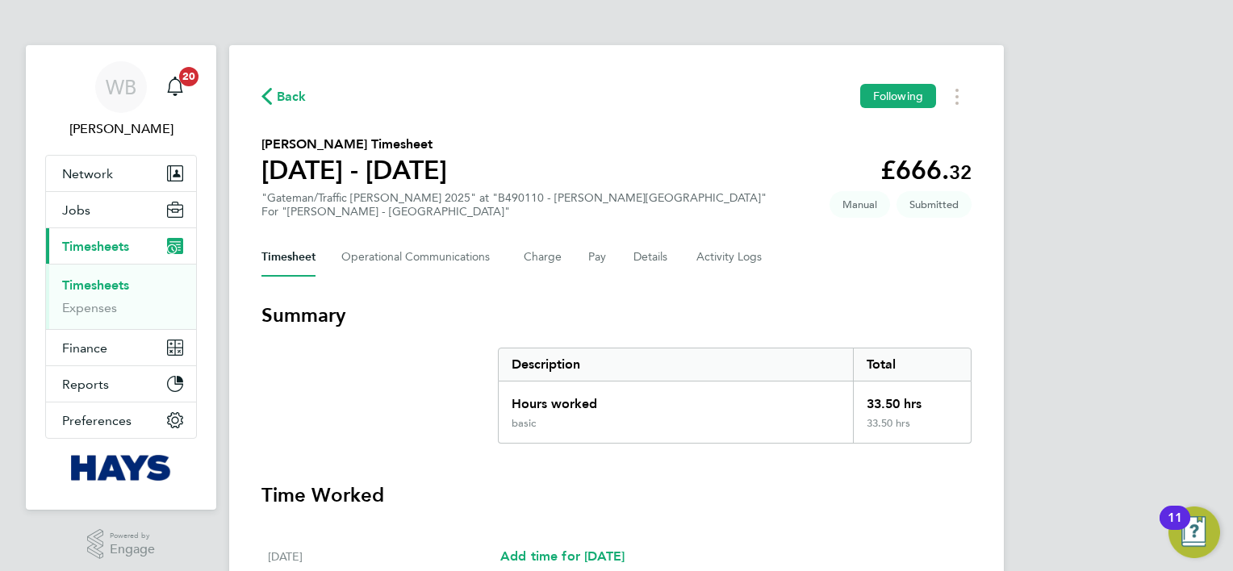
click at [290, 98] on span "Back" at bounding box center [292, 96] width 30 height 19
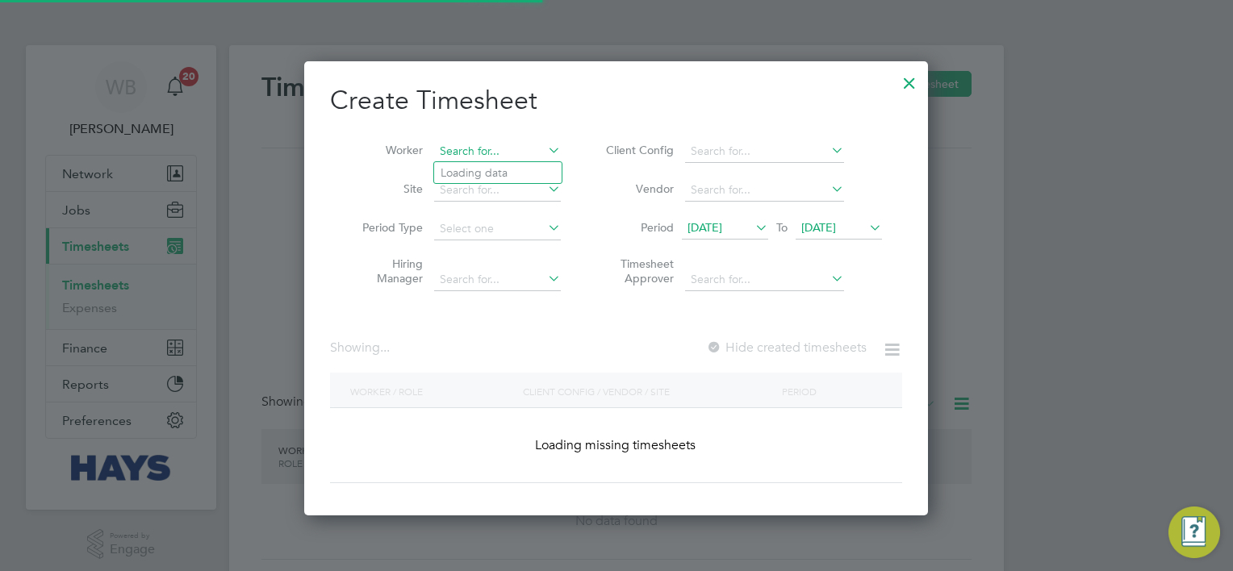
scroll to position [454, 625]
click at [481, 144] on input at bounding box center [497, 151] width 127 height 23
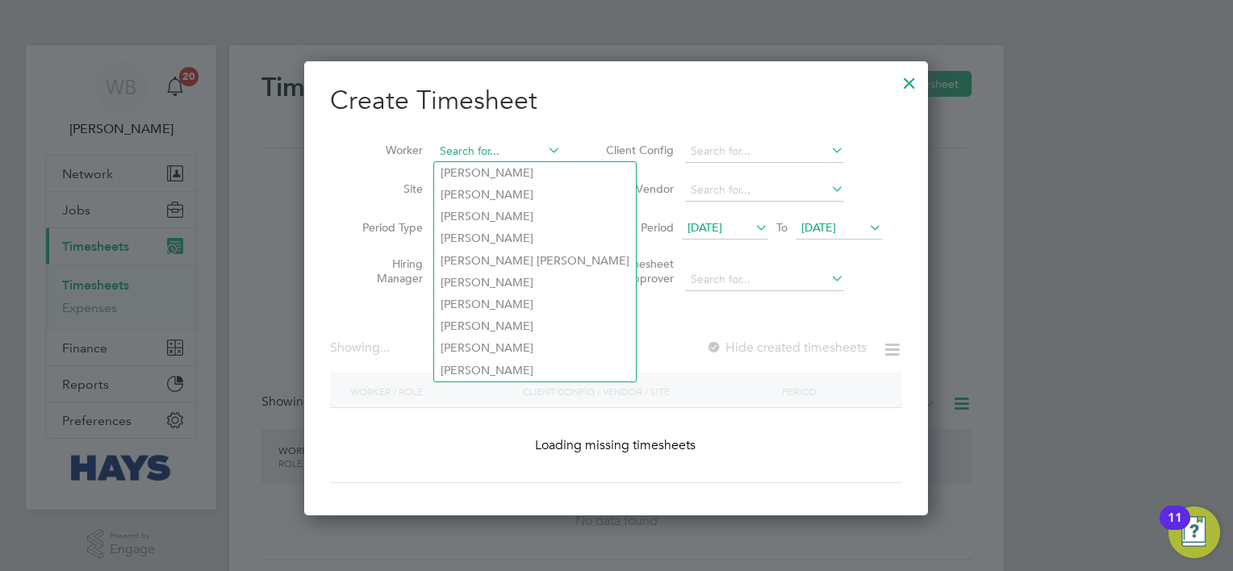
scroll to position [2981, 625]
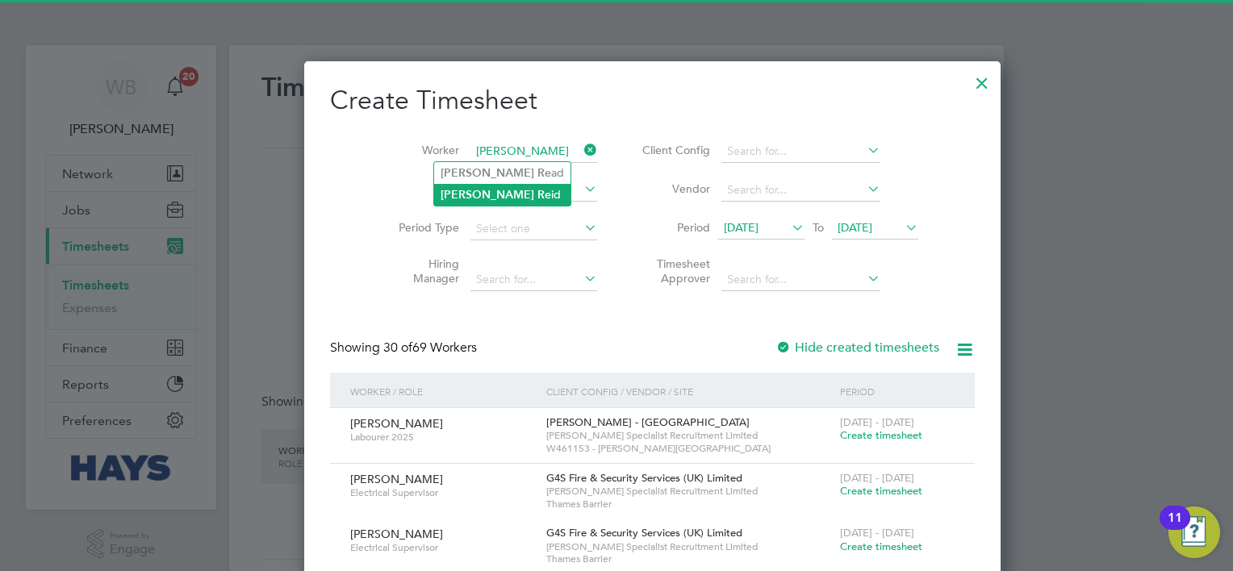
click at [537, 191] on b "Re" at bounding box center [544, 195] width 14 height 14
type input "[PERSON_NAME]"
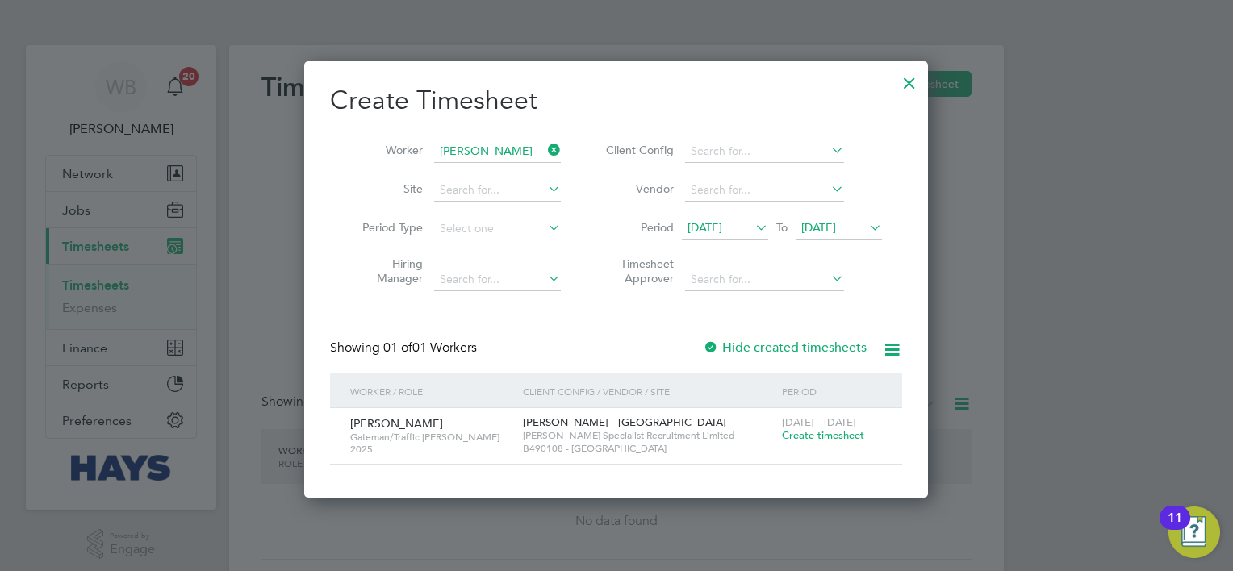
scroll to position [434, 625]
